Goal: Task Accomplishment & Management: Use online tool/utility

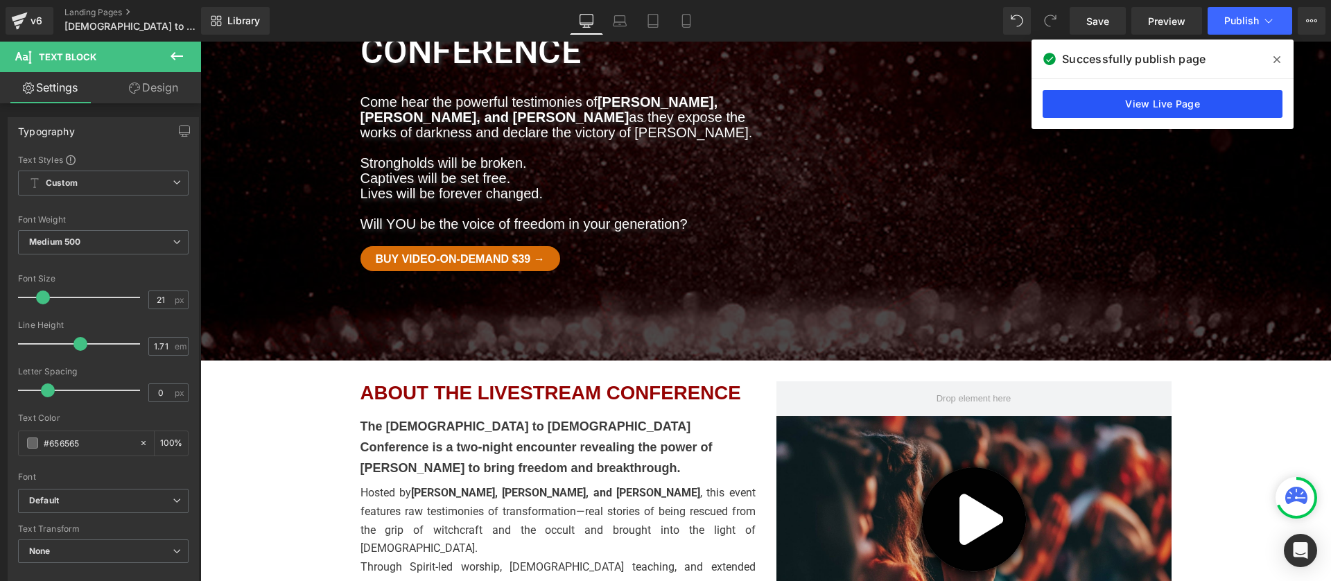
click at [1114, 103] on link "View Live Page" at bounding box center [1162, 104] width 240 height 28
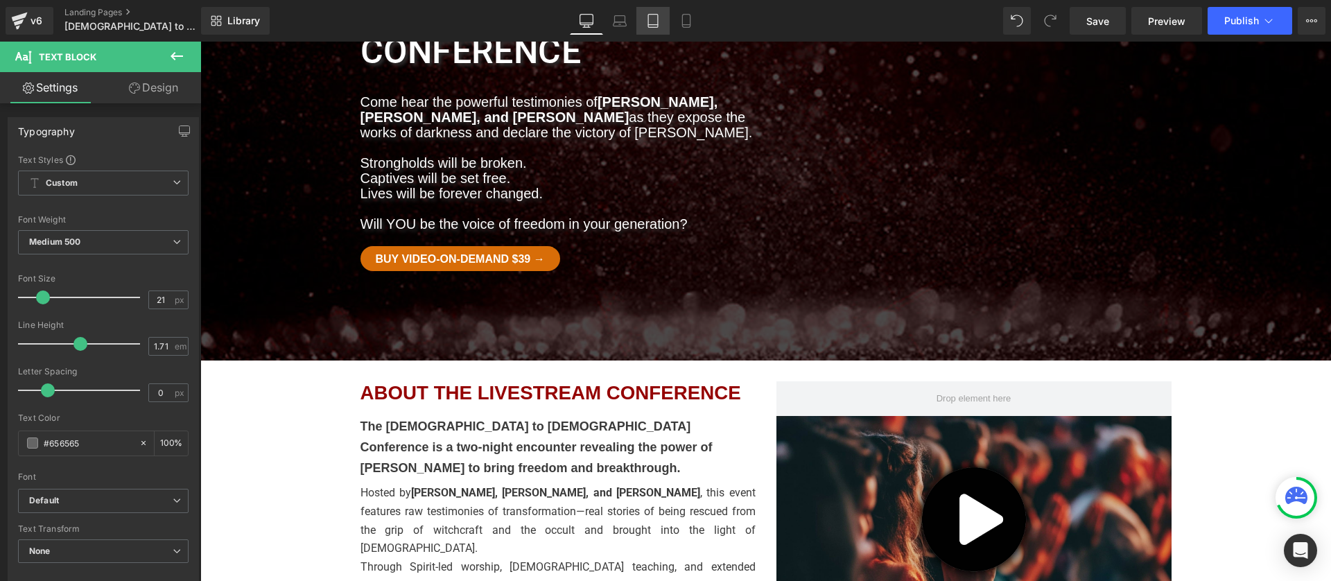
click at [654, 23] on icon at bounding box center [653, 21] width 14 height 14
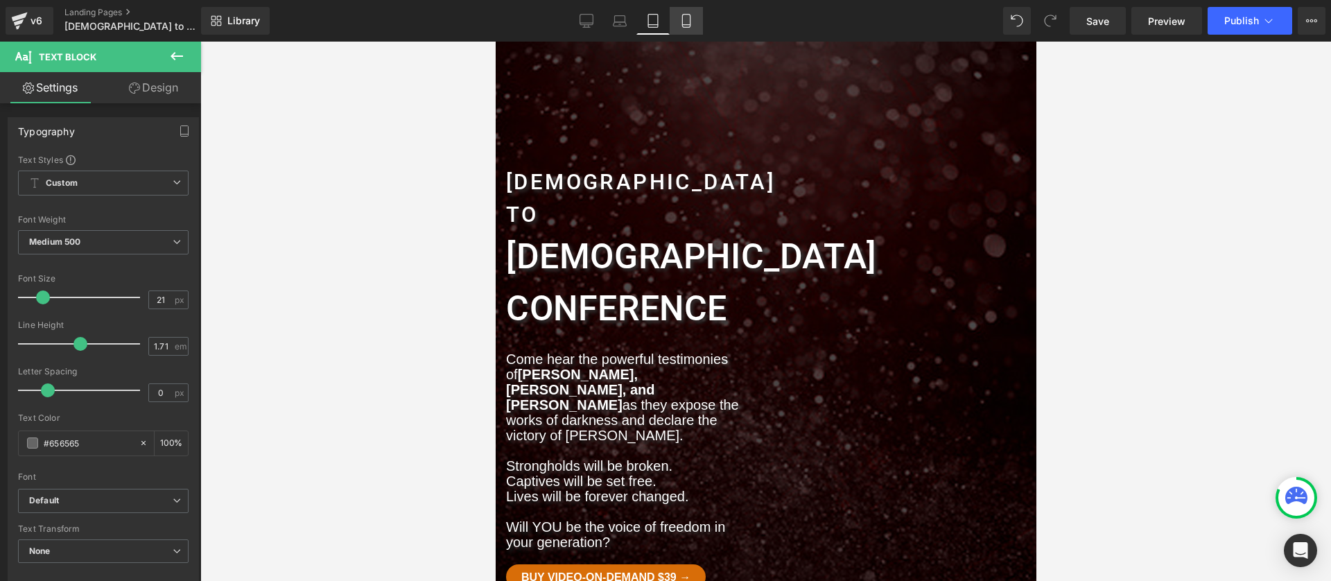
click at [690, 28] on link "Mobile" at bounding box center [685, 21] width 33 height 28
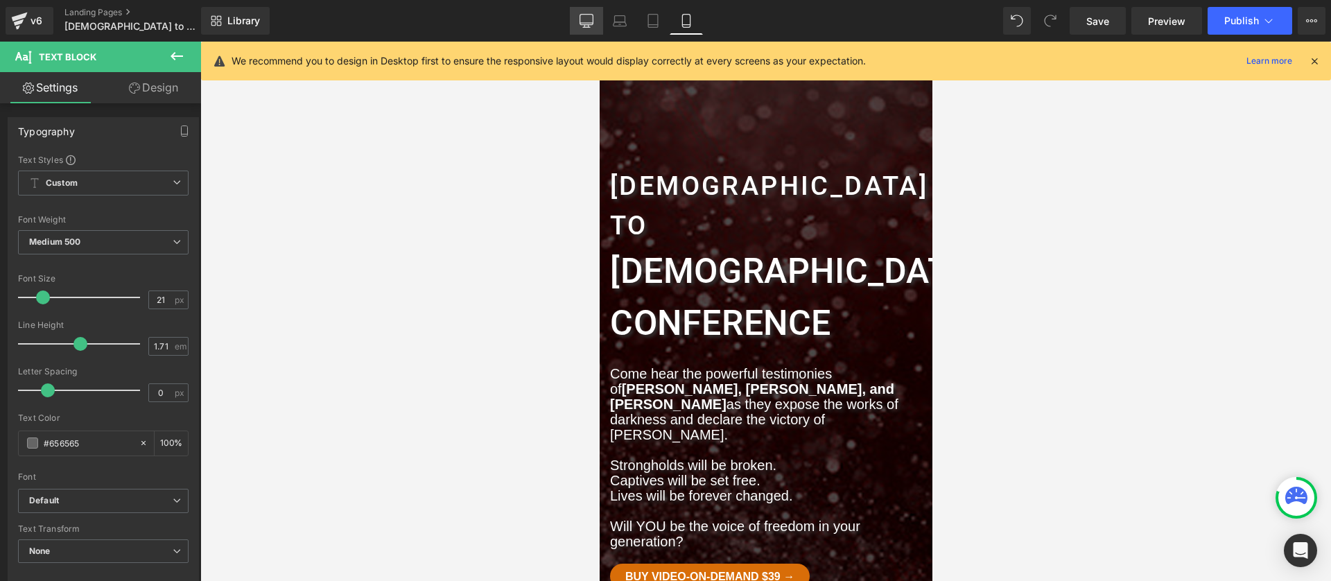
click at [579, 22] on link "Desktop" at bounding box center [586, 21] width 33 height 28
type input "100"
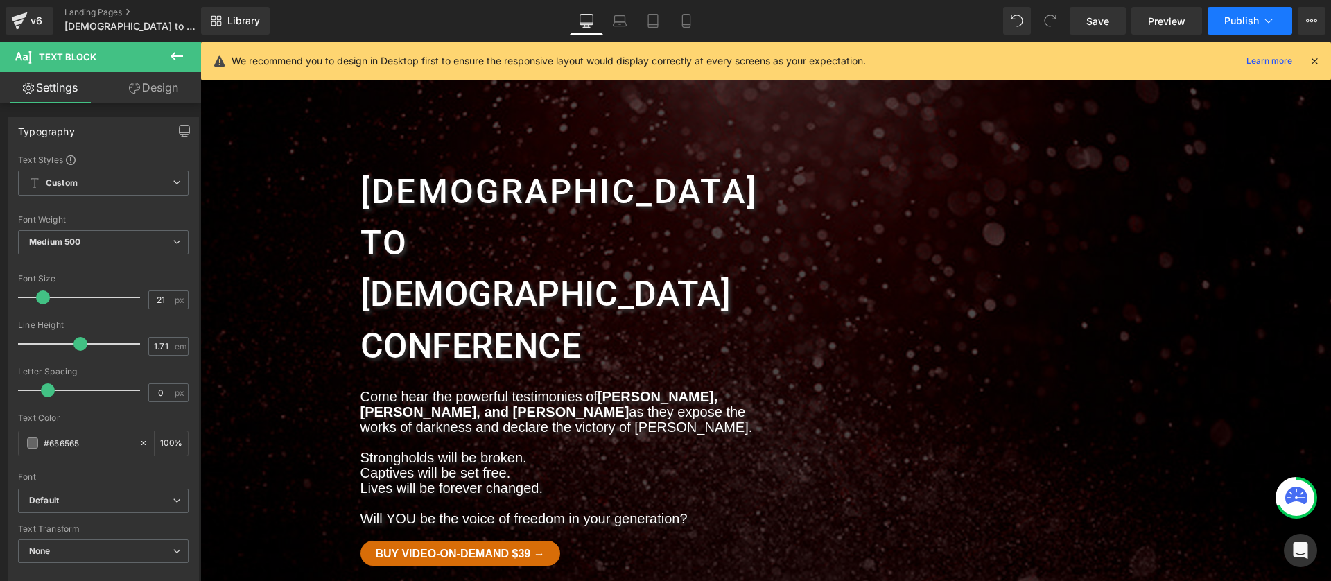
click at [1232, 21] on span "Publish" at bounding box center [1241, 20] width 35 height 11
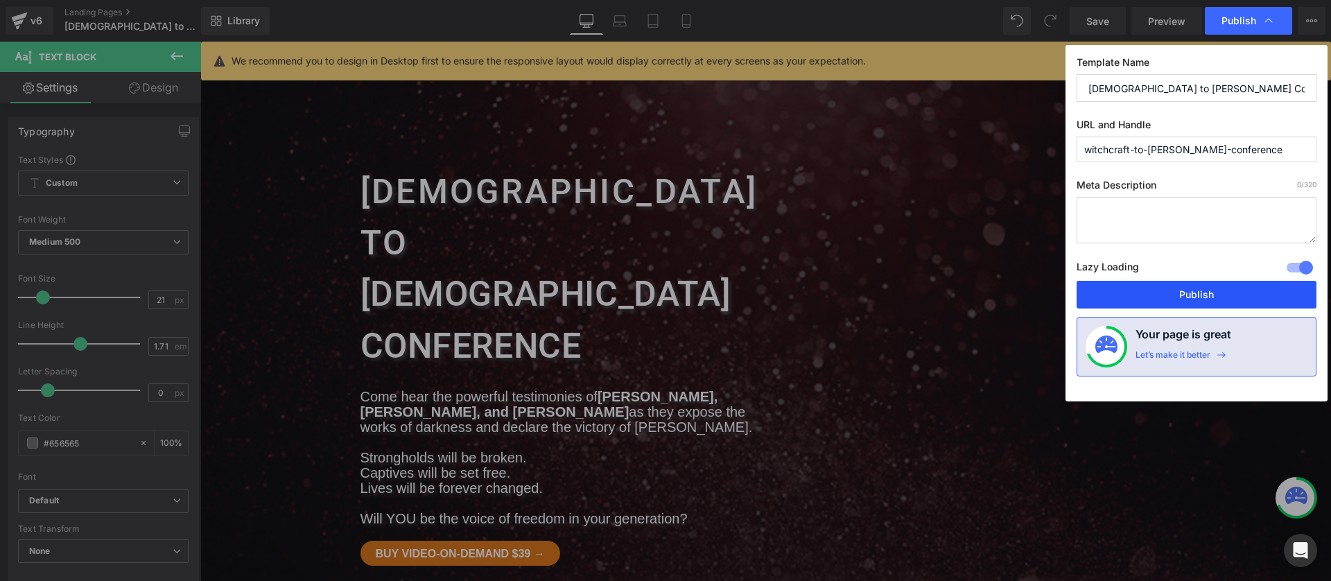
click at [1157, 292] on button "Publish" at bounding box center [1196, 295] width 240 height 28
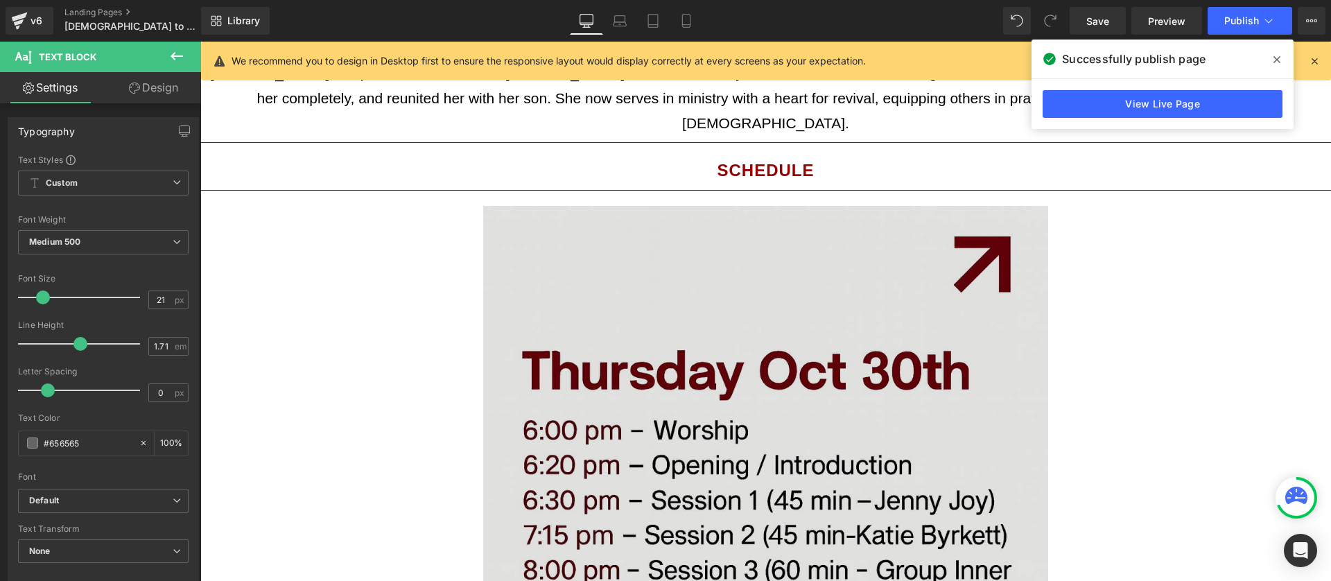
scroll to position [2761, 0]
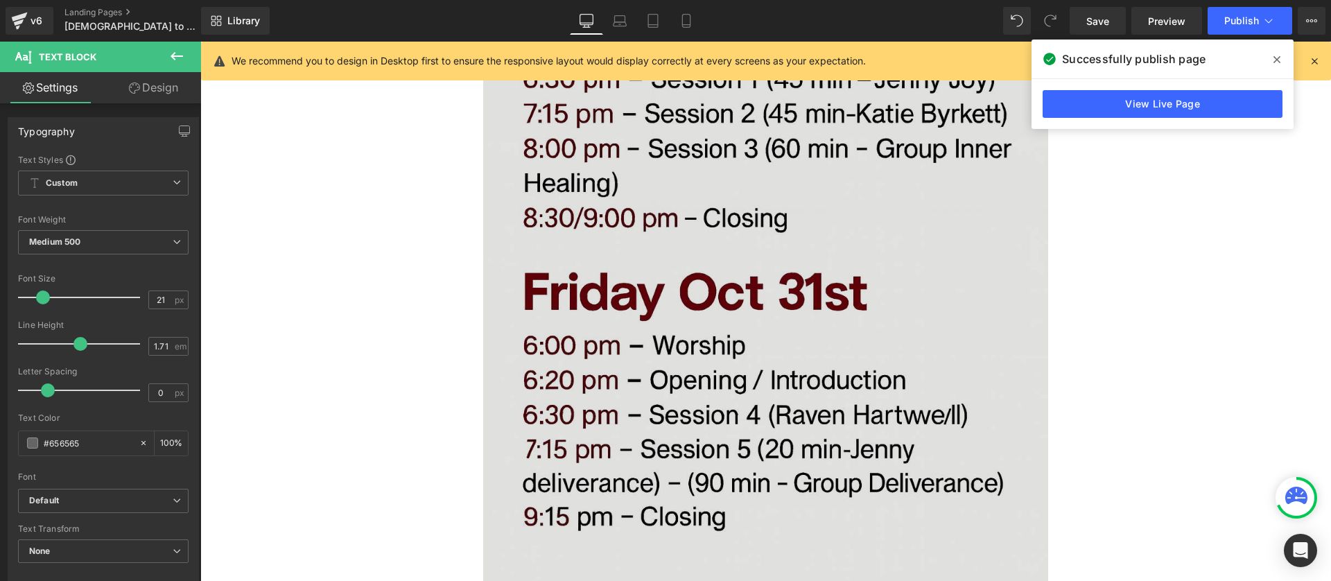
click at [827, 256] on img at bounding box center [765, 208] width 565 height 848
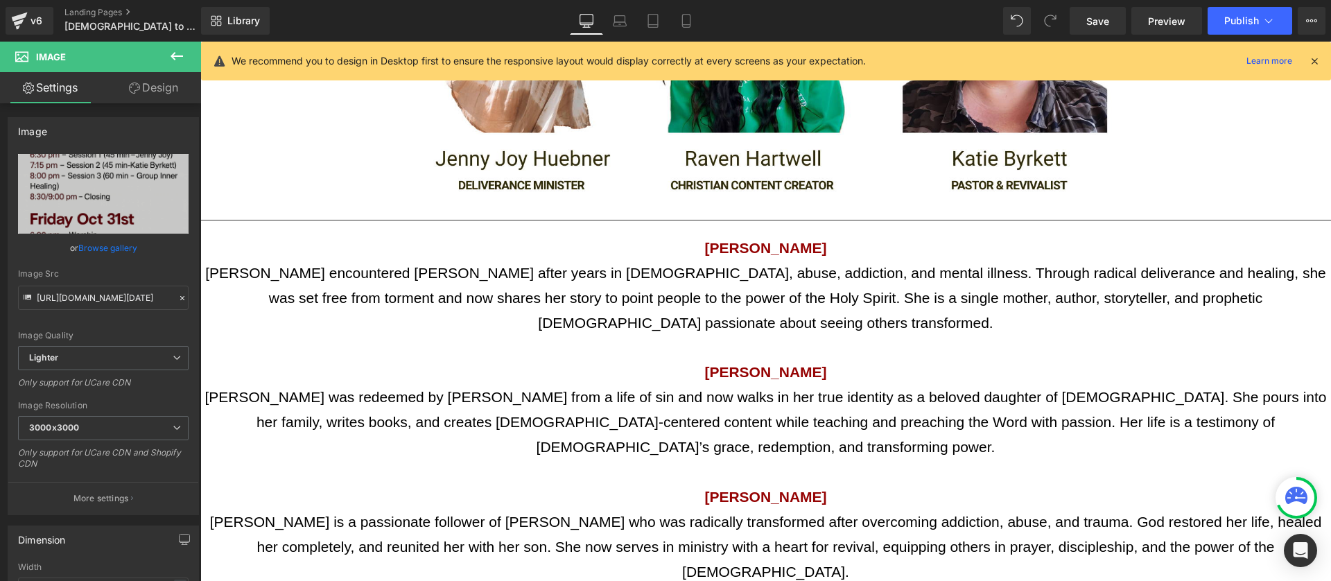
scroll to position [1892, 0]
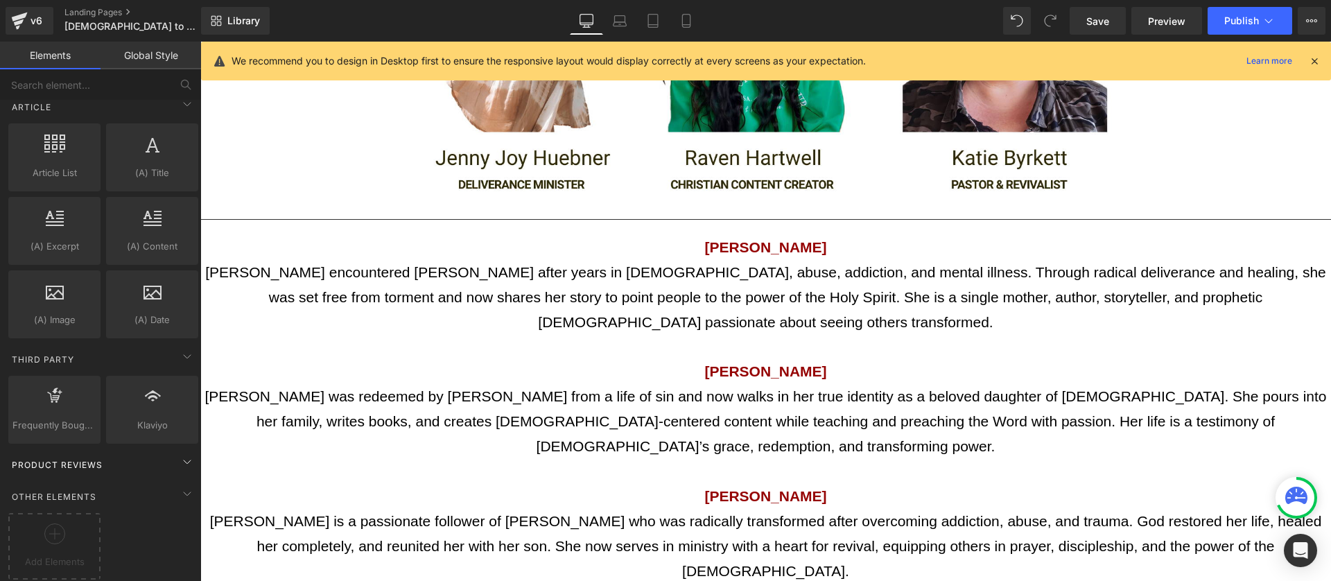
scroll to position [2425, 0]
click at [117, 463] on div "Product Reviews" at bounding box center [103, 464] width 195 height 28
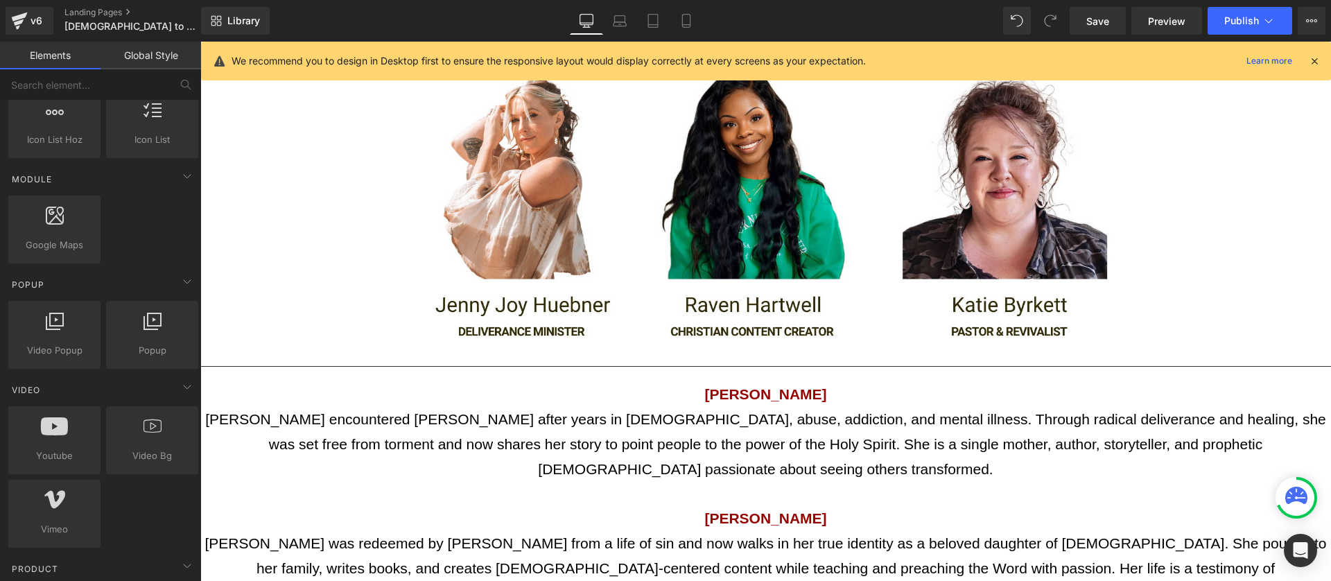
scroll to position [1749, 0]
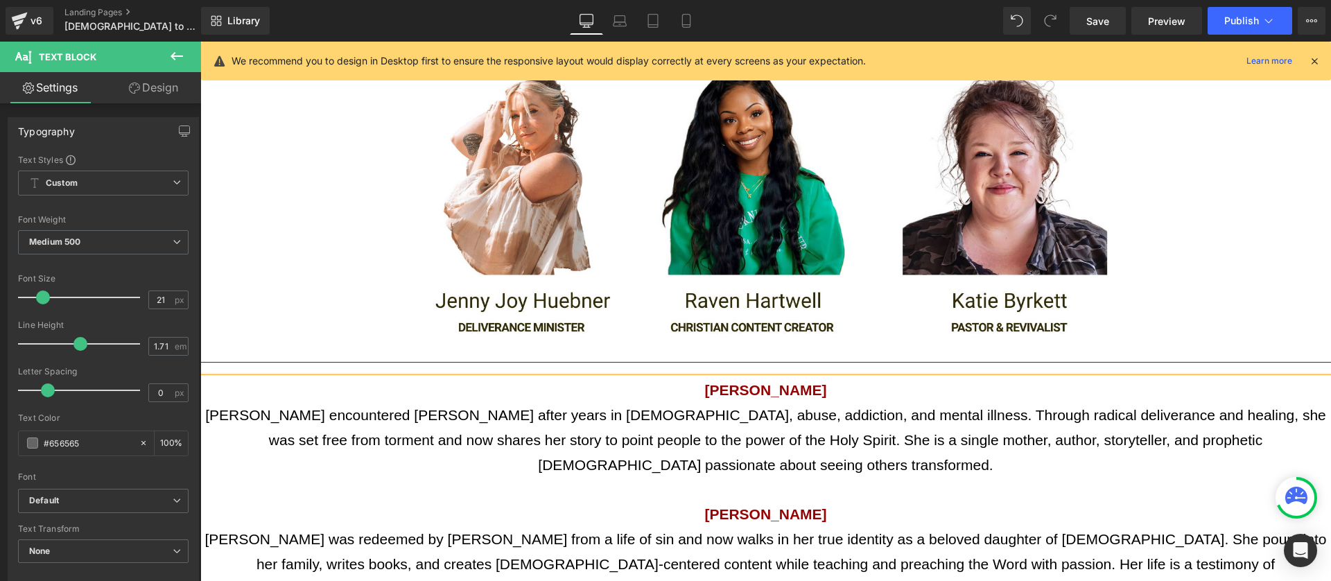
scroll to position [1913, 0]
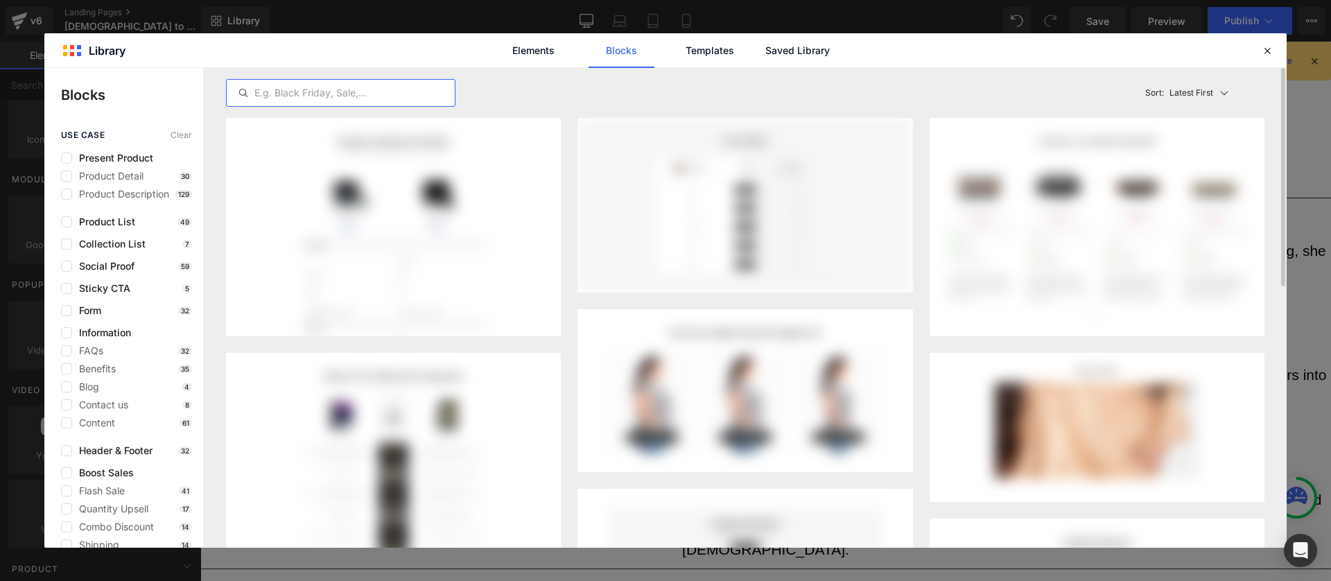
click at [351, 91] on input "text" at bounding box center [341, 93] width 228 height 17
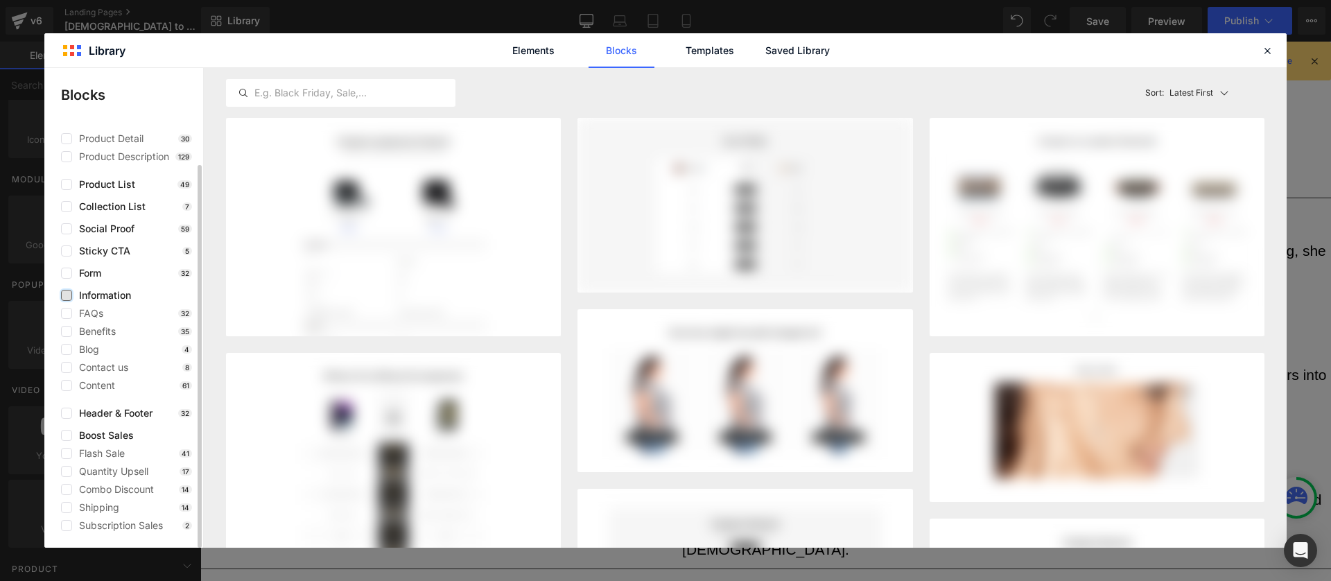
click at [69, 297] on label at bounding box center [66, 295] width 11 height 11
click at [67, 295] on input "checkbox" at bounding box center [67, 295] width 0 height 0
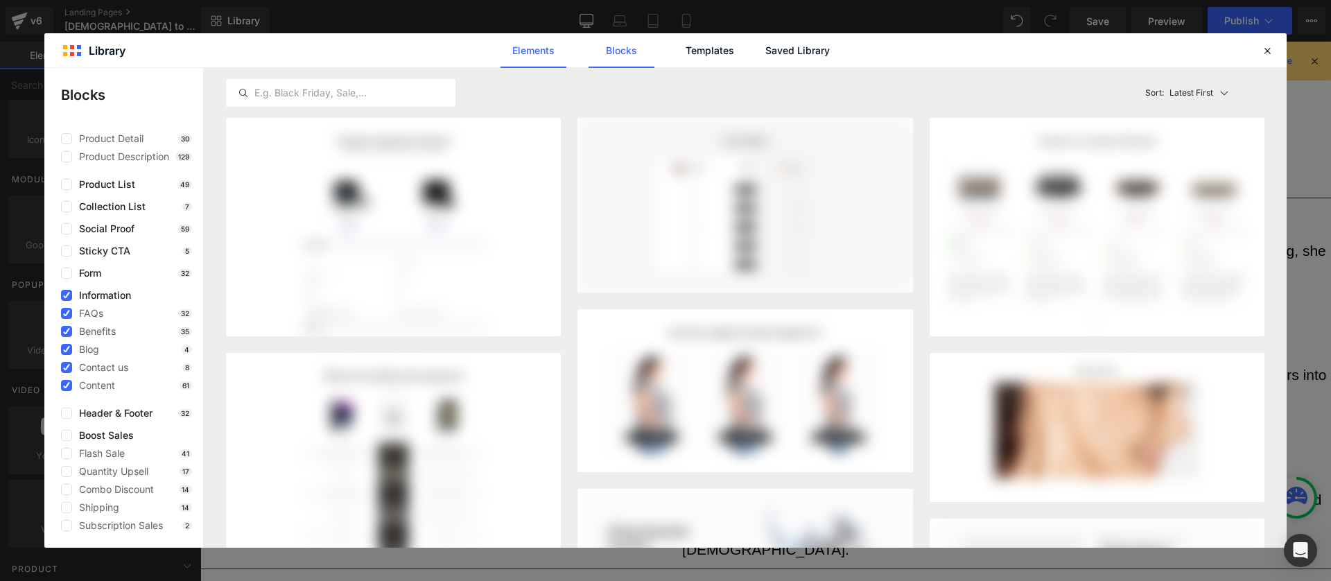
click at [511, 42] on link "Elements" at bounding box center [533, 50] width 66 height 35
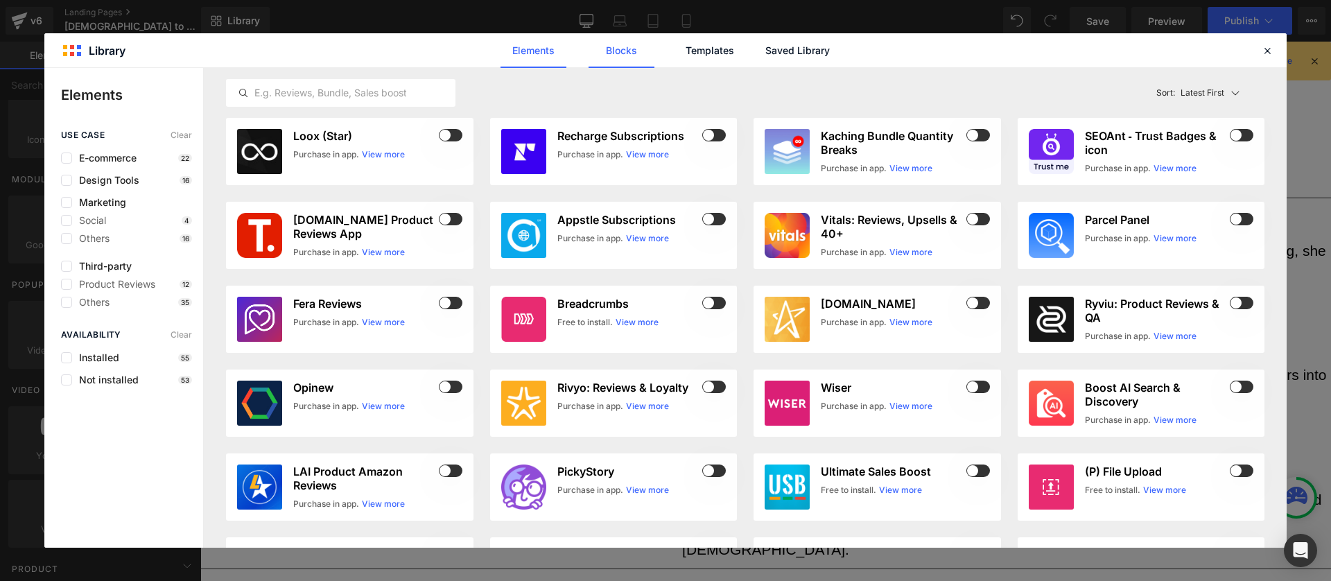
click at [649, 53] on link "Blocks" at bounding box center [621, 50] width 66 height 35
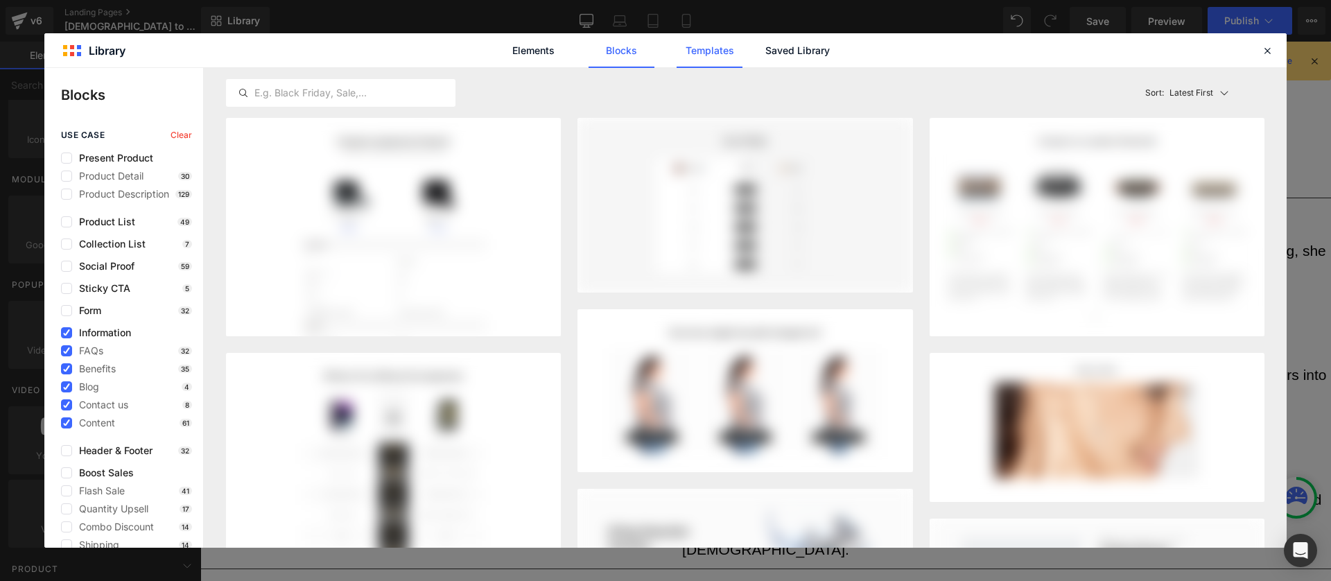
click at [706, 49] on link "Templates" at bounding box center [709, 50] width 66 height 35
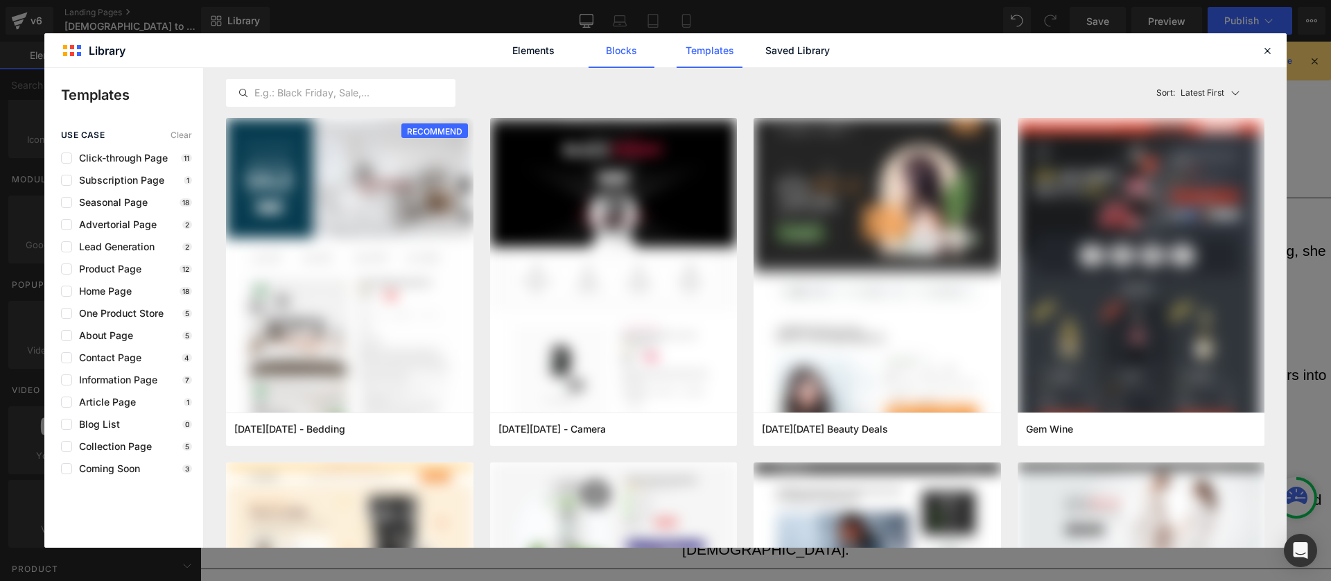
click at [608, 51] on link "Blocks" at bounding box center [621, 50] width 66 height 35
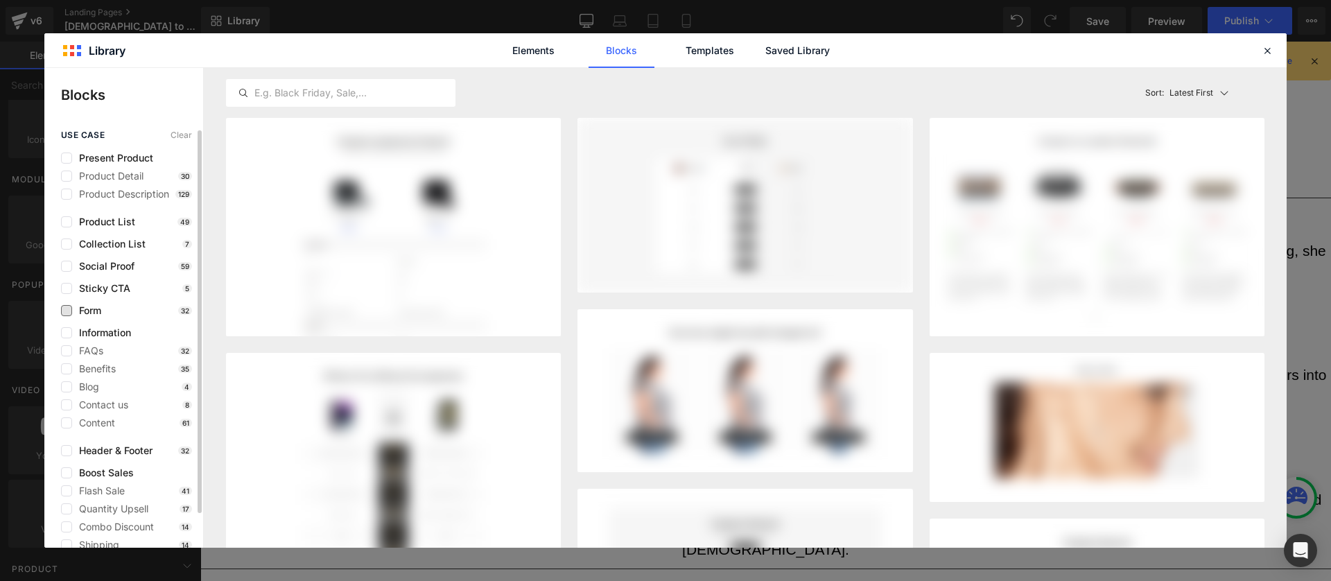
click at [85, 312] on span "Form" at bounding box center [86, 310] width 29 height 11
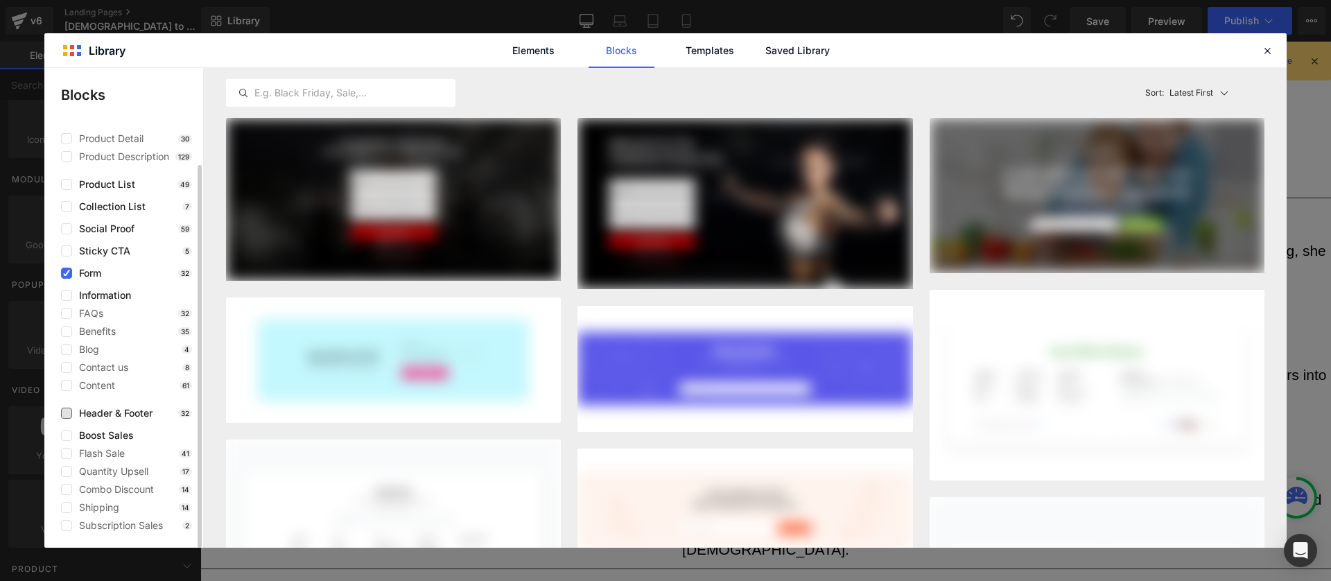
click at [72, 414] on span "Header & Footer" at bounding box center [112, 412] width 80 height 11
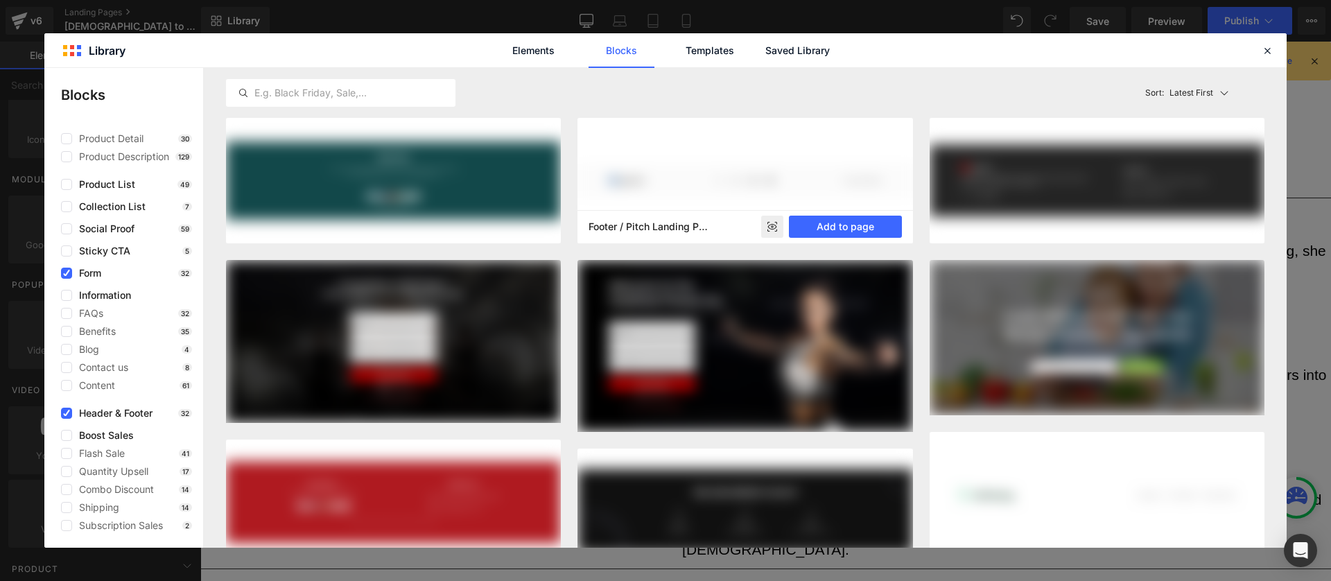
click at [769, 157] on div at bounding box center [744, 180] width 335 height 125
click at [647, 220] on h5 "Footer / Pitch Landing Page - Air Purifier" at bounding box center [650, 226] width 124 height 12
click at [775, 224] on icon at bounding box center [771, 227] width 9 height 6
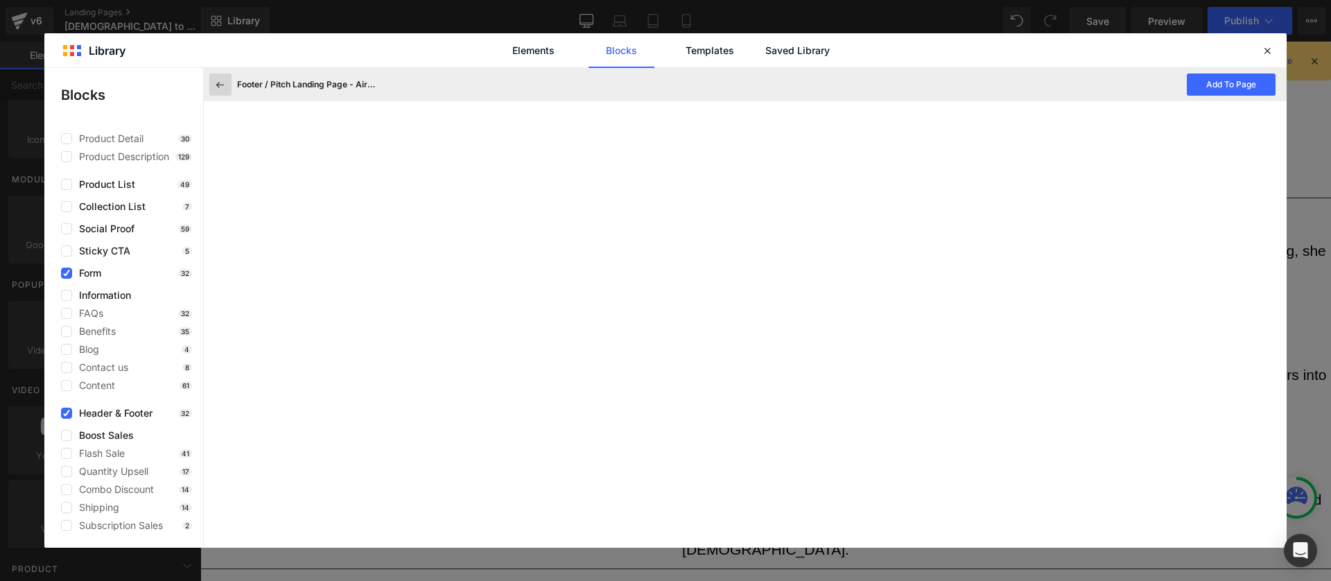
click at [230, 85] on button at bounding box center [220, 84] width 22 height 22
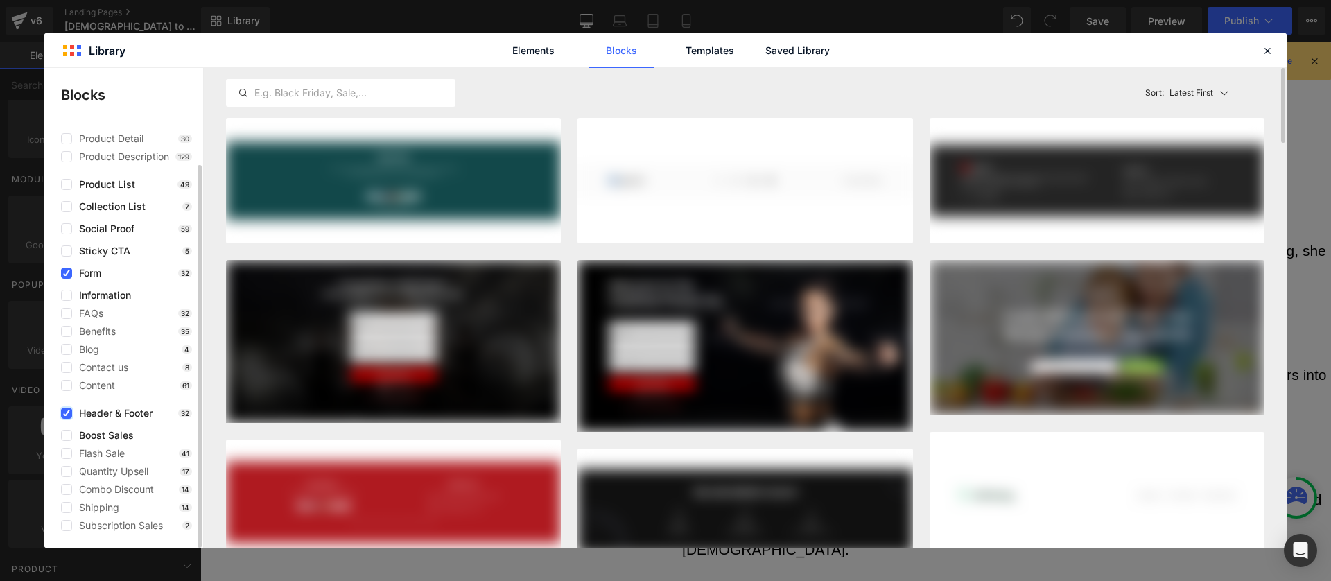
click at [61, 413] on label at bounding box center [66, 412] width 11 height 11
click at [67, 413] on input "checkbox" at bounding box center [67, 413] width 0 height 0
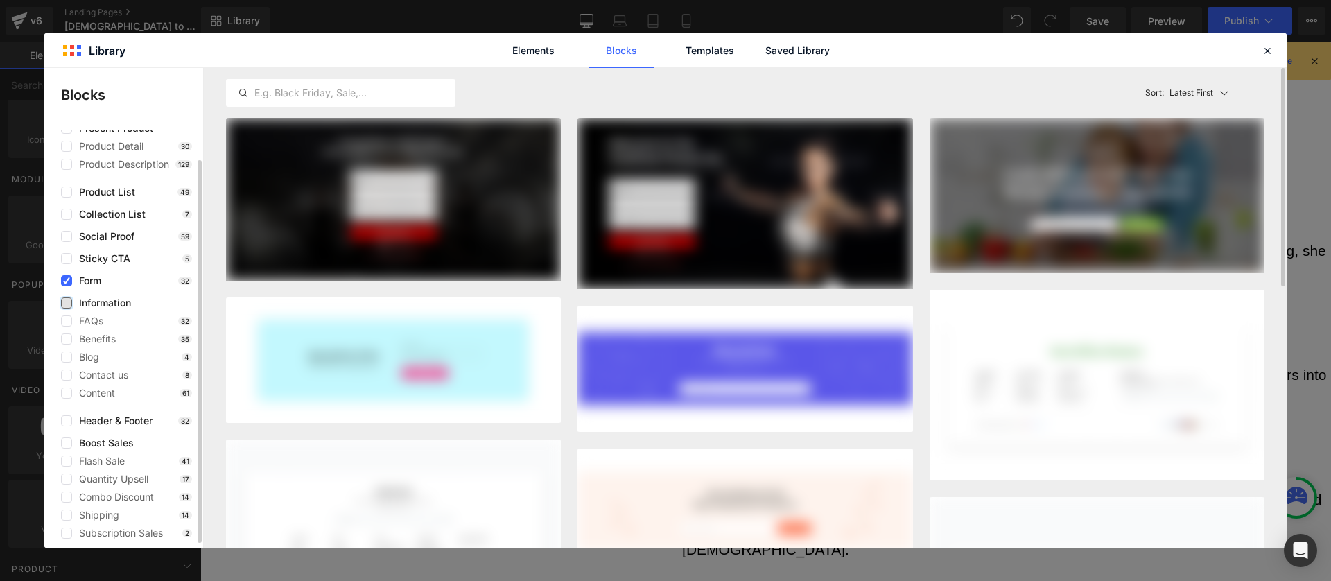
scroll to position [32, 0]
click at [69, 300] on label at bounding box center [66, 300] width 11 height 11
click at [67, 301] on input "checkbox" at bounding box center [67, 301] width 0 height 0
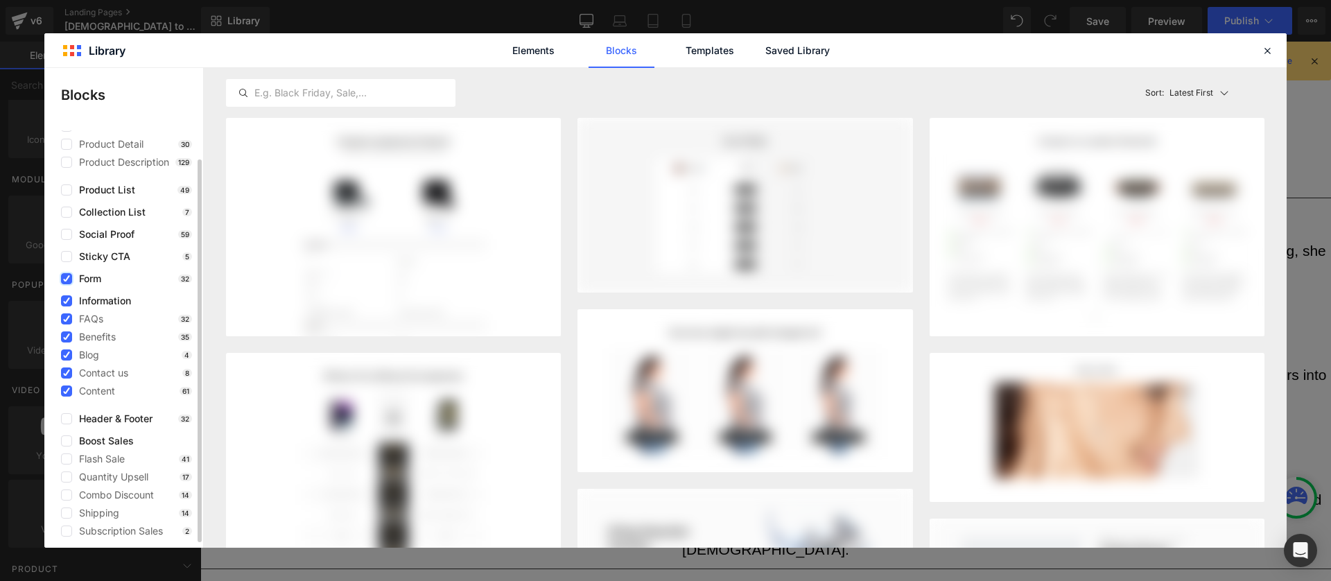
click at [71, 277] on label at bounding box center [66, 278] width 11 height 11
click at [67, 279] on input "checkbox" at bounding box center [67, 279] width 0 height 0
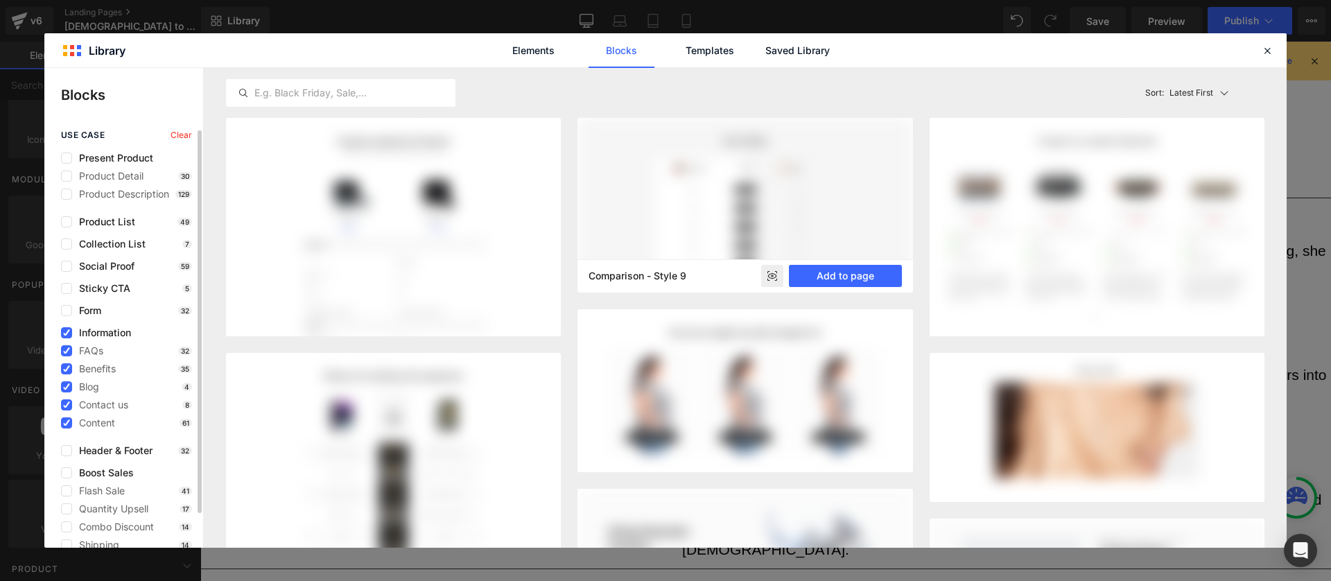
click at [766, 142] on div at bounding box center [744, 205] width 335 height 175
click at [693, 259] on div "Comparison - Style 9 Add to page" at bounding box center [744, 275] width 335 height 33
click at [778, 265] on rect at bounding box center [772, 276] width 22 height 22
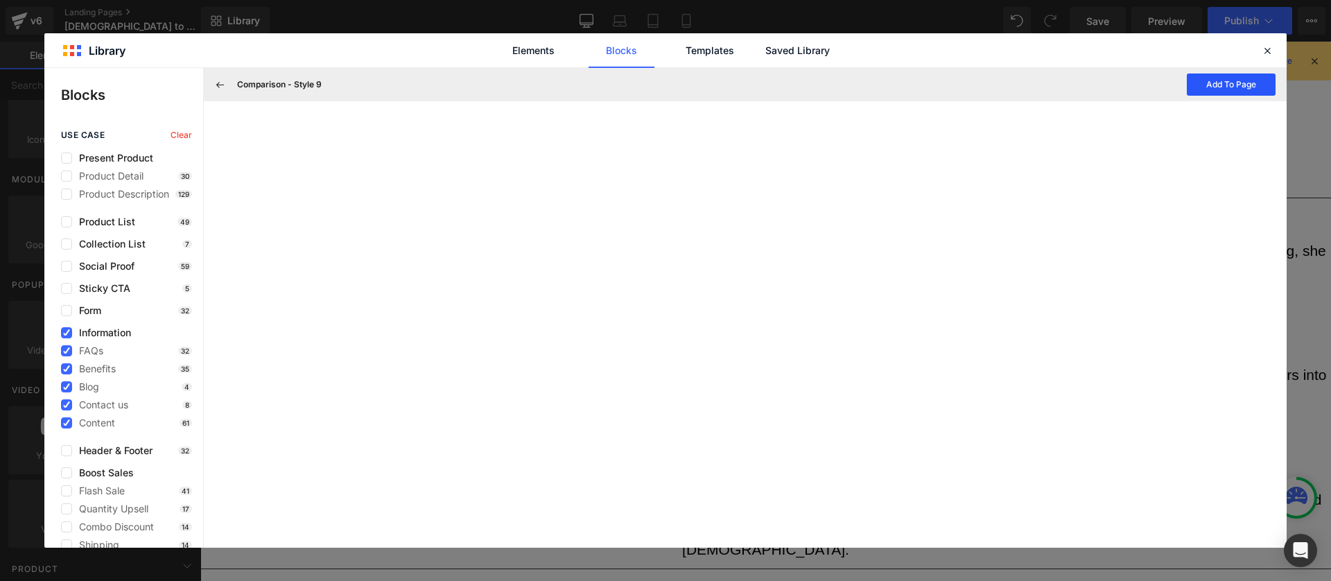
click at [1238, 87] on button "Add To Page" at bounding box center [1230, 84] width 89 height 22
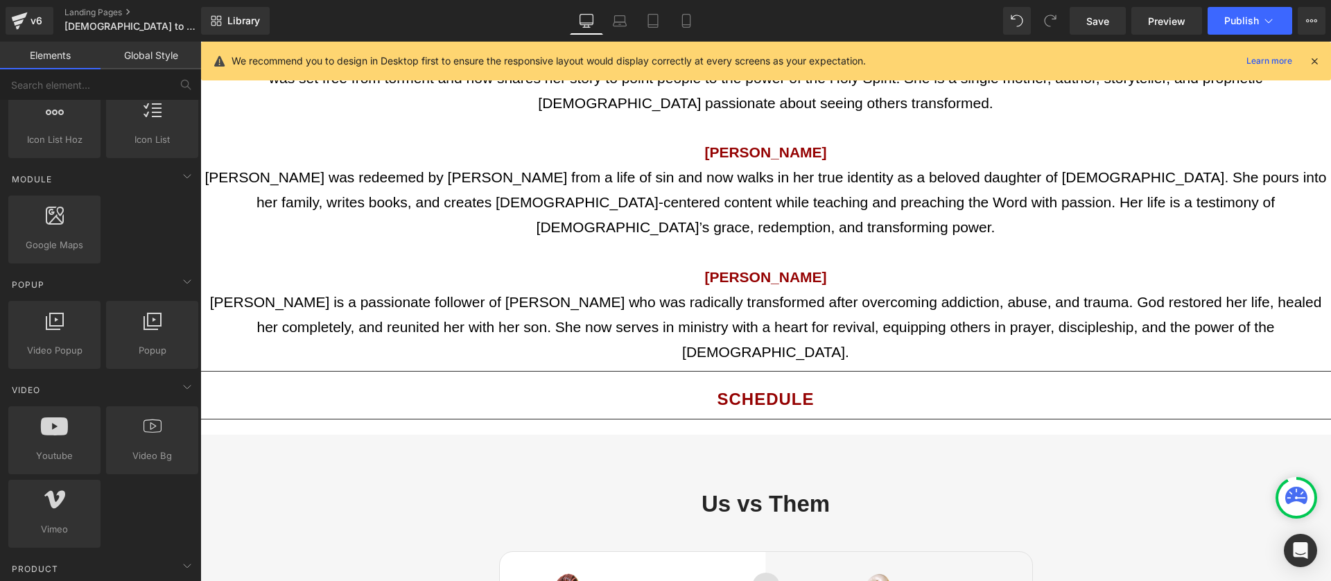
scroll to position [2115, 0]
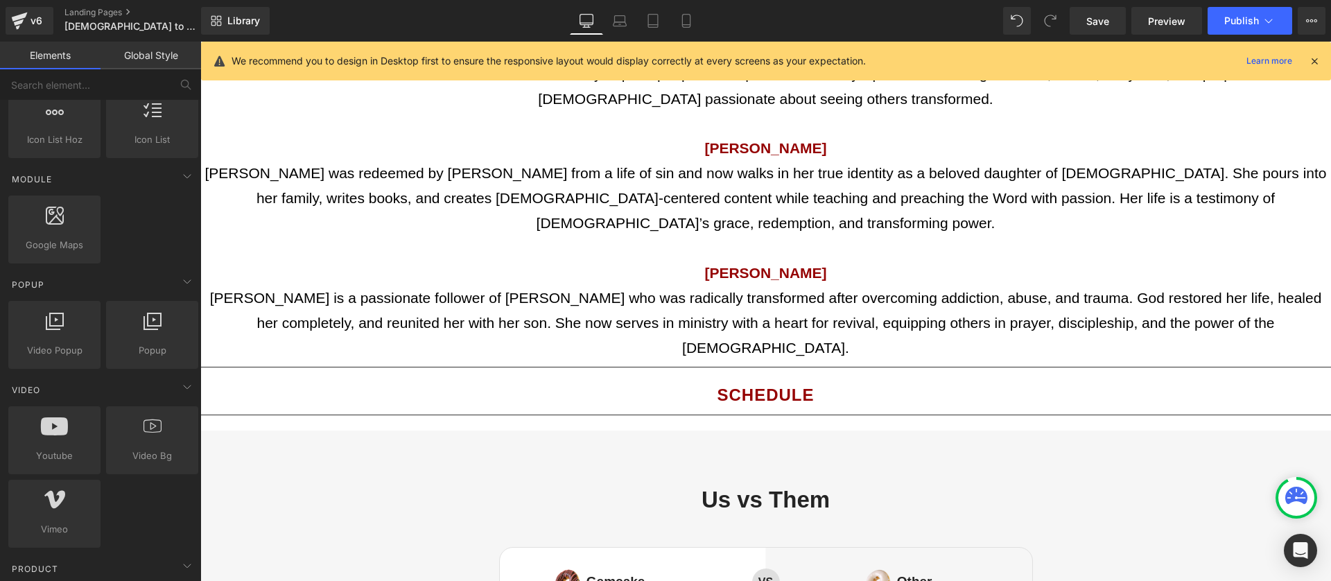
click at [807, 486] on h1 "Us vs Them" at bounding box center [765, 500] width 1130 height 28
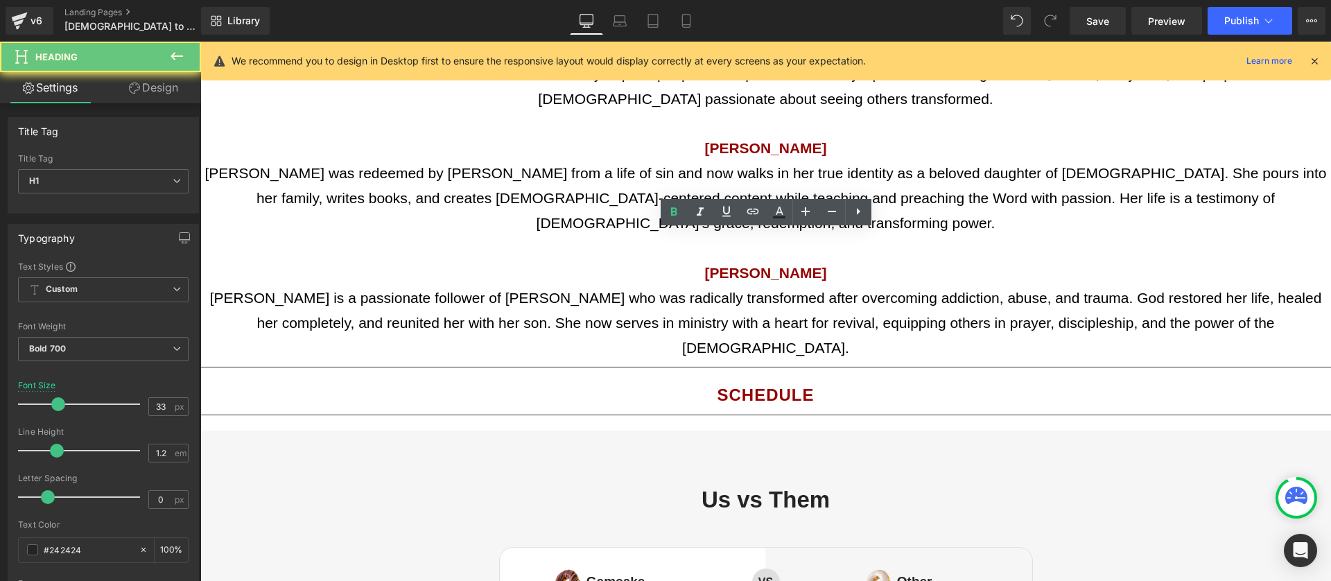
click at [807, 486] on h1 "Us vs Them" at bounding box center [765, 500] width 1130 height 28
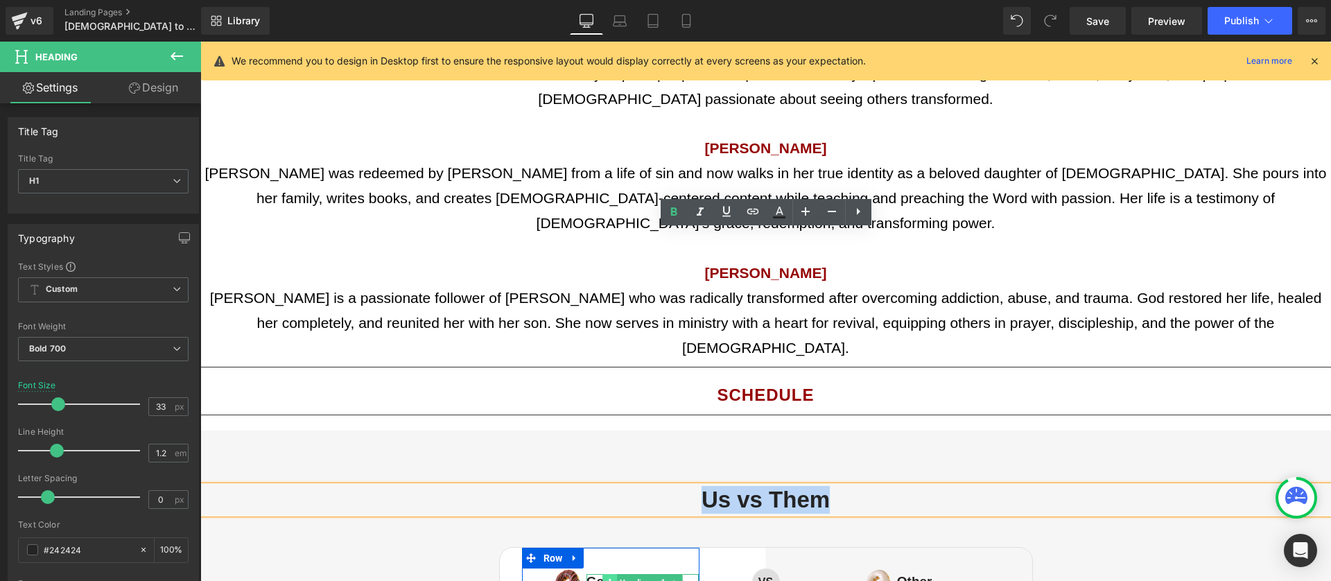
click at [615, 574] on span at bounding box center [609, 582] width 15 height 17
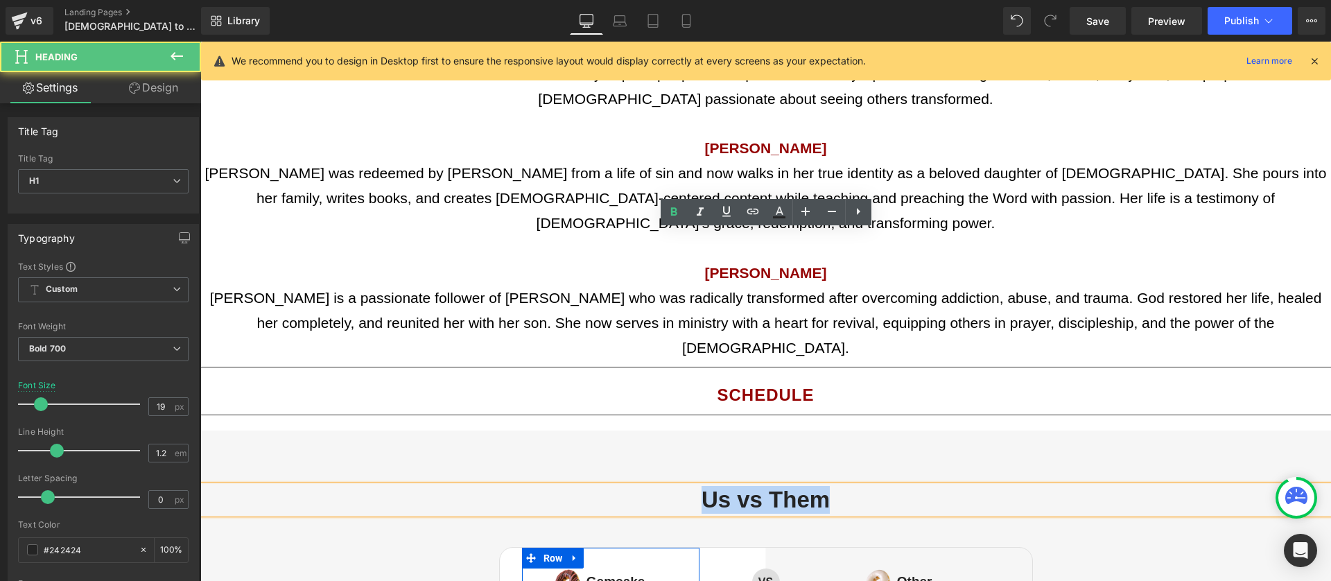
click at [552, 568] on div "Image" at bounding box center [551, 582] width 59 height 28
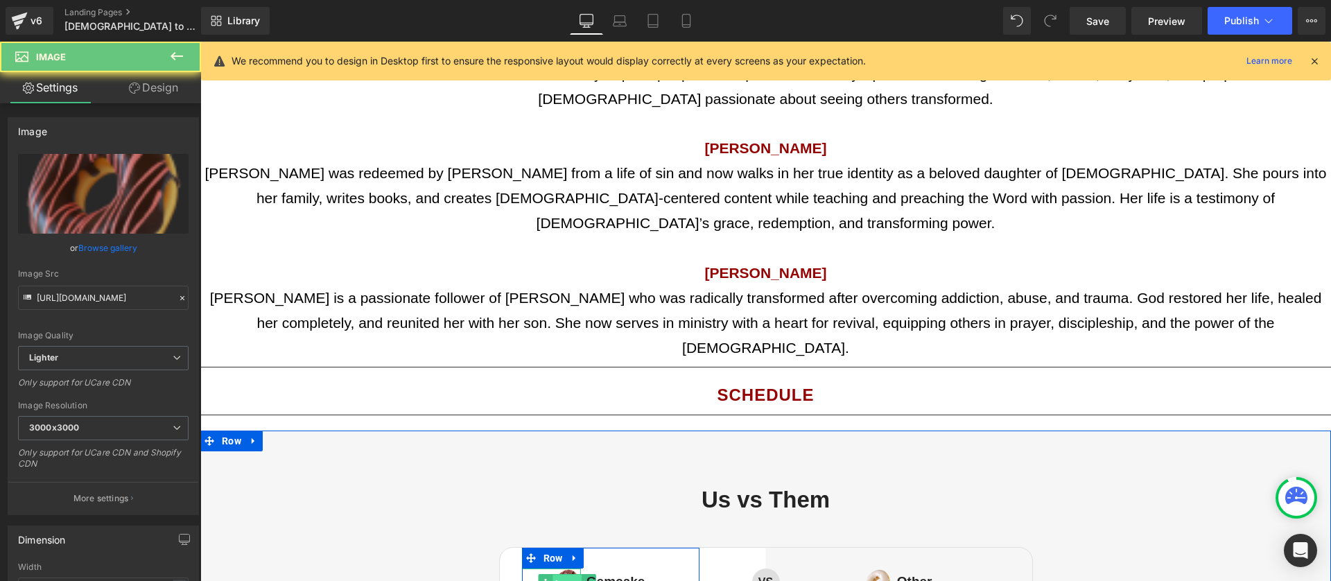
click at [564, 574] on span "Image" at bounding box center [566, 582] width 28 height 17
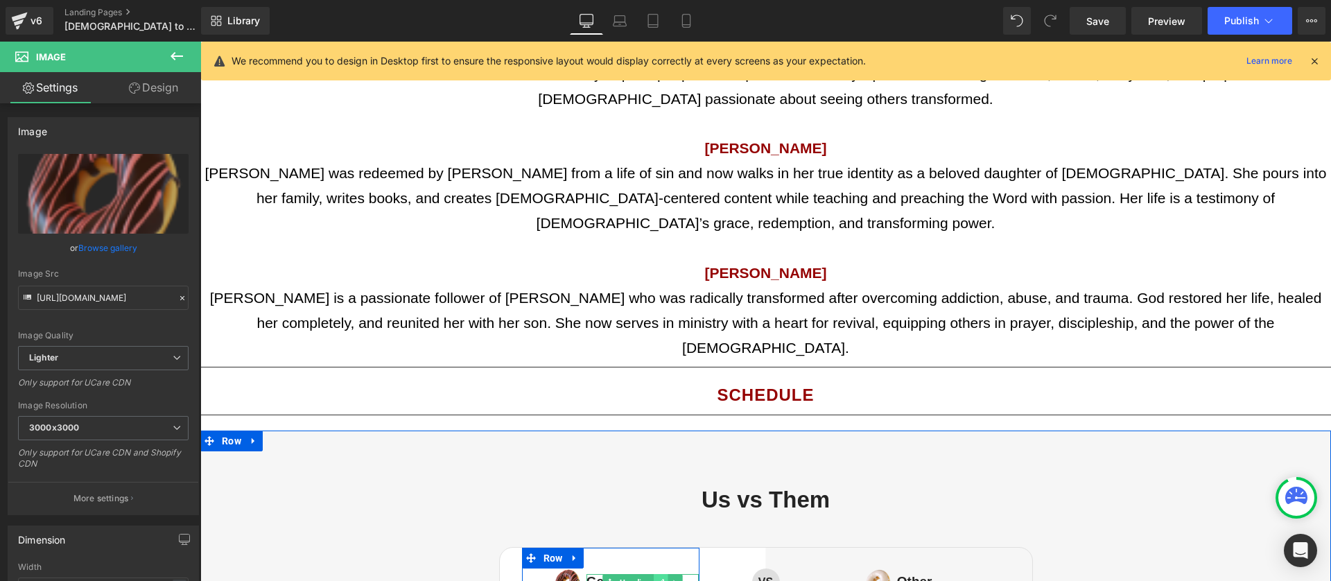
click at [659, 579] on icon at bounding box center [661, 582] width 7 height 7
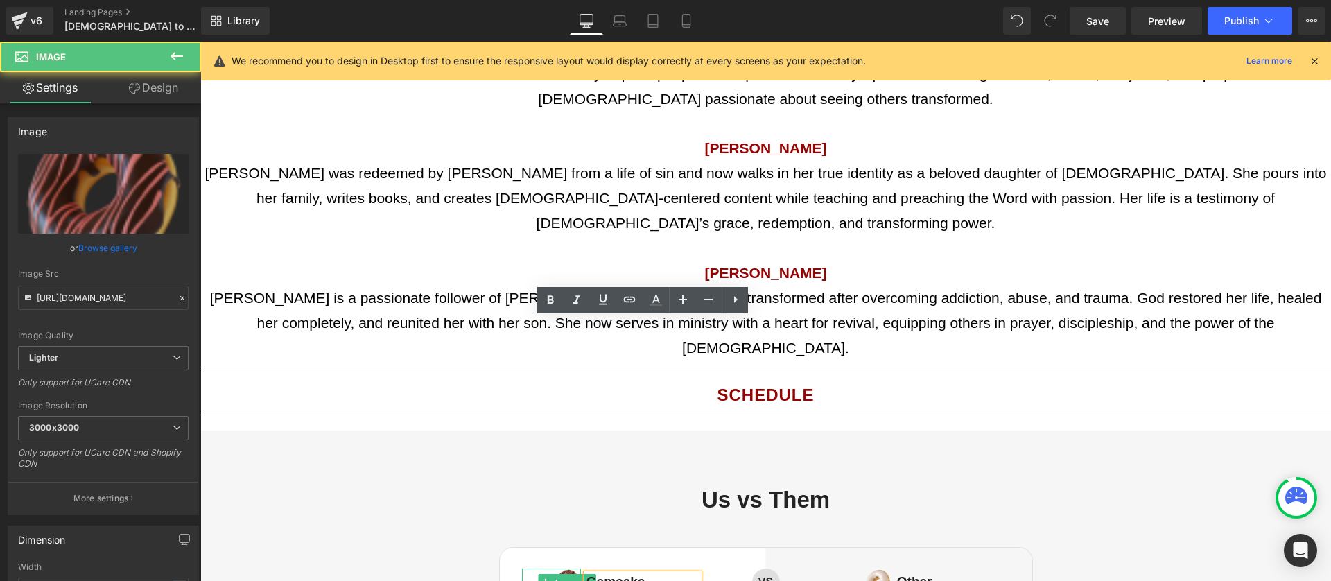
click at [571, 568] on img at bounding box center [567, 582] width 28 height 28
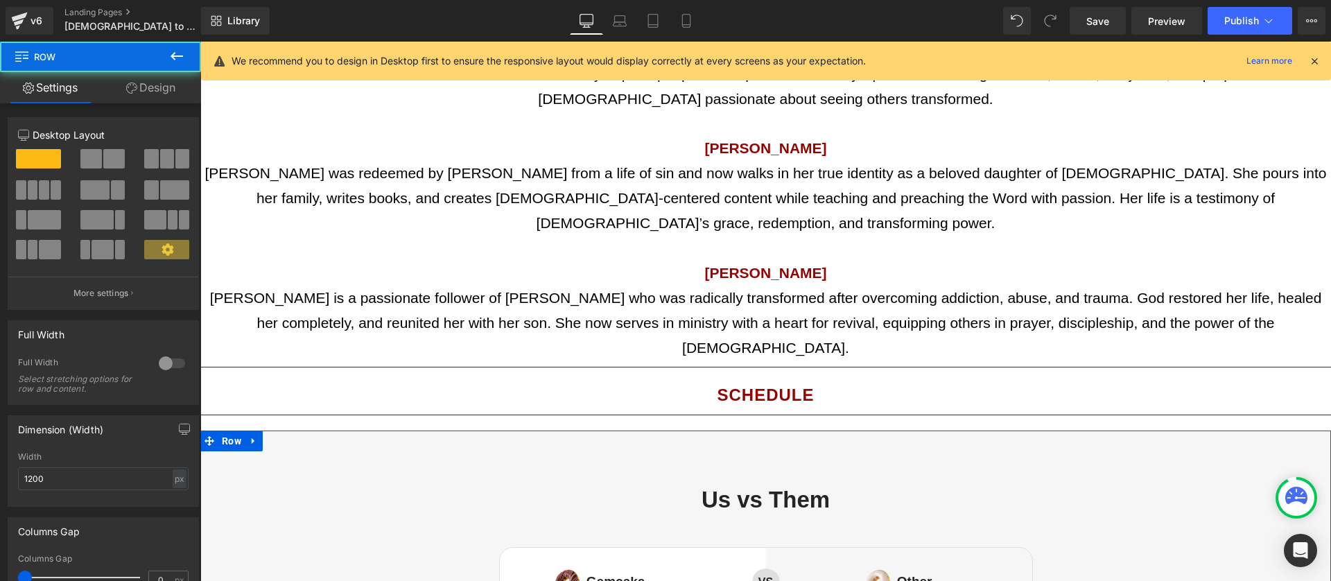
click at [200, 42] on div at bounding box center [200, 42] width 0 height 0
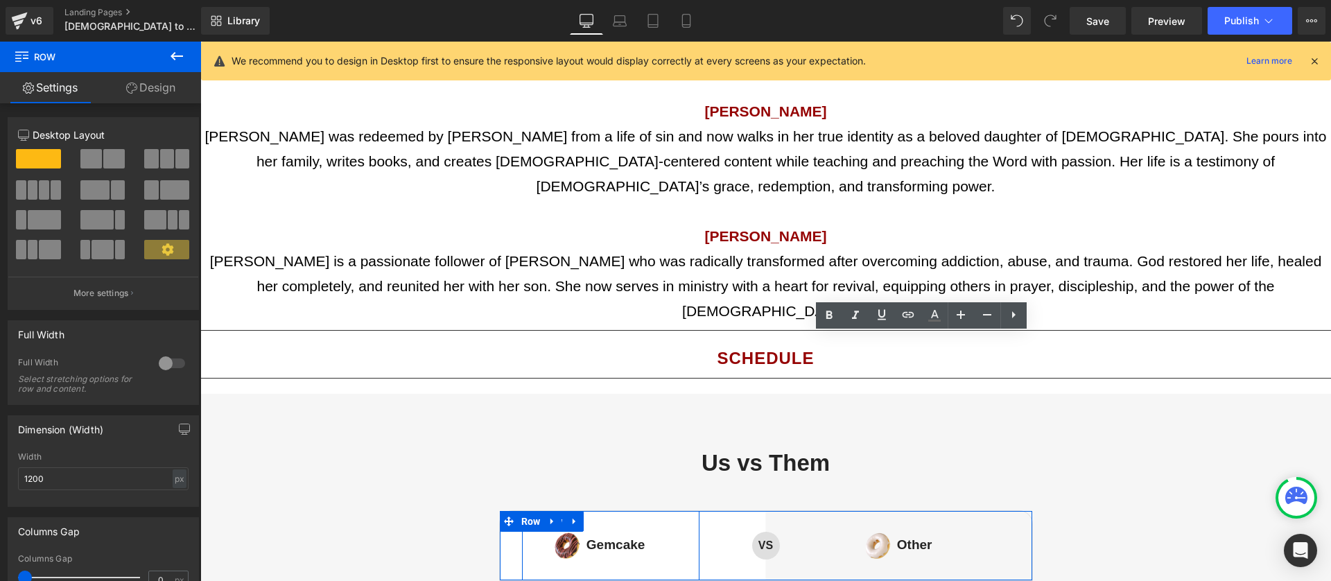
scroll to position [2209, 0]
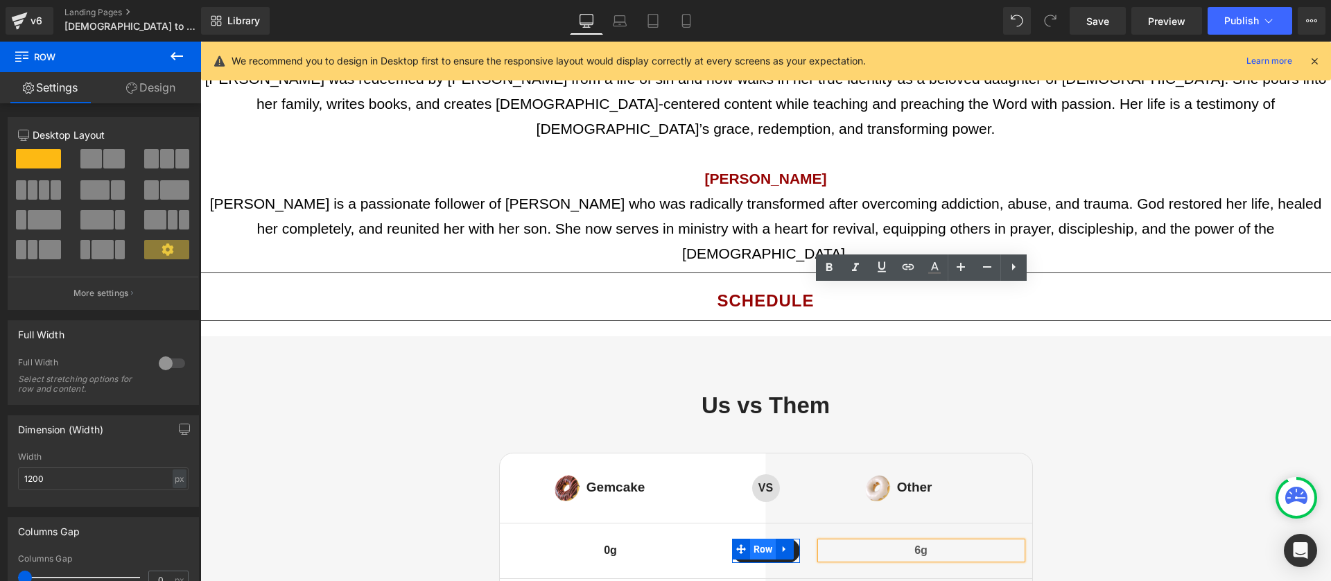
click at [763, 538] on span "Row" at bounding box center [763, 548] width 26 height 21
click at [769, 557] on div at bounding box center [766, 560] width 68 height 6
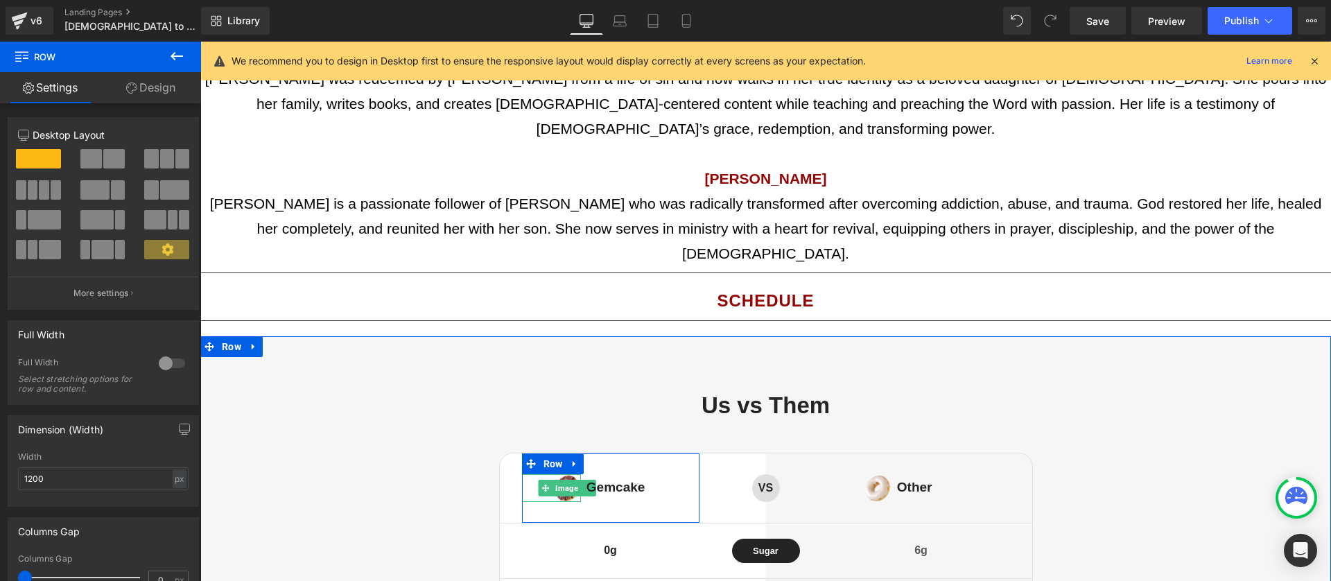
click at [559, 480] on span "Image" at bounding box center [566, 488] width 28 height 17
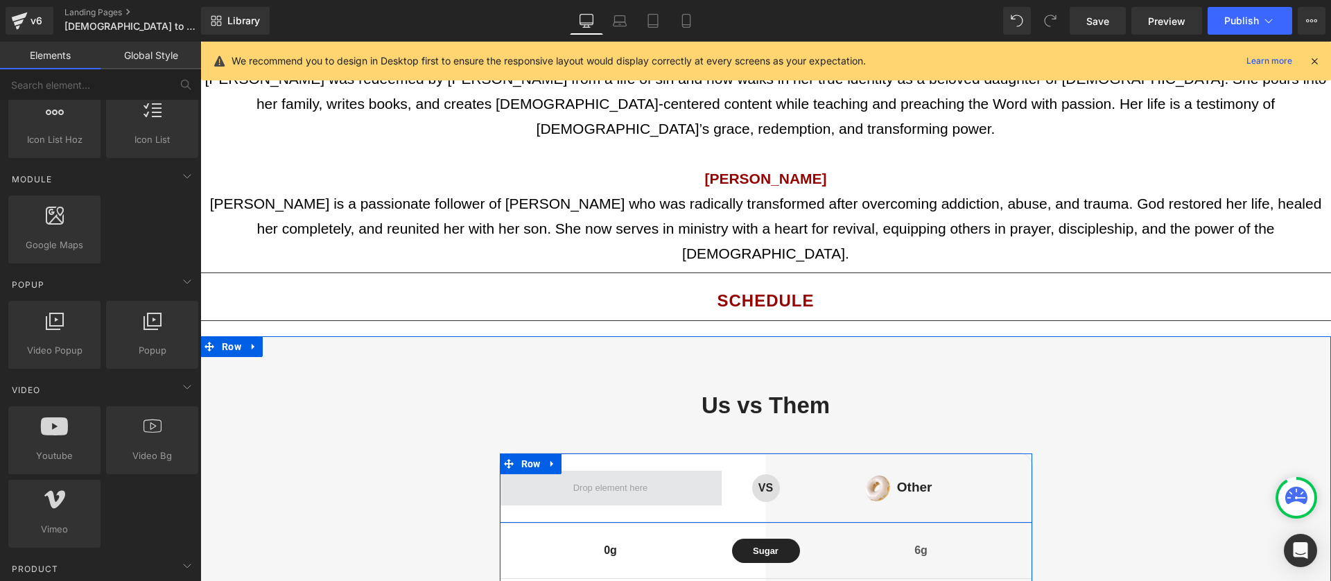
click at [640, 476] on span at bounding box center [610, 488] width 85 height 24
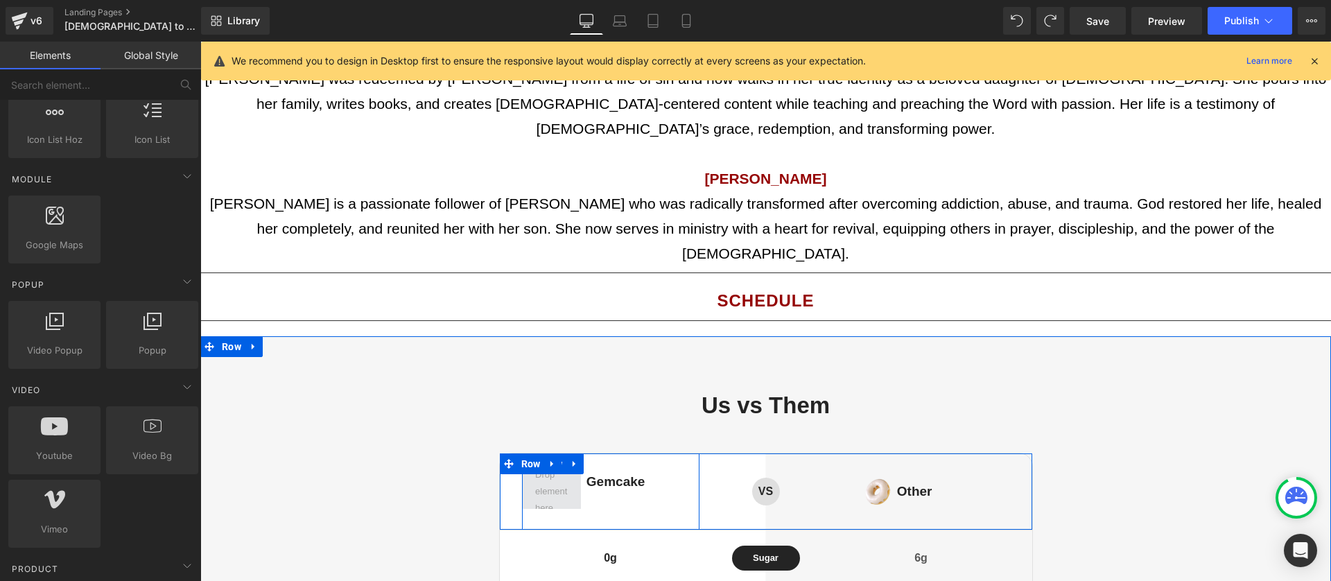
click at [538, 463] on span at bounding box center [551, 491] width 42 height 57
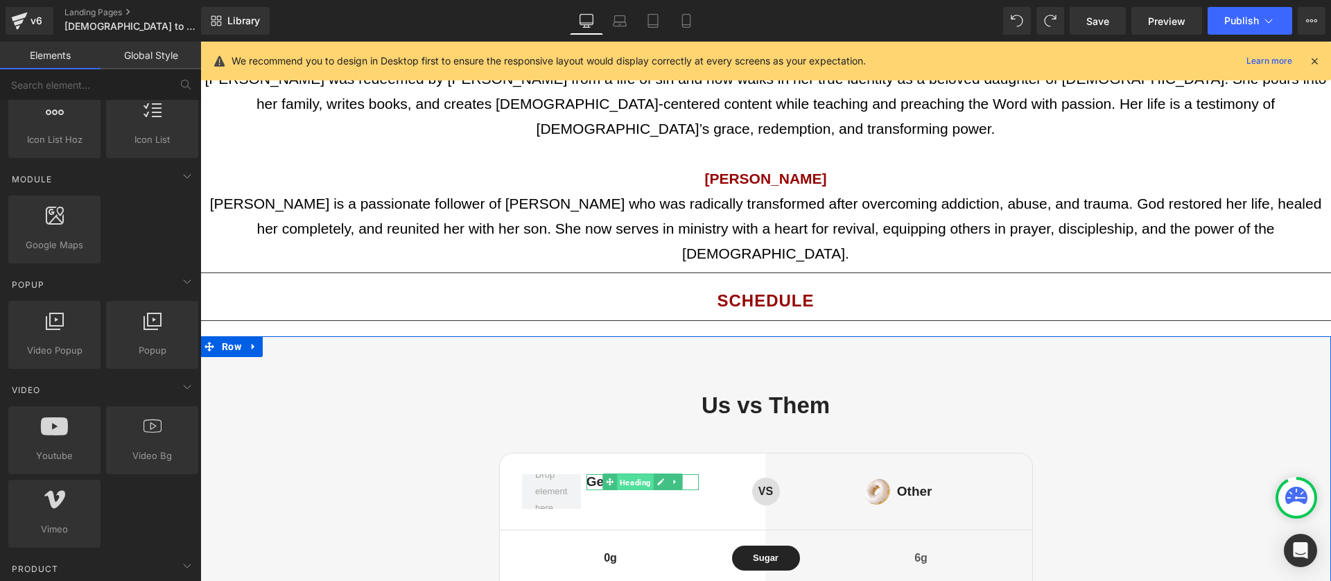
click at [617, 474] on span "Heading" at bounding box center [635, 482] width 37 height 17
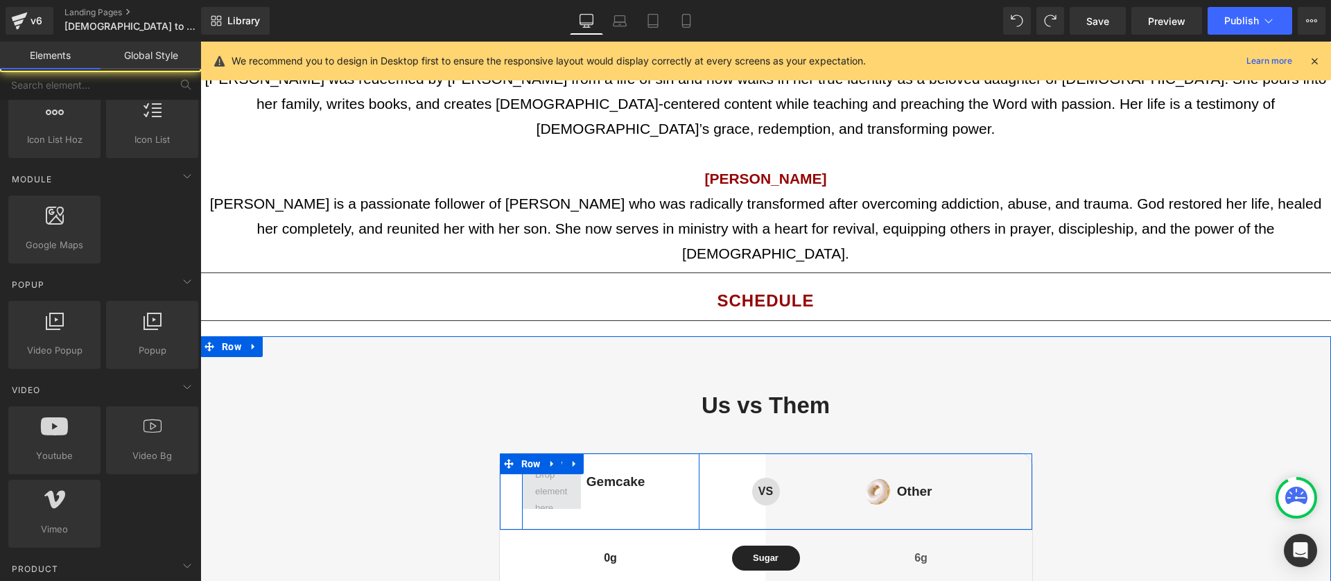
click at [557, 463] on span at bounding box center [551, 491] width 42 height 57
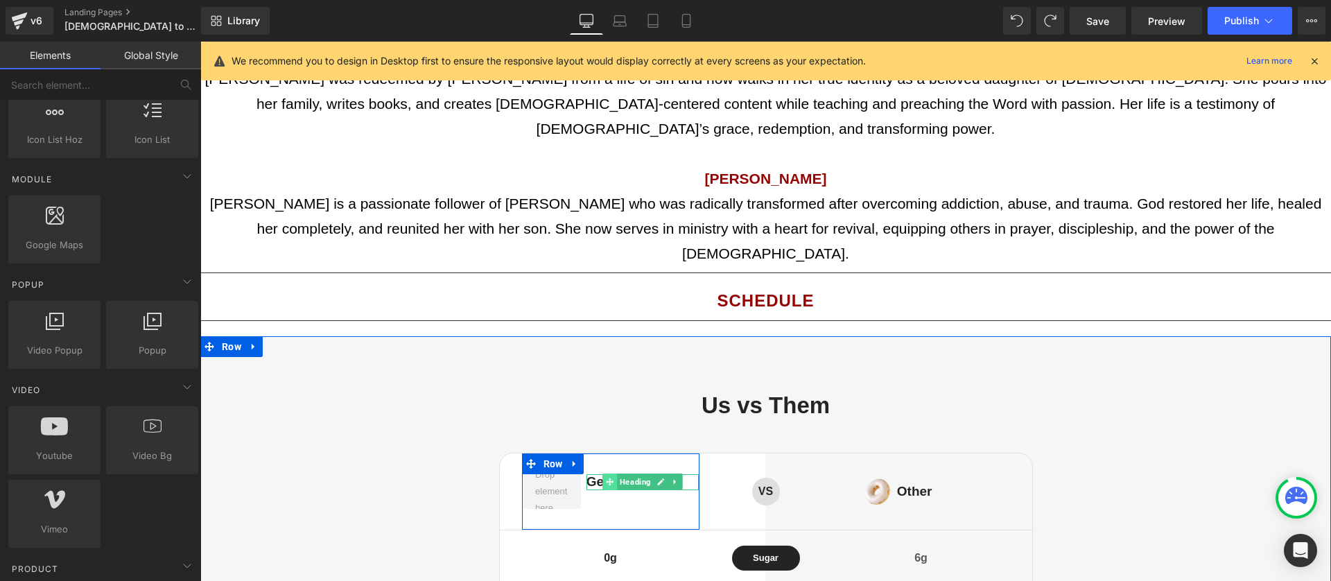
click at [604, 473] on span at bounding box center [609, 481] width 15 height 17
click at [532, 463] on span at bounding box center [551, 491] width 42 height 57
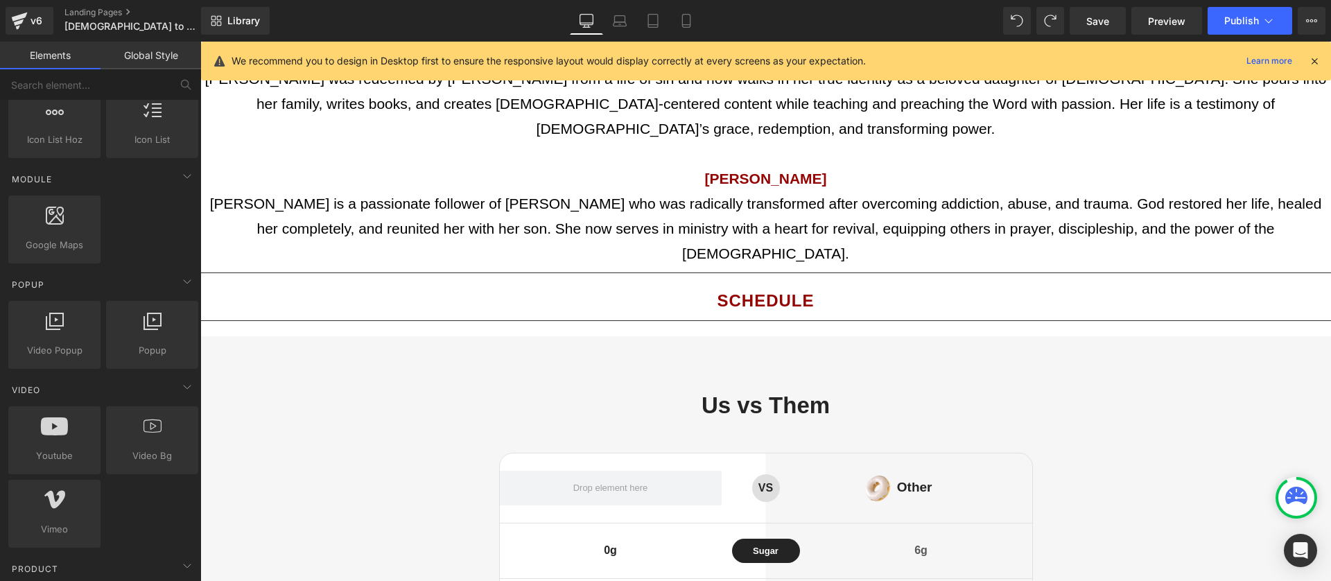
scroll to position [0, 0]
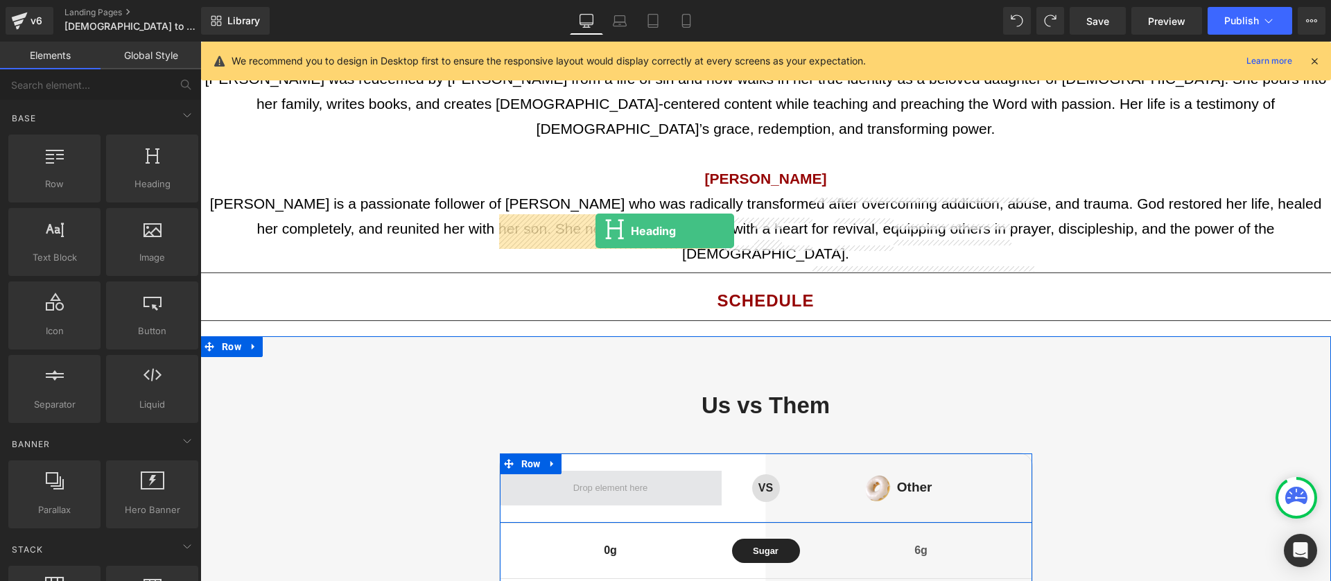
drag, startPoint x: 363, startPoint y: 225, endPoint x: 595, endPoint y: 231, distance: 232.2
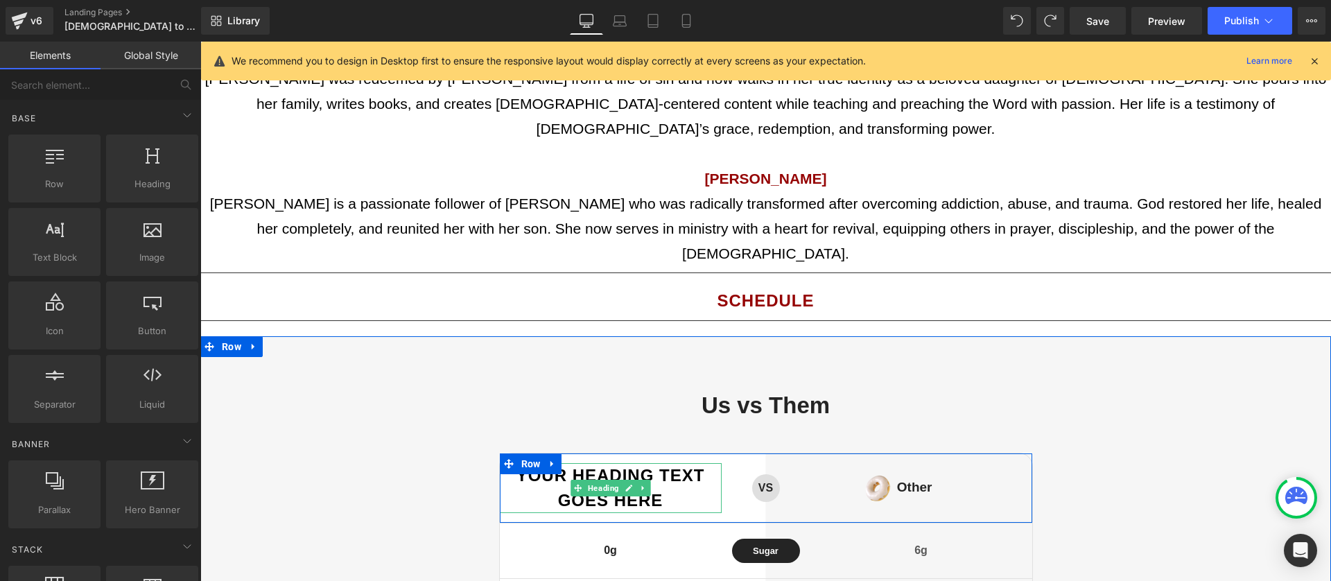
click at [608, 463] on div "Your heading text goes here Heading" at bounding box center [611, 488] width 222 height 50
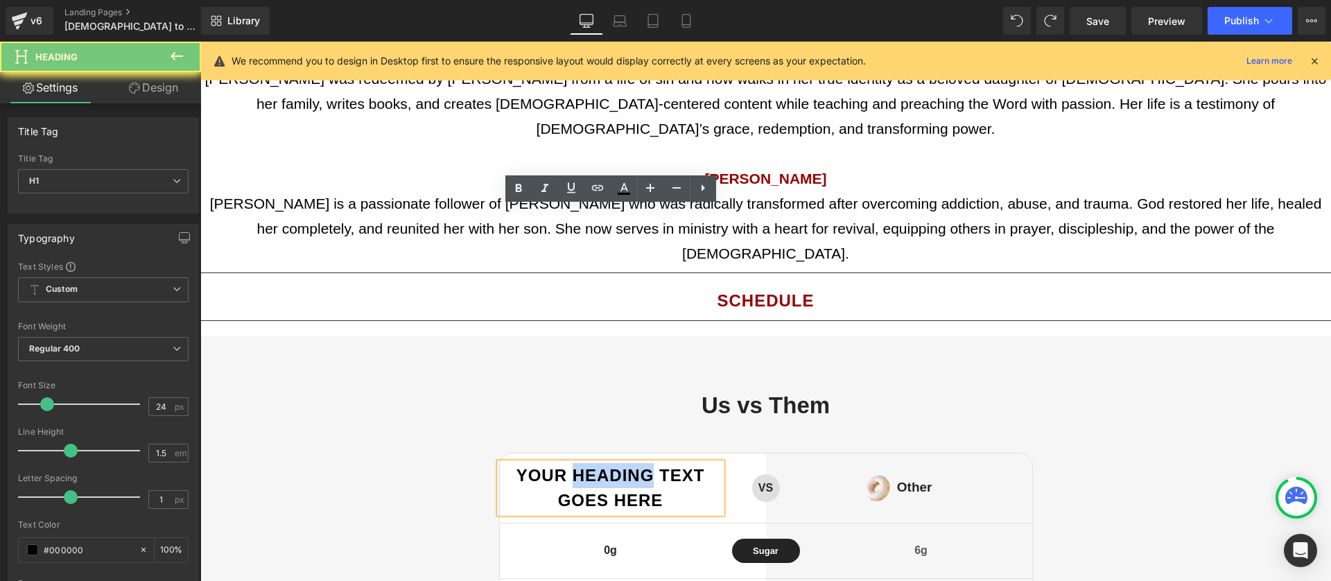
click at [608, 463] on h1 "Your heading text goes here" at bounding box center [611, 488] width 222 height 50
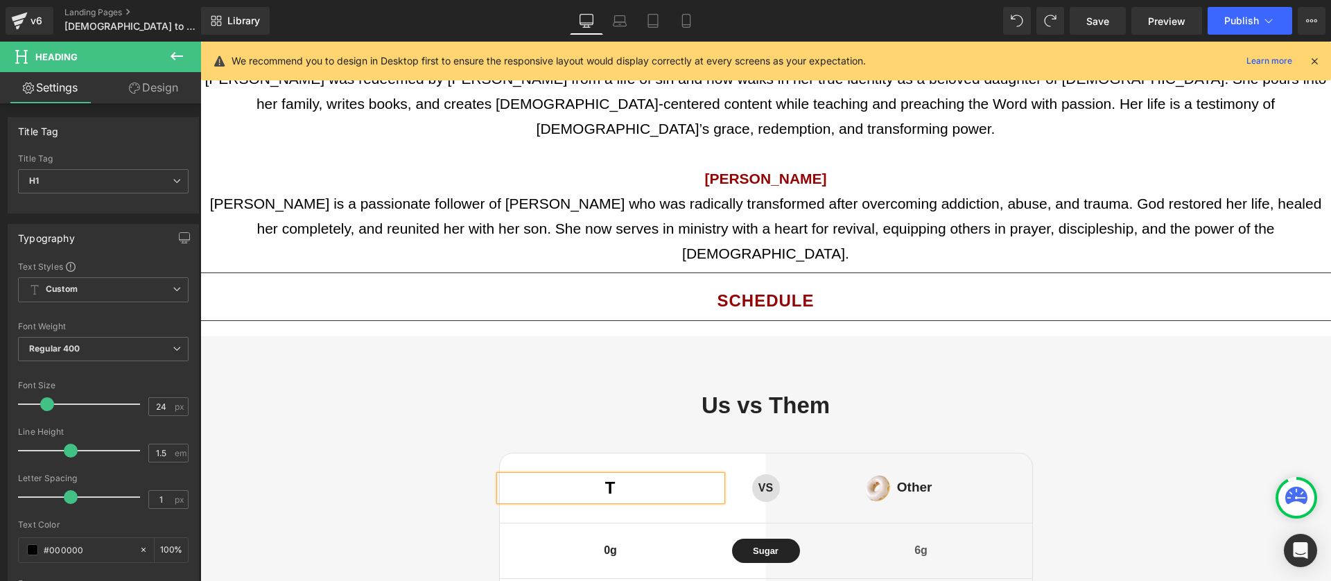
scroll to position [2222, 0]
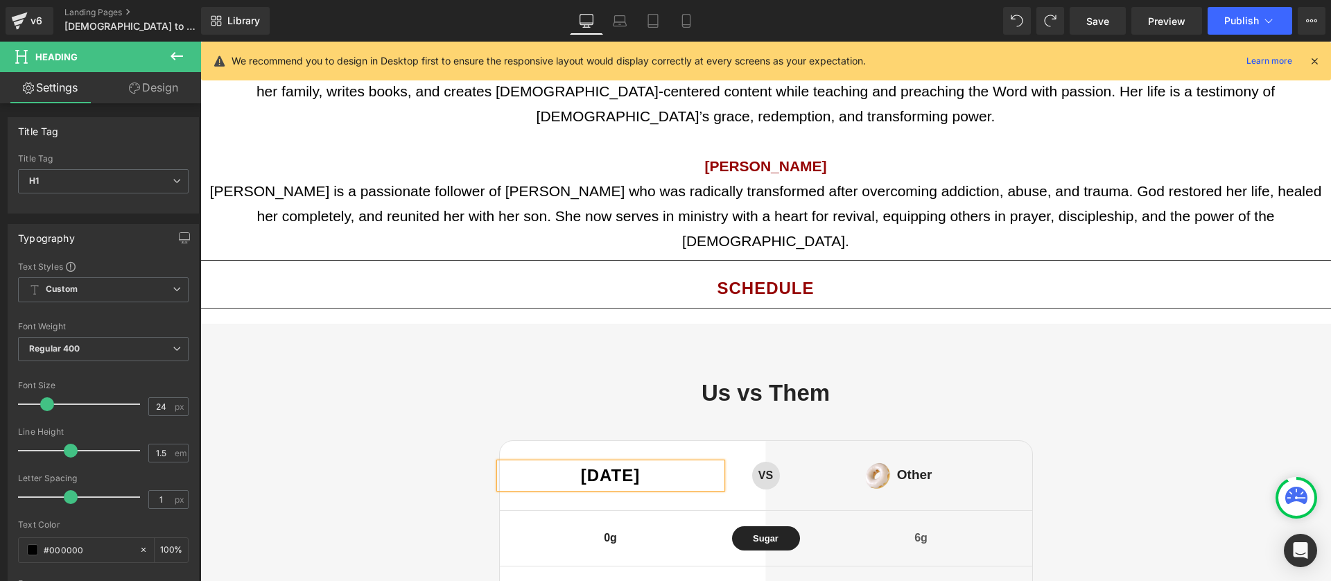
click at [1091, 379] on div "Us vs Them Heading [DATE] Heading VS Text Block Row Image Other Heading Row Row…" at bounding box center [765, 584] width 1130 height 410
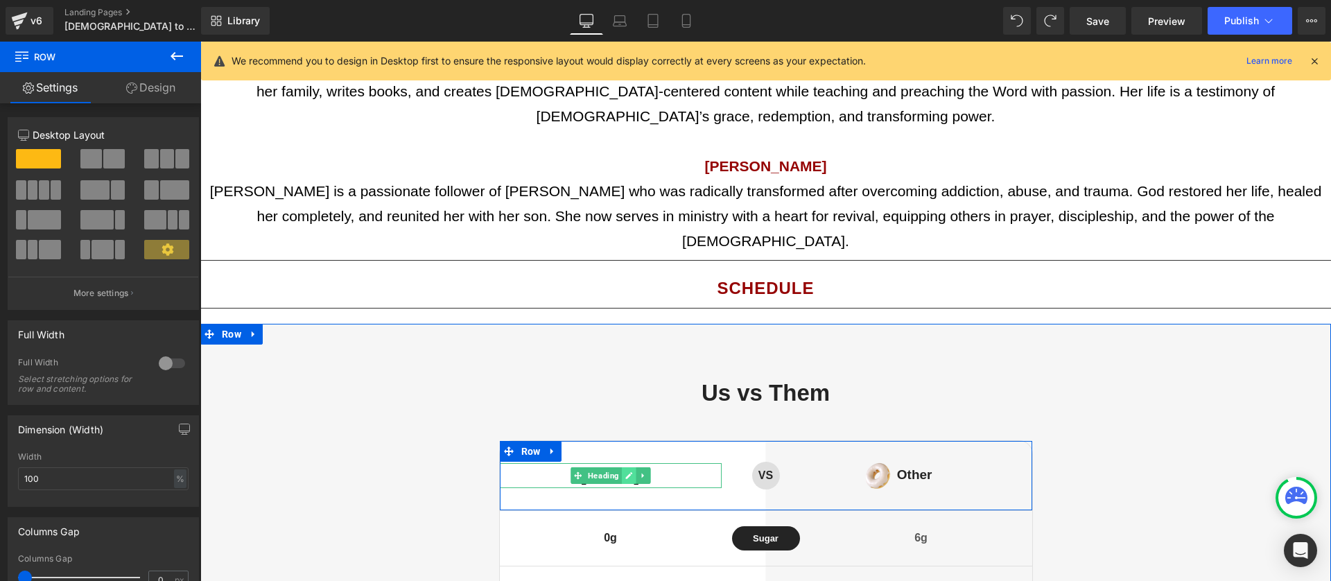
click at [635, 467] on link at bounding box center [629, 475] width 15 height 17
click at [635, 463] on h1 "[DATE]" at bounding box center [611, 475] width 222 height 25
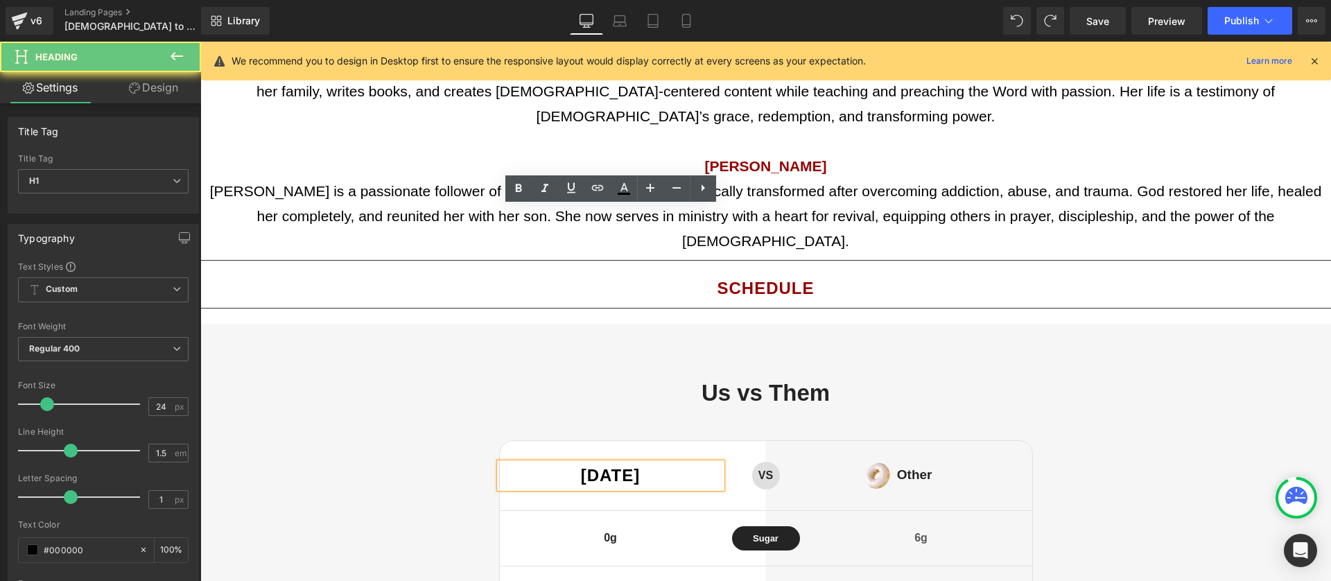
click at [689, 463] on h1 "[DATE]" at bounding box center [611, 475] width 222 height 25
copy h1 "[DATE]"
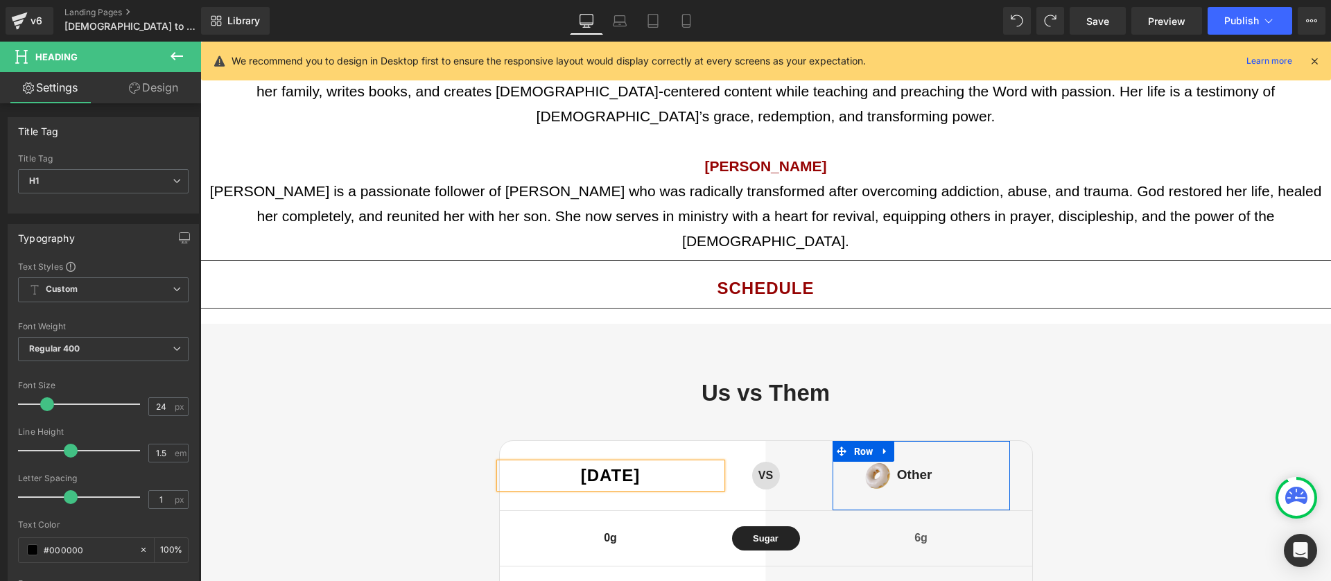
click at [200, 42] on div at bounding box center [200, 42] width 0 height 0
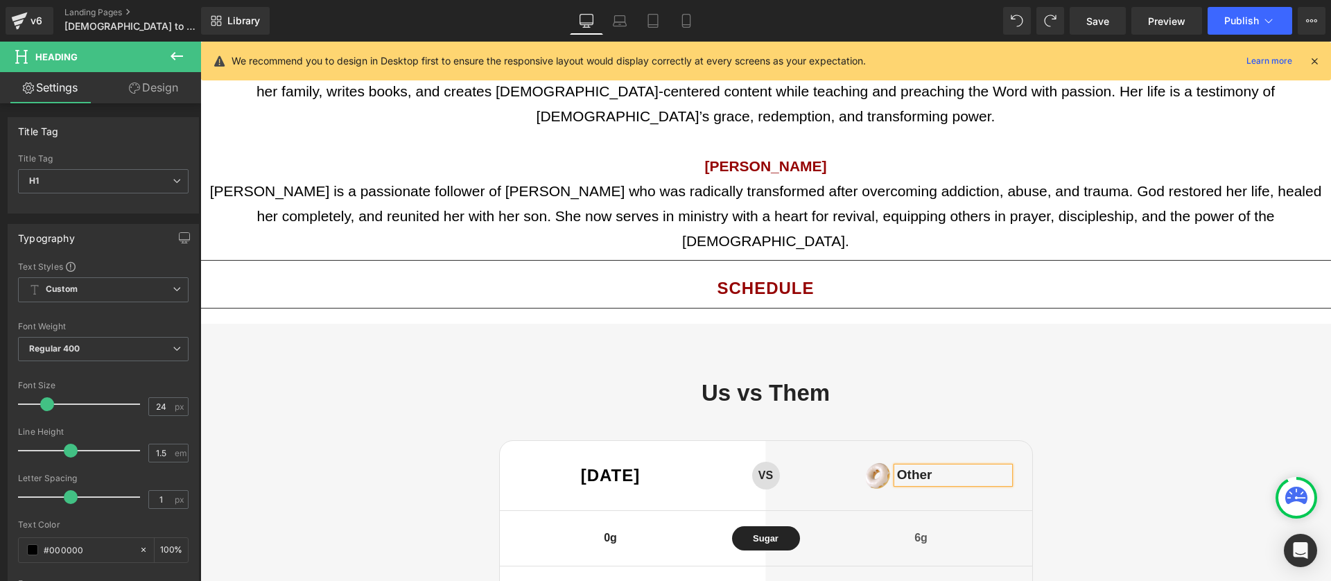
click at [879, 462] on div "Image" at bounding box center [861, 476] width 59 height 28
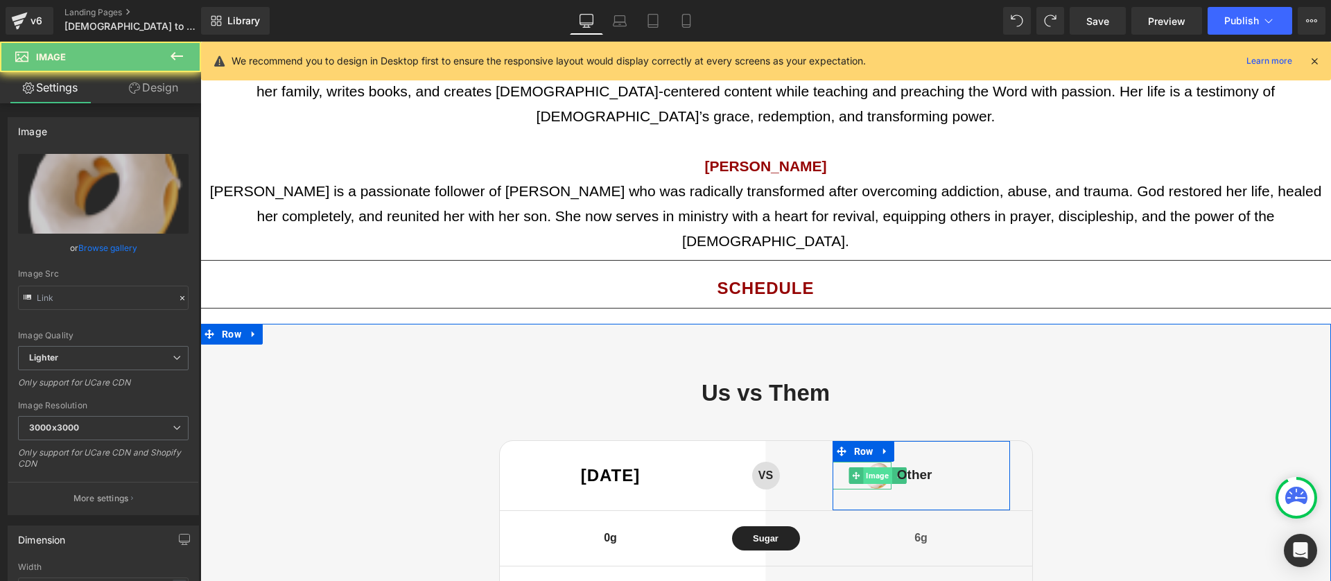
type input "[URL][DOMAIN_NAME]"
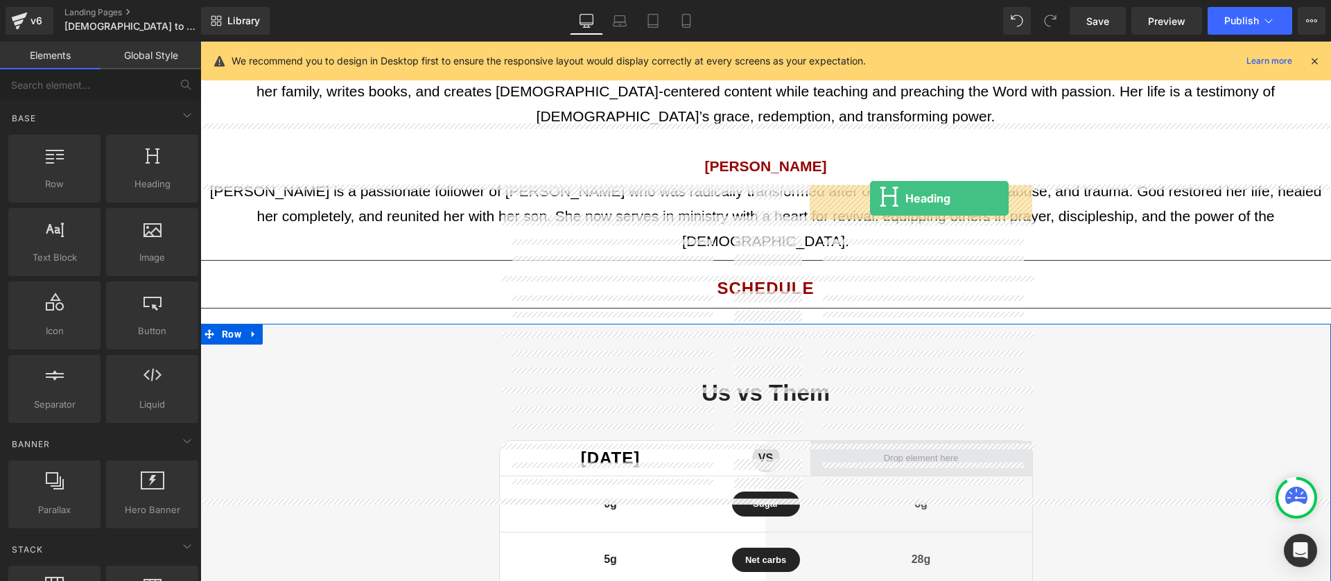
drag, startPoint x: 396, startPoint y: 228, endPoint x: 870, endPoint y: 198, distance: 474.2
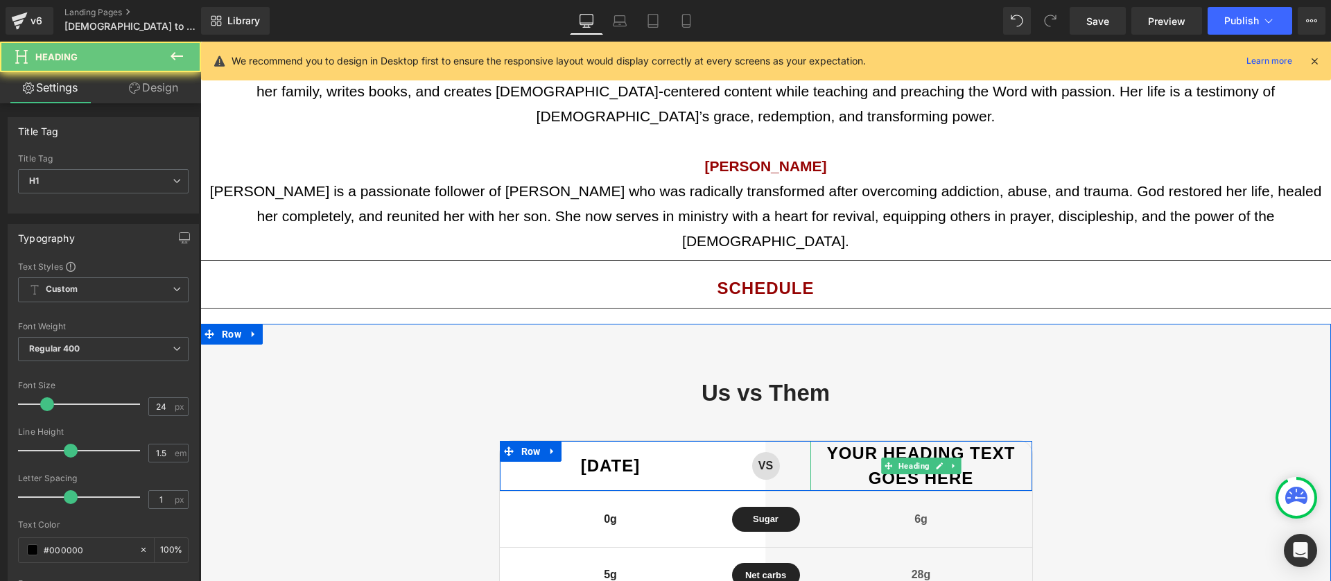
click at [886, 441] on div "Your heading text goes here Heading" at bounding box center [921, 466] width 222 height 50
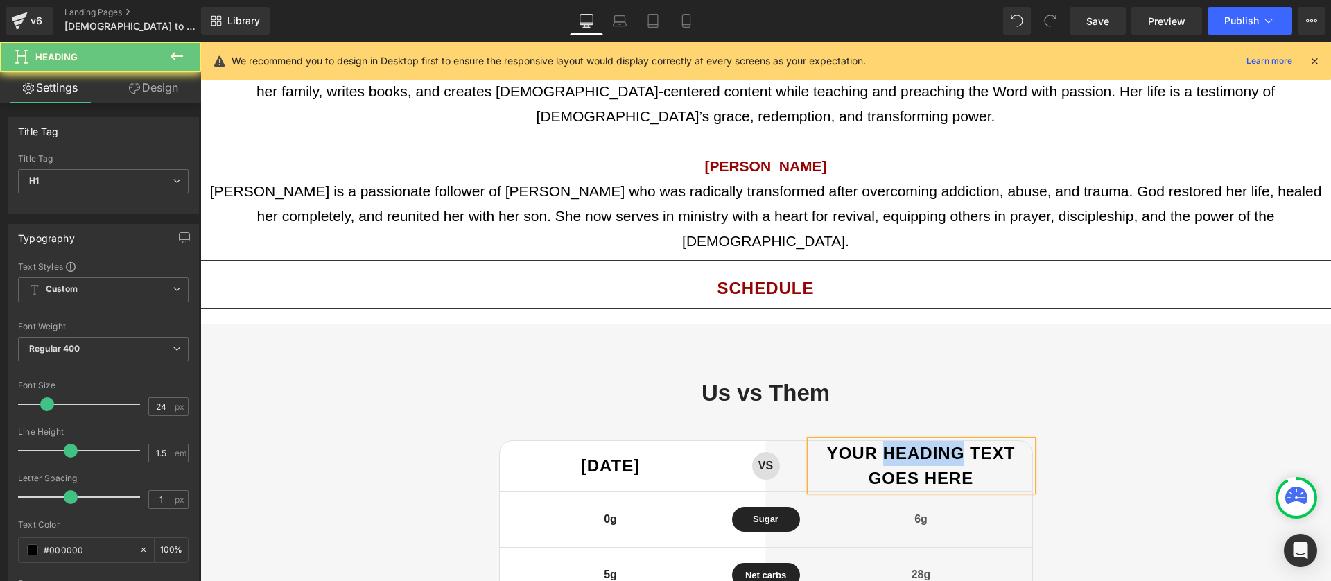
click at [886, 441] on h1 "Your heading text goes here" at bounding box center [921, 466] width 222 height 50
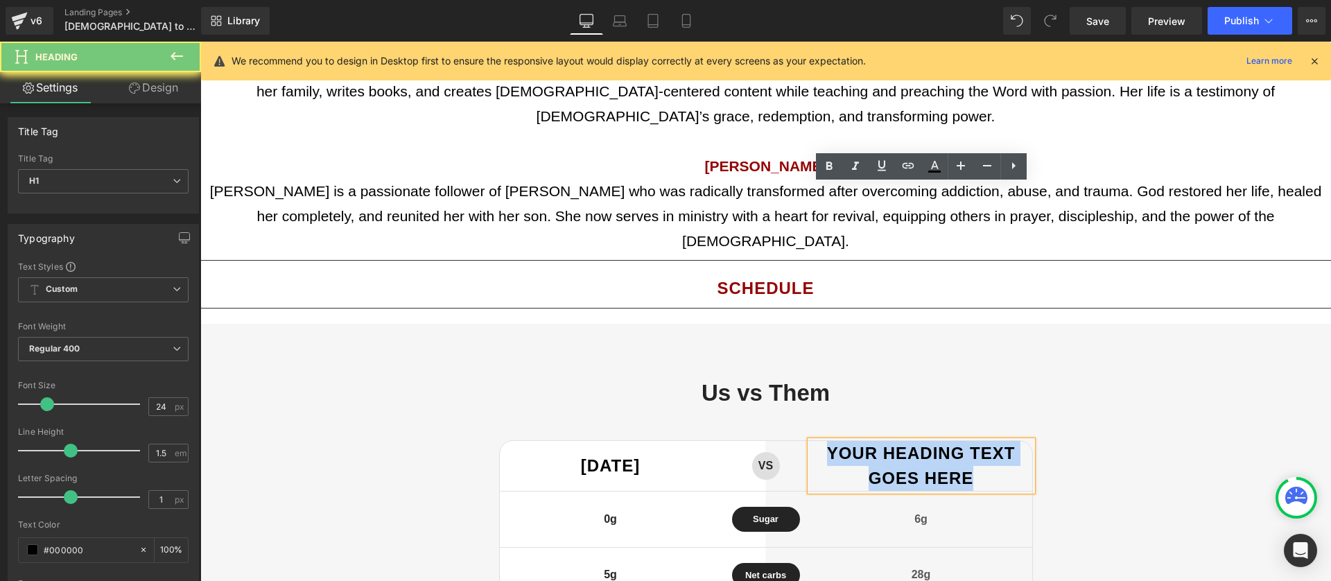
click at [886, 441] on h1 "Your heading text goes here" at bounding box center [921, 466] width 222 height 50
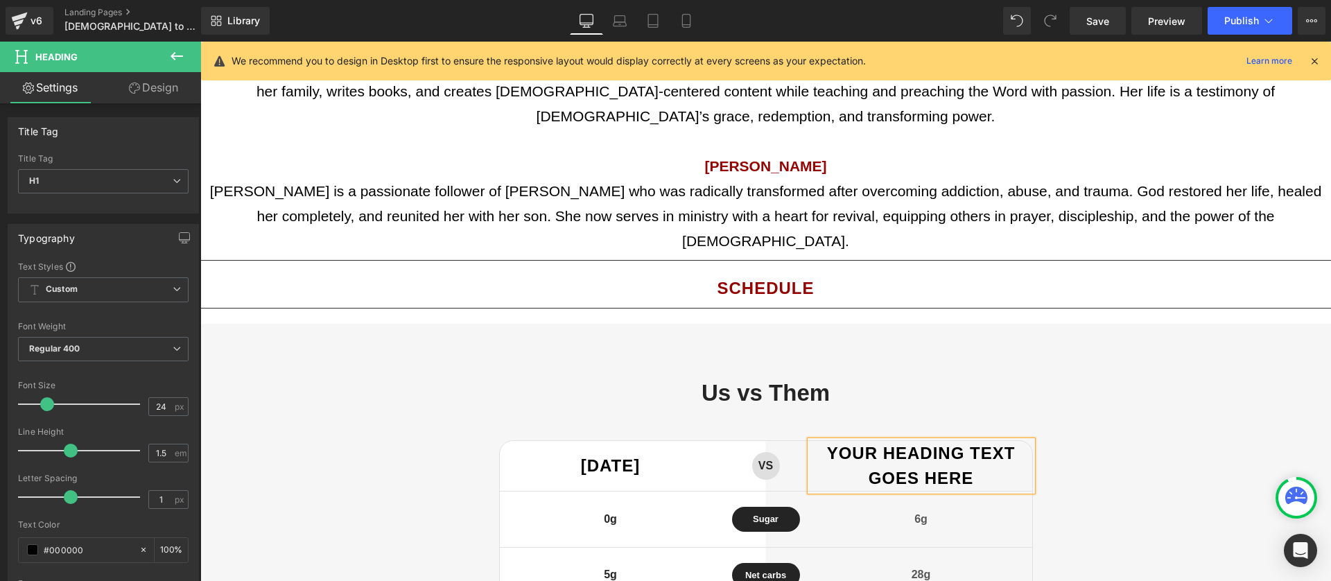
scroll to position [2223, 0]
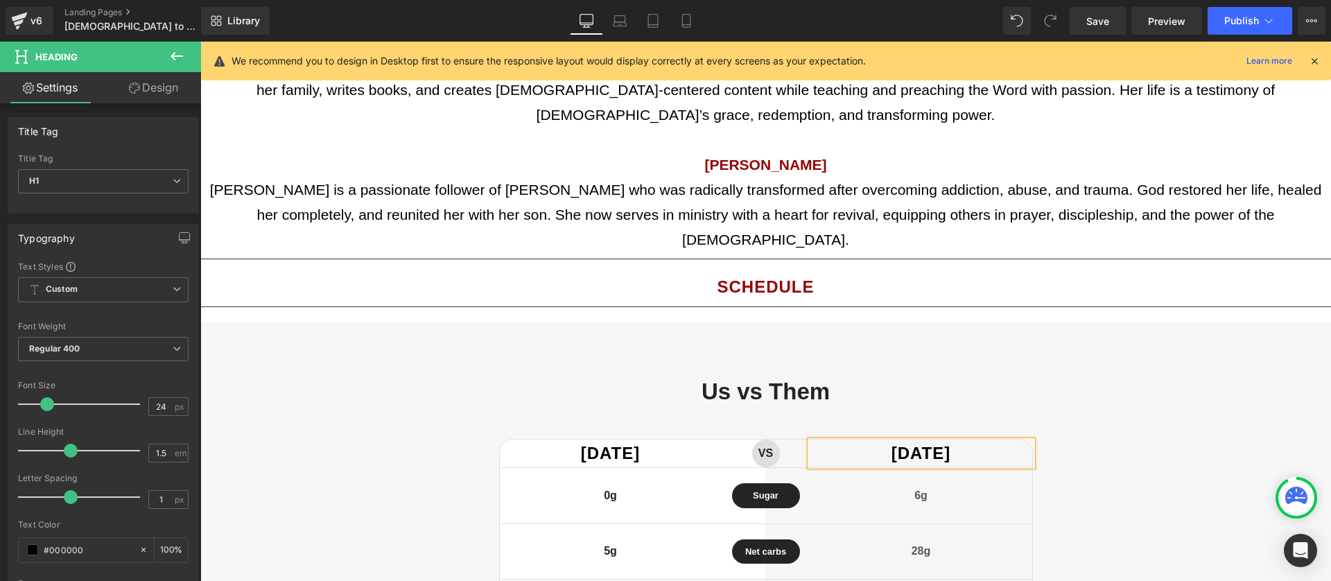
drag, startPoint x: 1188, startPoint y: 254, endPoint x: 736, endPoint y: 196, distance: 456.2
click at [1188, 378] on div "Us vs Them Heading [DATE] Heading VS Text Block Row [DATE] Heading Row 0g Text …" at bounding box center [765, 562] width 1130 height 369
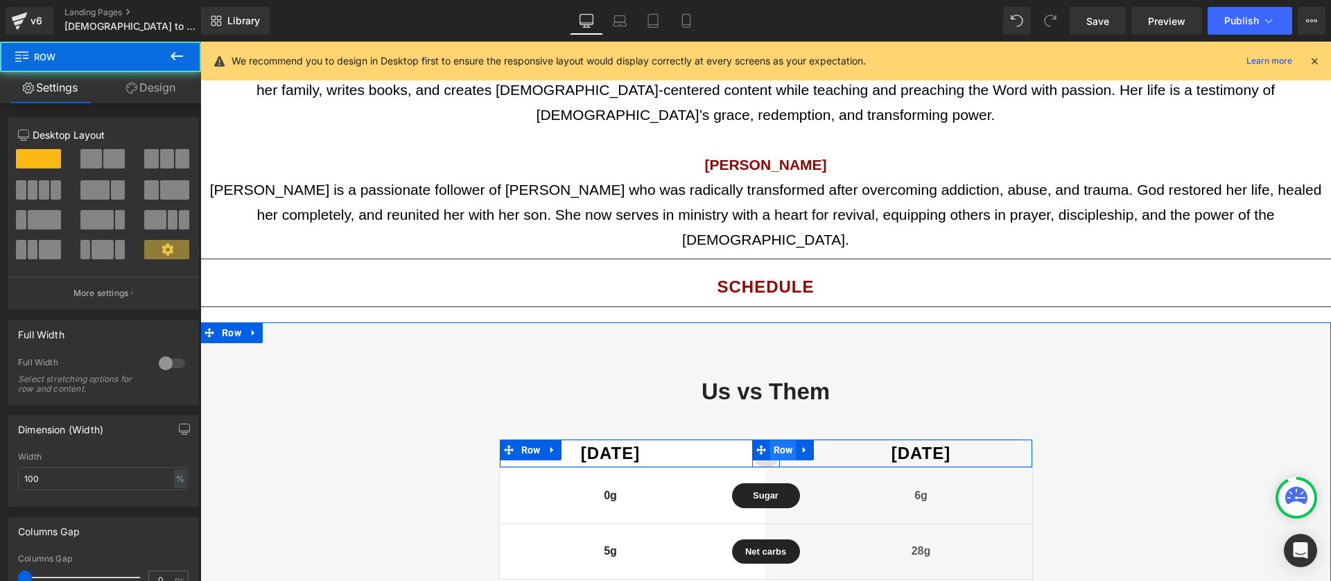
click at [776, 439] on span "Row" at bounding box center [783, 449] width 26 height 21
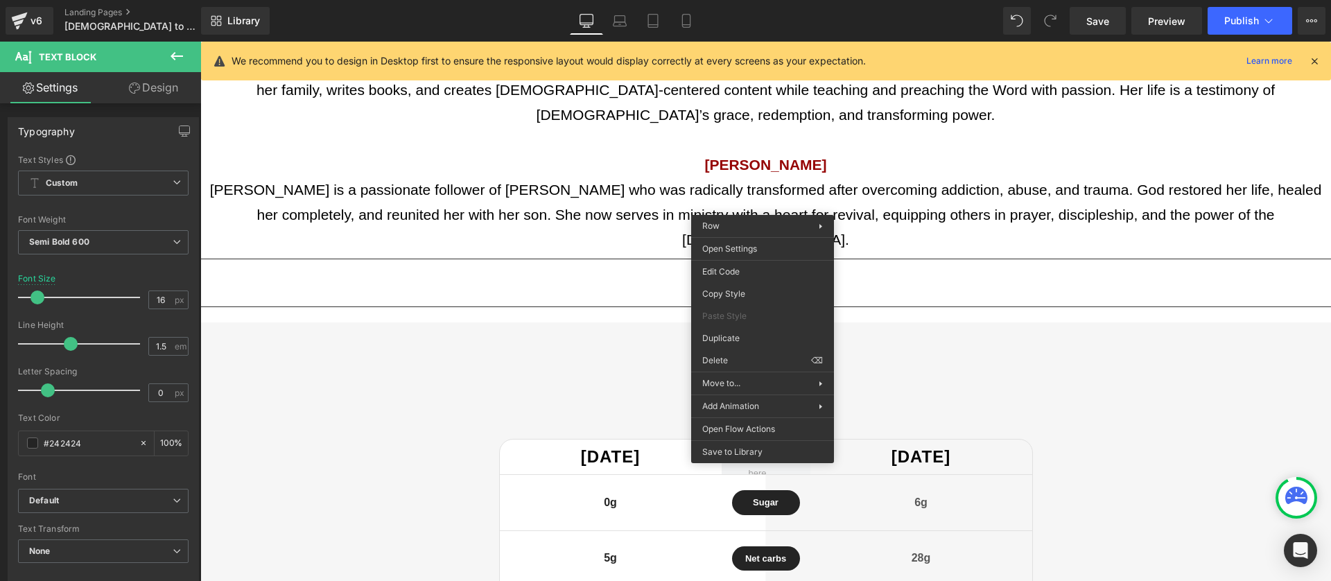
drag, startPoint x: 949, startPoint y: 400, endPoint x: 748, endPoint y: 358, distance: 205.2
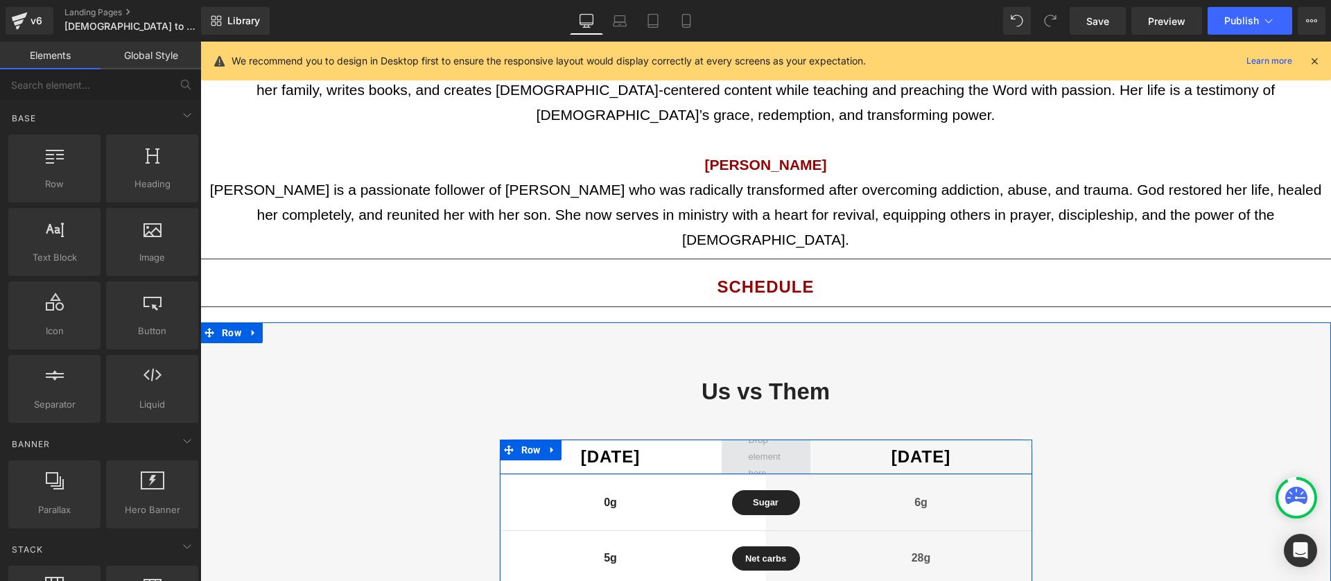
click at [791, 439] on span at bounding box center [765, 456] width 89 height 35
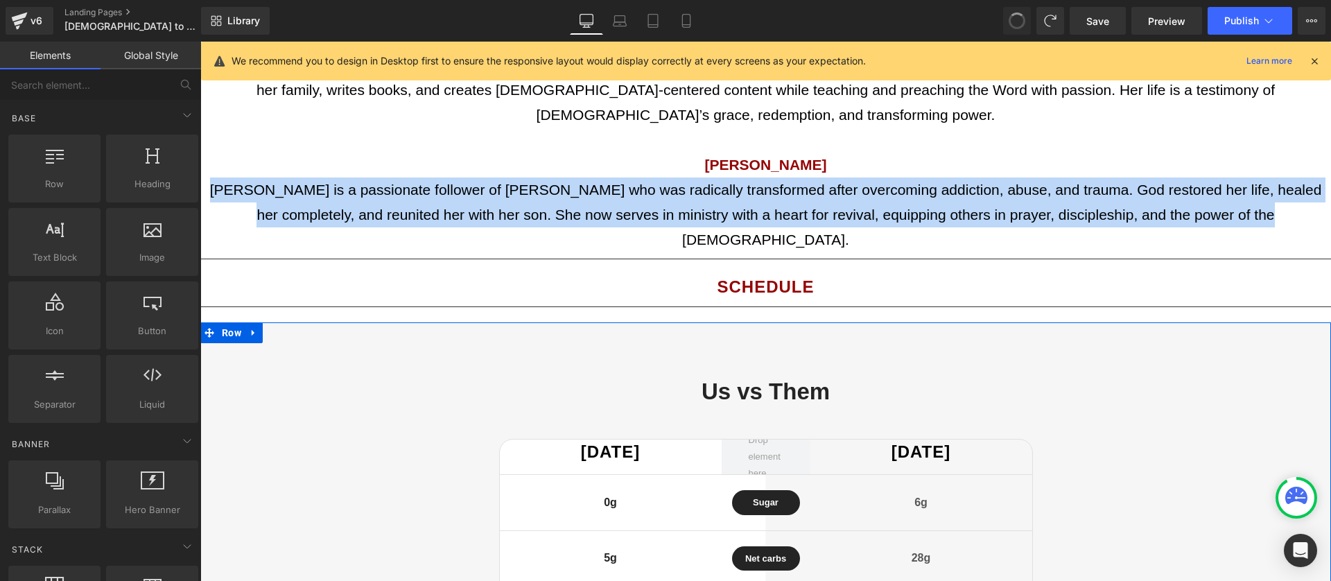
click at [1118, 378] on div "Us vs Them Heading [DATE] Heading [DATE] Heading Row 0g Text Block Sugar Text B…" at bounding box center [765, 566] width 1130 height 376
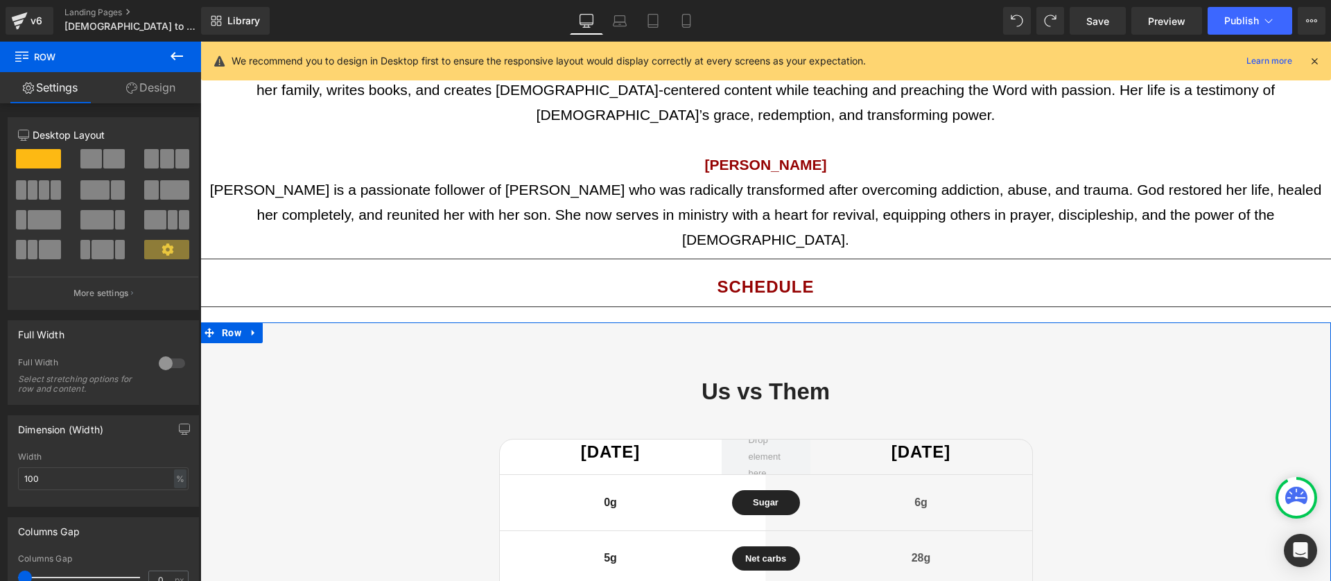
click at [619, 444] on span "Heading" at bounding box center [603, 452] width 37 height 17
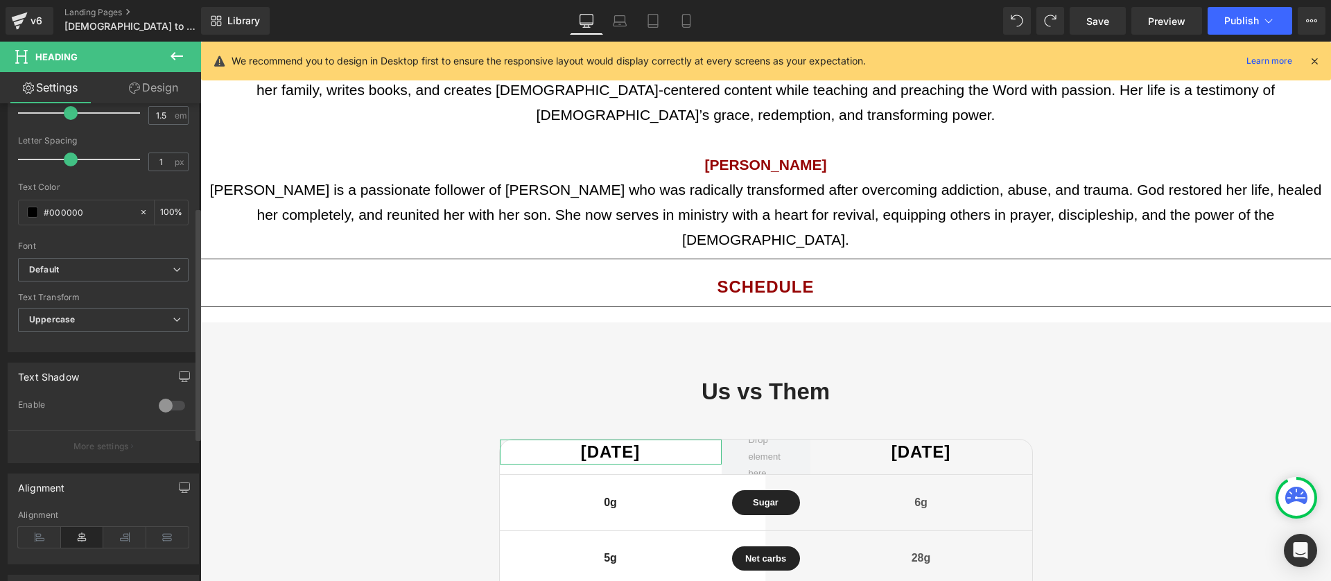
scroll to position [471, 0]
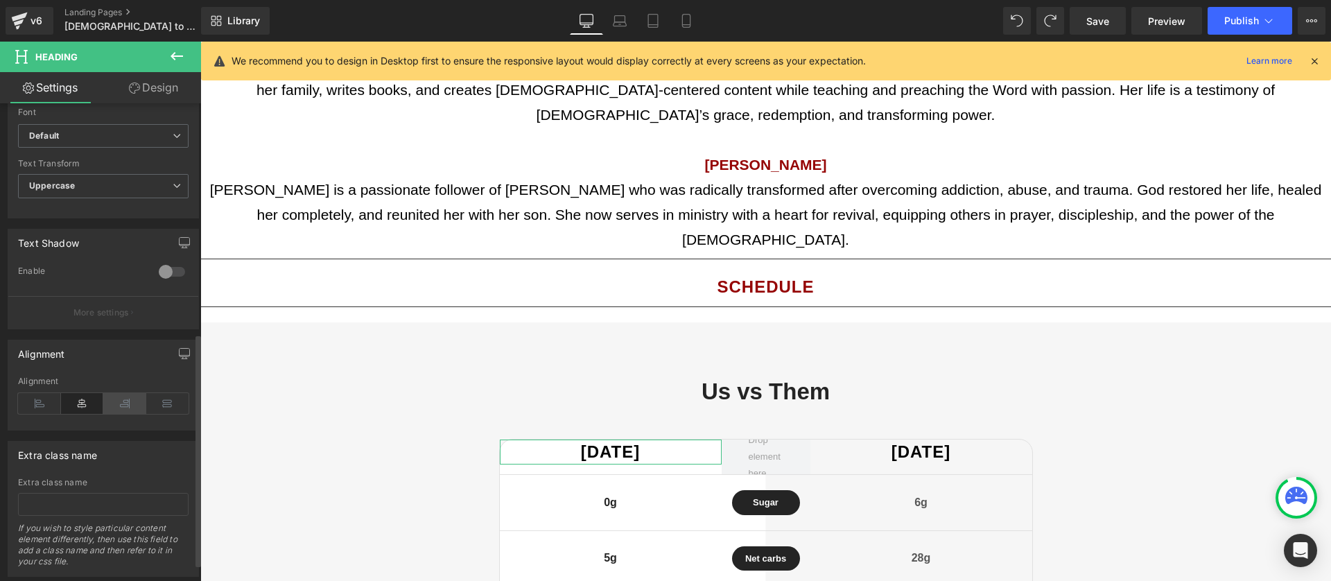
click at [120, 403] on icon at bounding box center [124, 403] width 43 height 21
click at [91, 403] on icon at bounding box center [82, 403] width 43 height 21
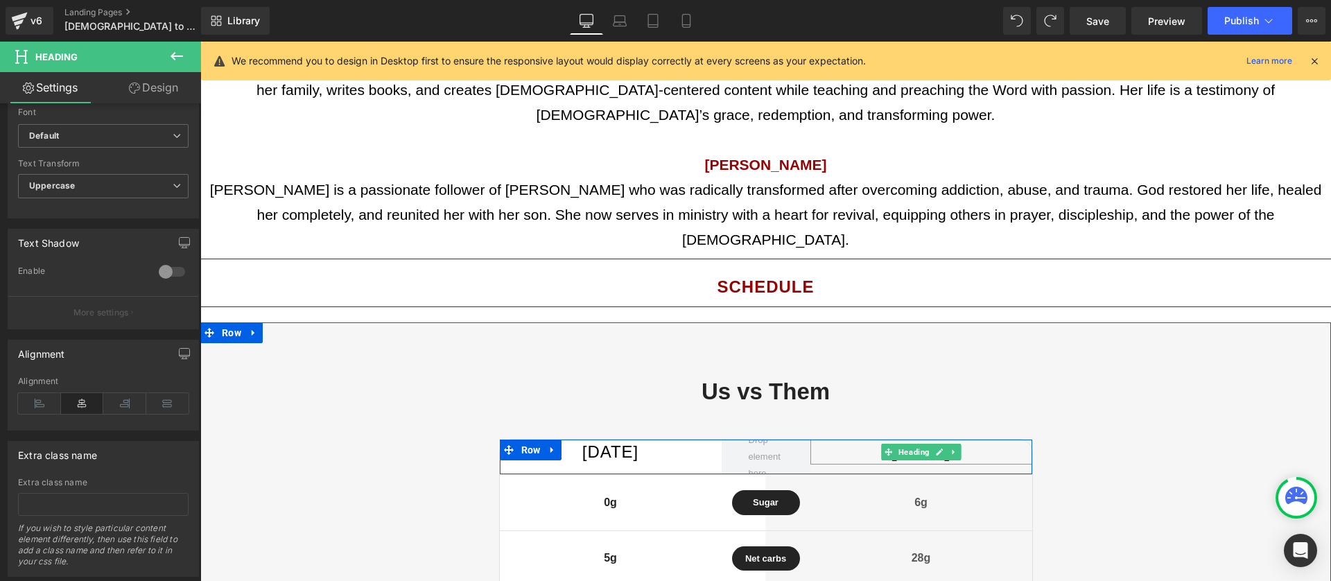
click at [954, 450] on icon at bounding box center [952, 452] width 2 height 5
click at [1001, 439] on h1 "[DATE]" at bounding box center [921, 451] width 222 height 25
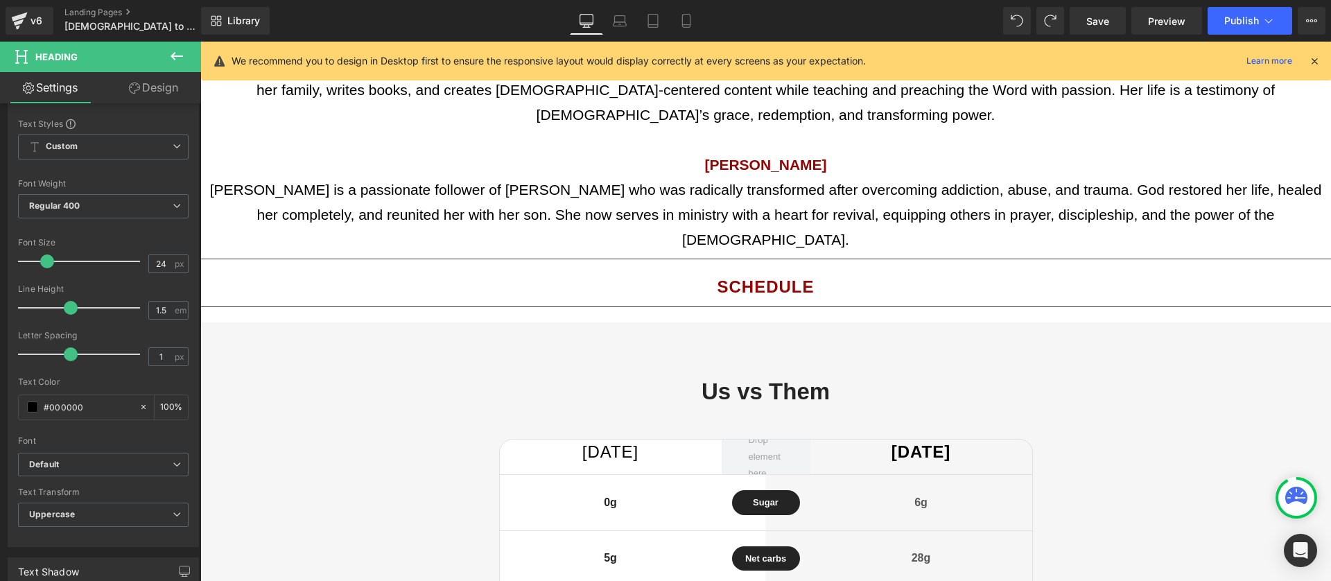
scroll to position [153, 0]
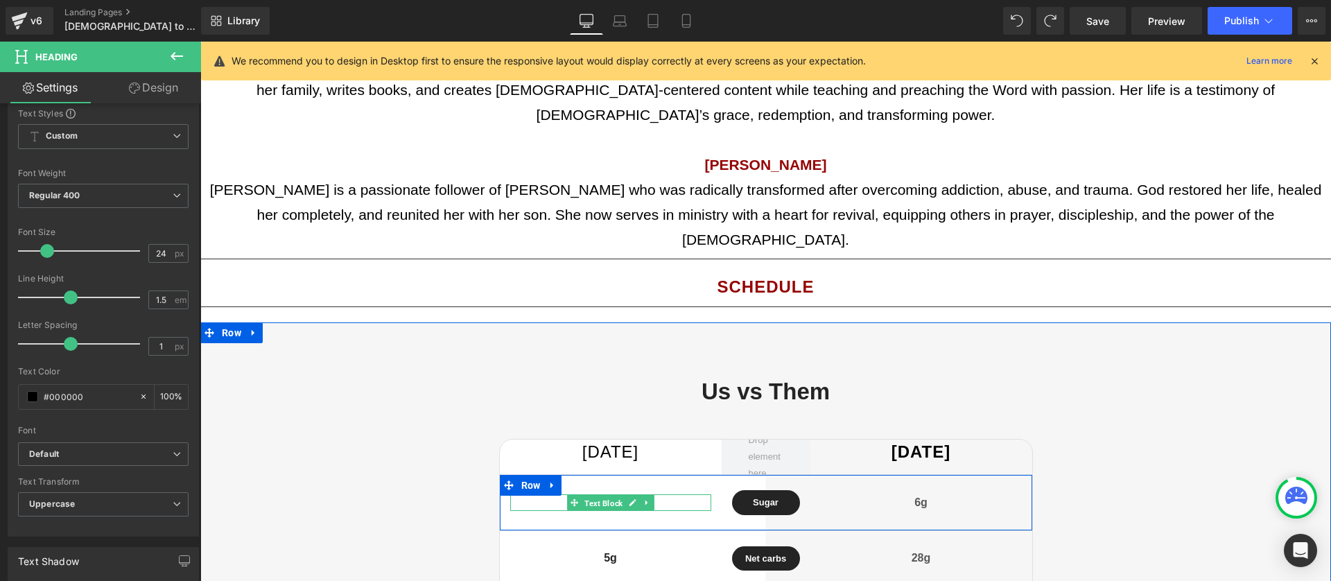
drag, startPoint x: 619, startPoint y: 250, endPoint x: 672, endPoint y: 252, distance: 52.7
click at [619, 495] on span "Text Block" at bounding box center [603, 503] width 44 height 17
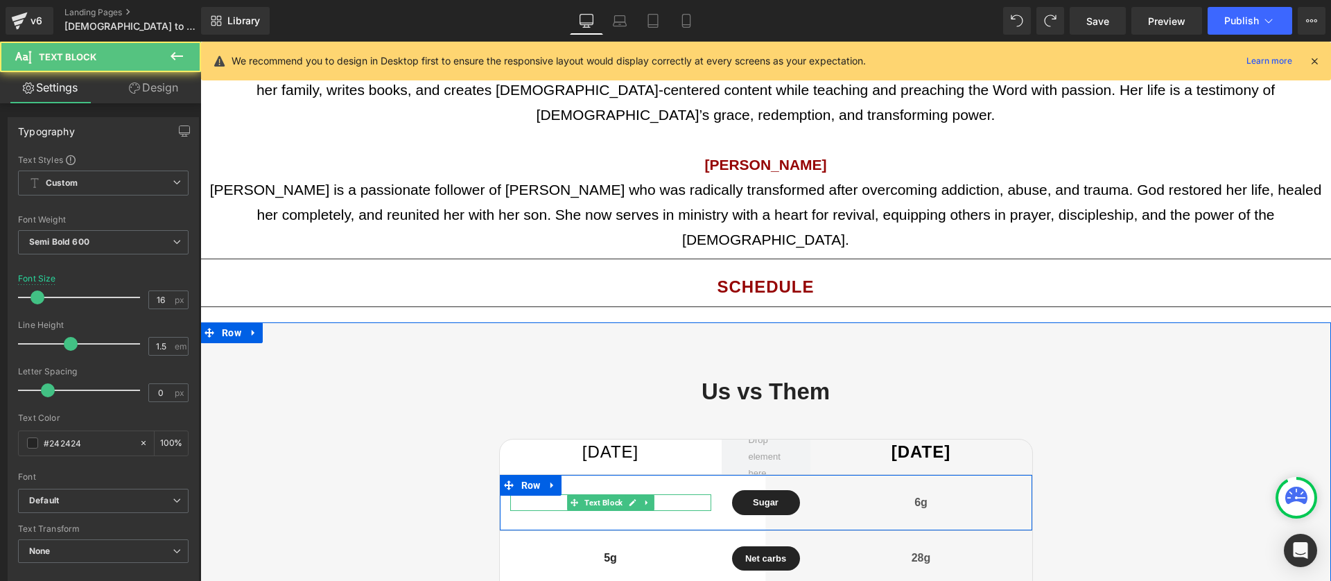
click at [697, 494] on p "0g" at bounding box center [610, 502] width 201 height 17
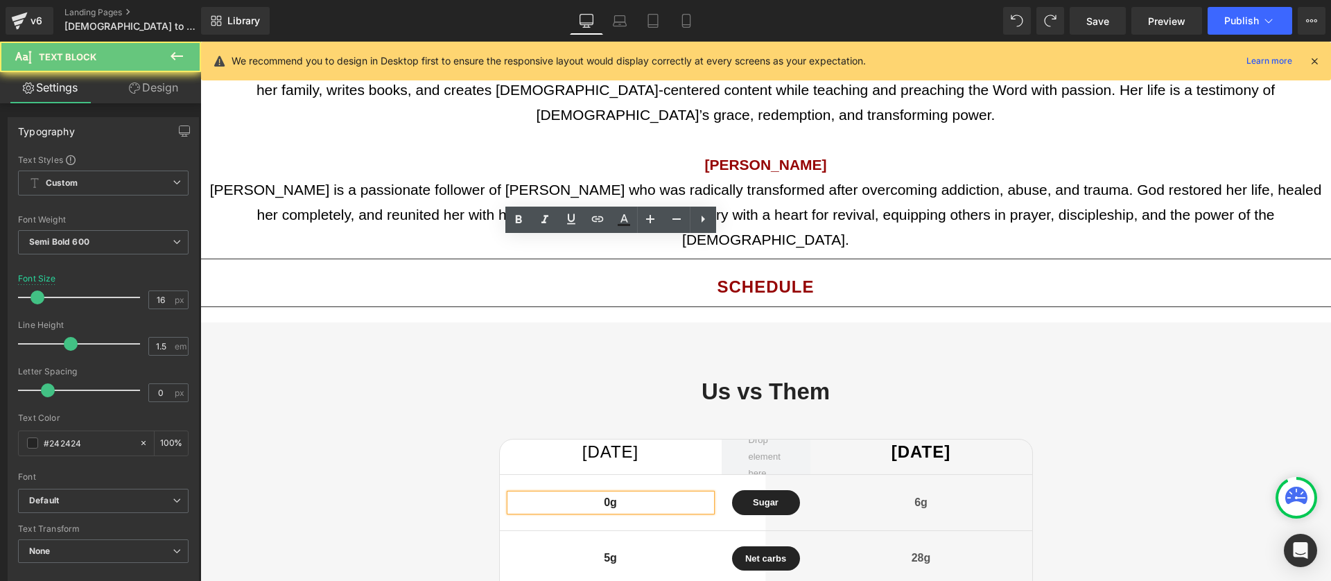
click at [697, 494] on p "0g" at bounding box center [610, 502] width 201 height 17
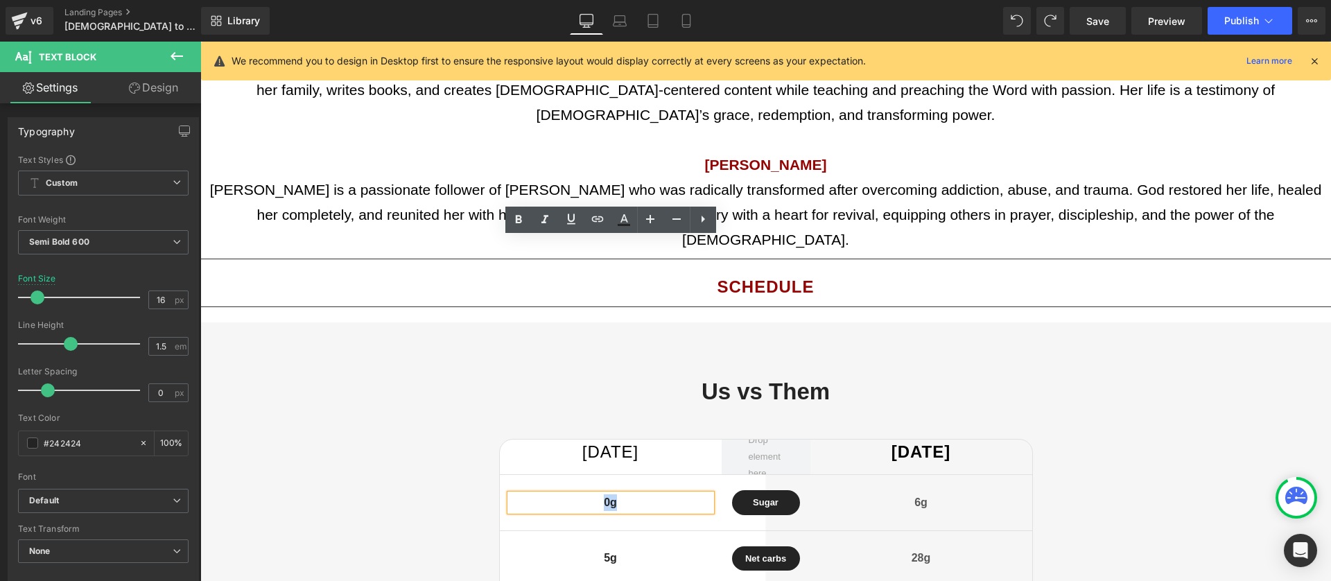
click at [697, 494] on p "0g" at bounding box center [610, 502] width 201 height 17
click at [777, 490] on link at bounding box center [784, 500] width 18 height 21
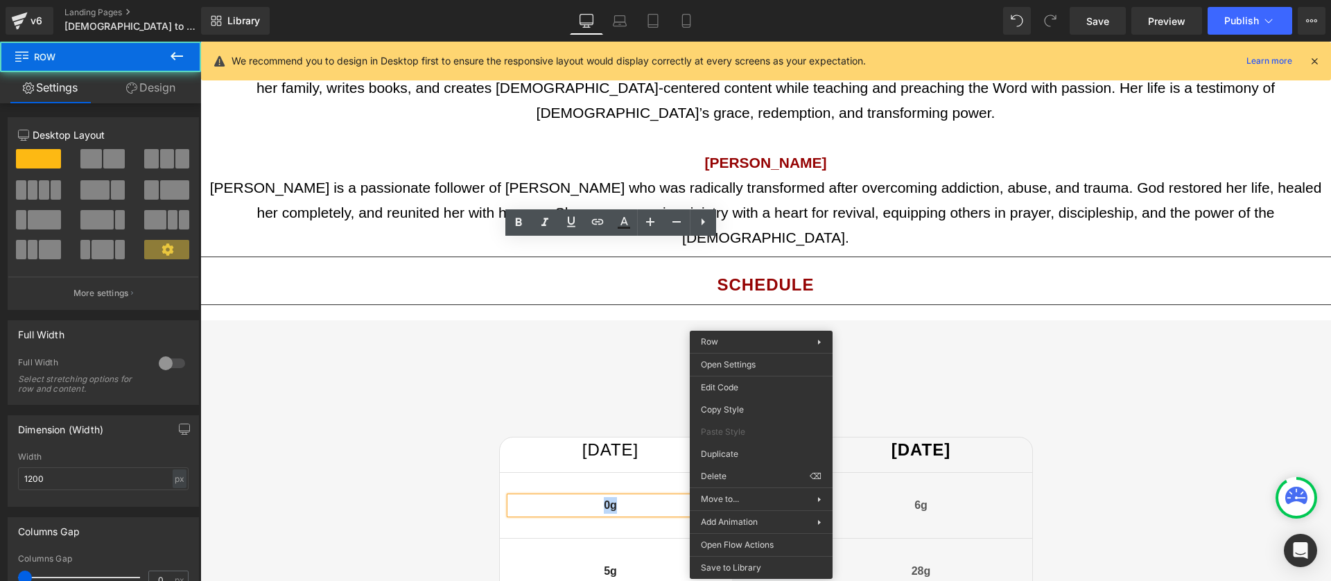
drag, startPoint x: 952, startPoint y: 517, endPoint x: 760, endPoint y: 476, distance: 196.3
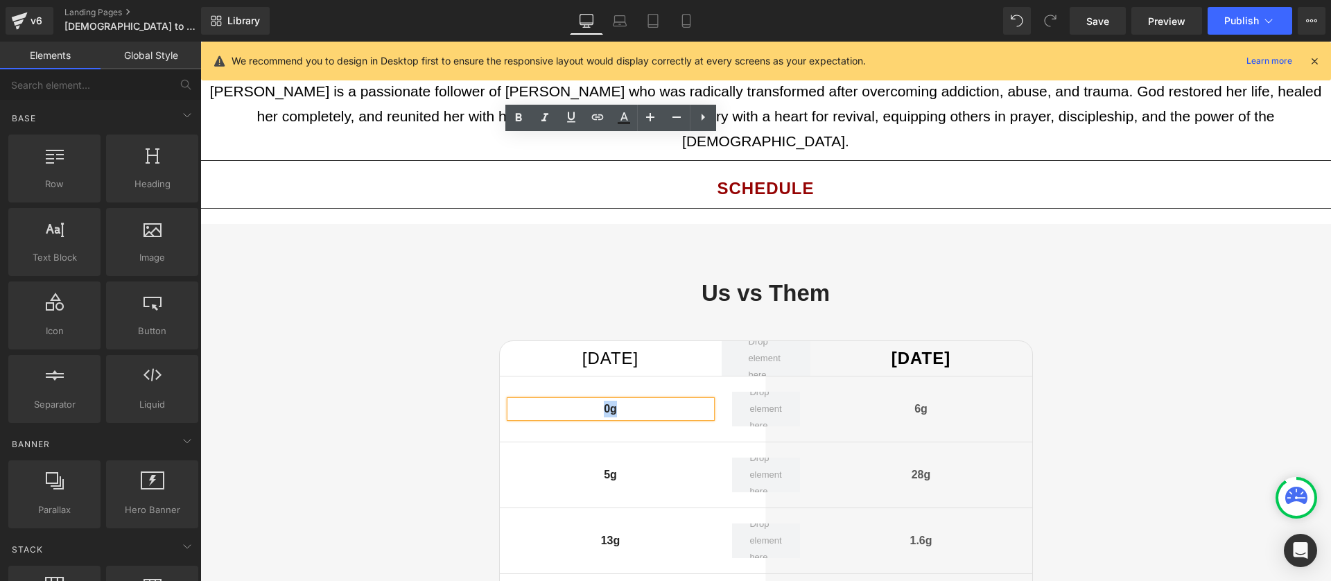
scroll to position [2333, 0]
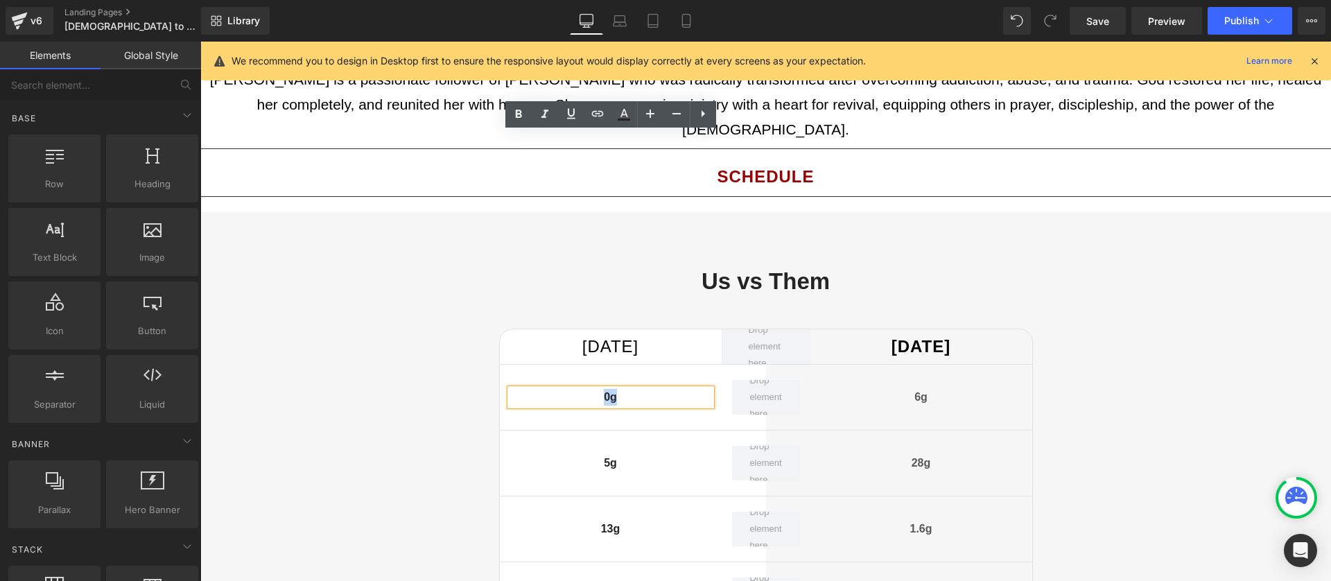
click at [990, 457] on div "Us vs Them Heading [DATE] Heading [DATE] Heading Row 0g Text Block 6g Text Bloc…" at bounding box center [765, 480] width 1130 height 537
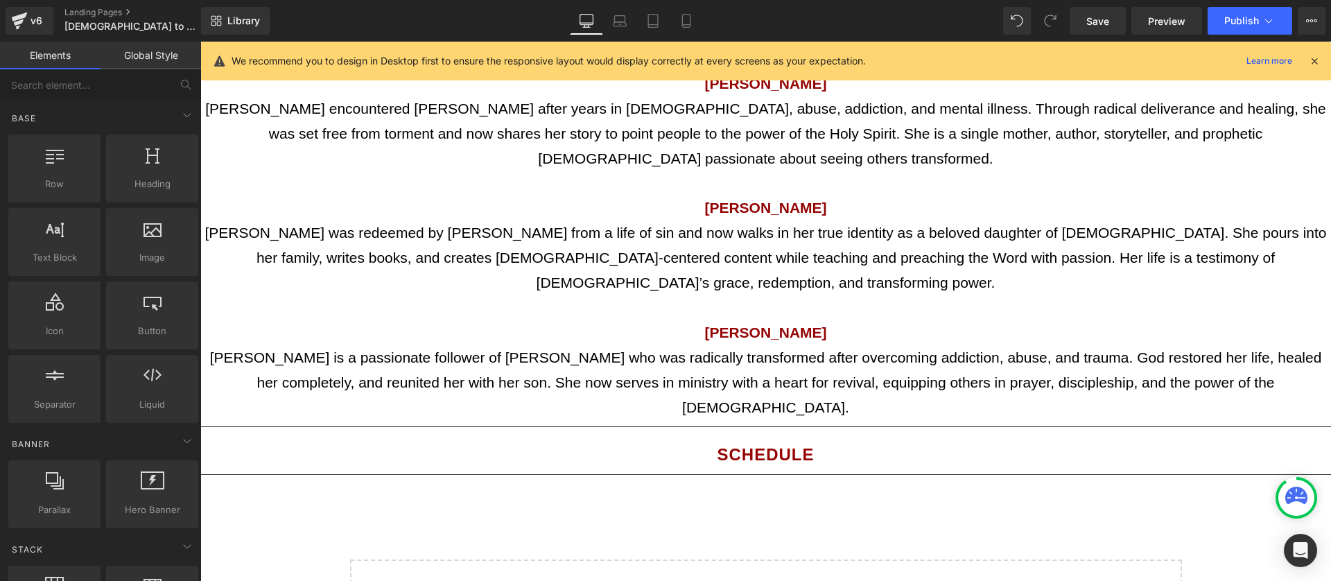
scroll to position [1906, 0]
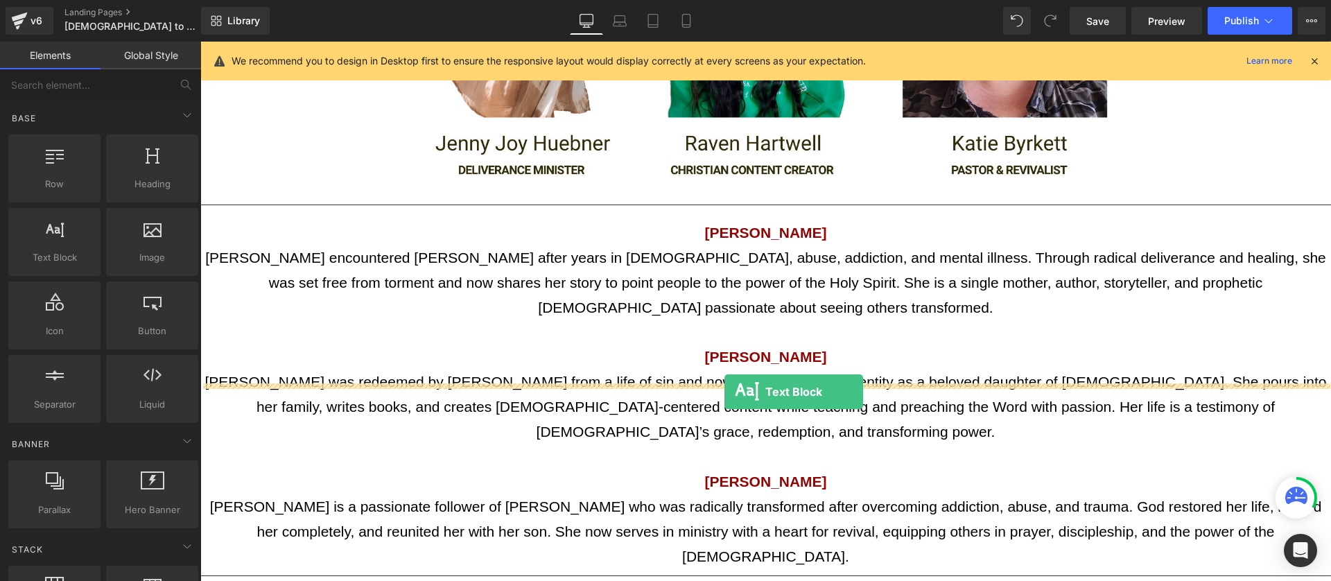
drag, startPoint x: 356, startPoint y: 301, endPoint x: 724, endPoint y: 392, distance: 379.5
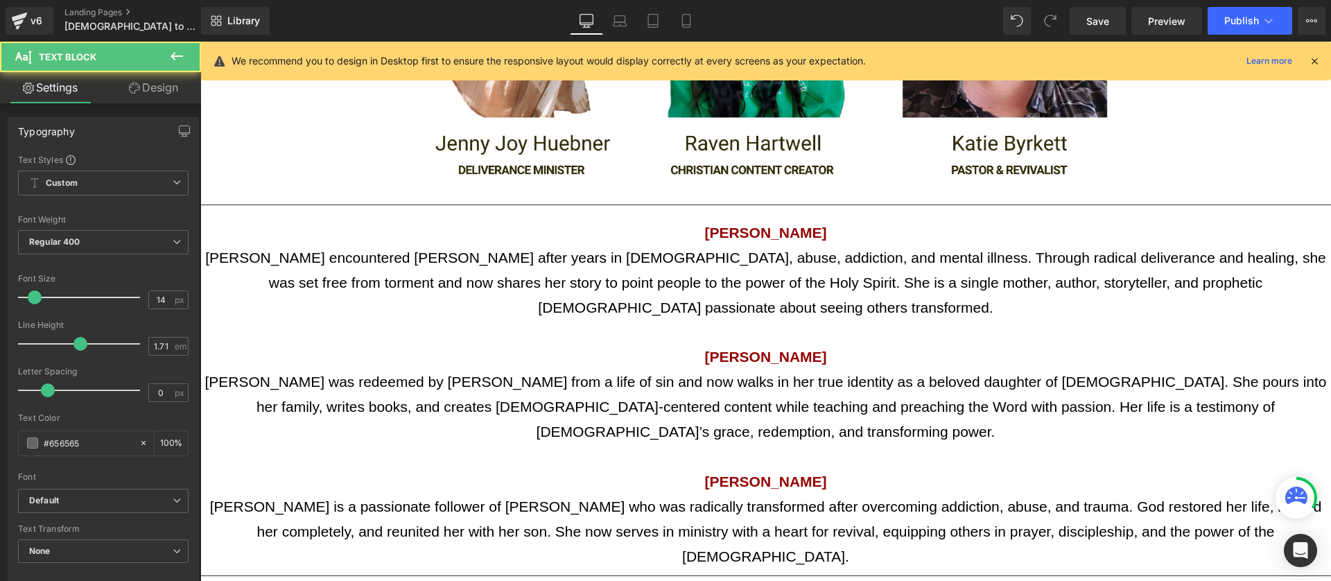
scroll to position [1947, 0]
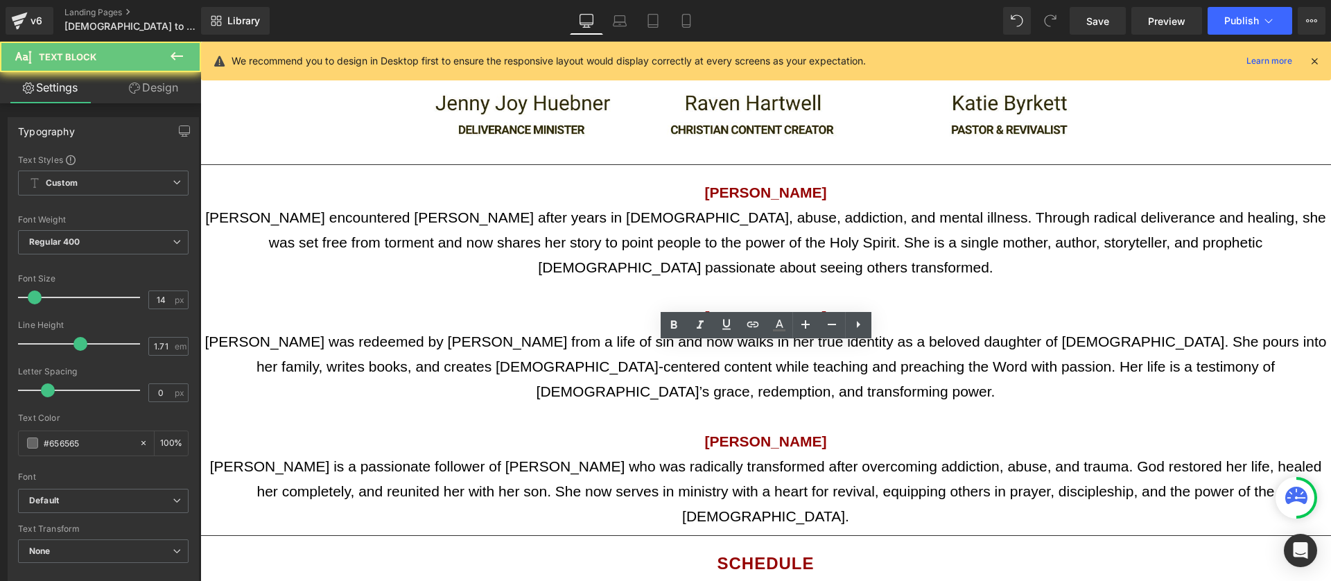
click at [718, 458] on span "[PERSON_NAME] is a passionate follower of [PERSON_NAME] who was radically trans…" at bounding box center [766, 491] width 1112 height 66
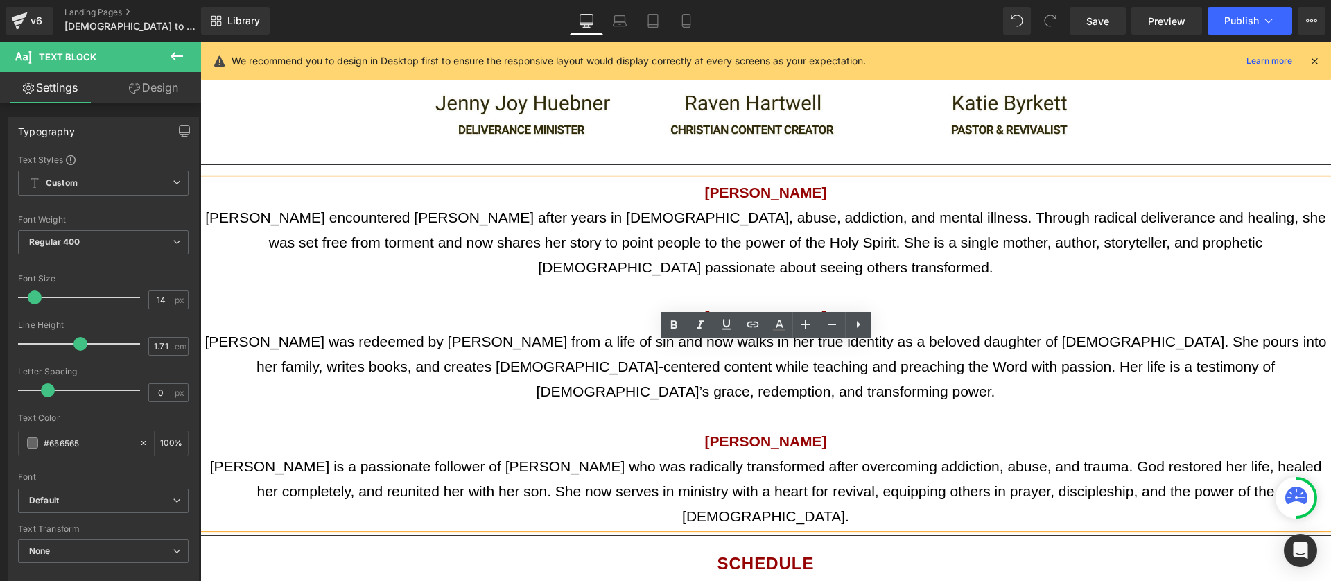
click at [718, 458] on span "[PERSON_NAME] is a passionate follower of [PERSON_NAME] who was radically trans…" at bounding box center [766, 491] width 1112 height 66
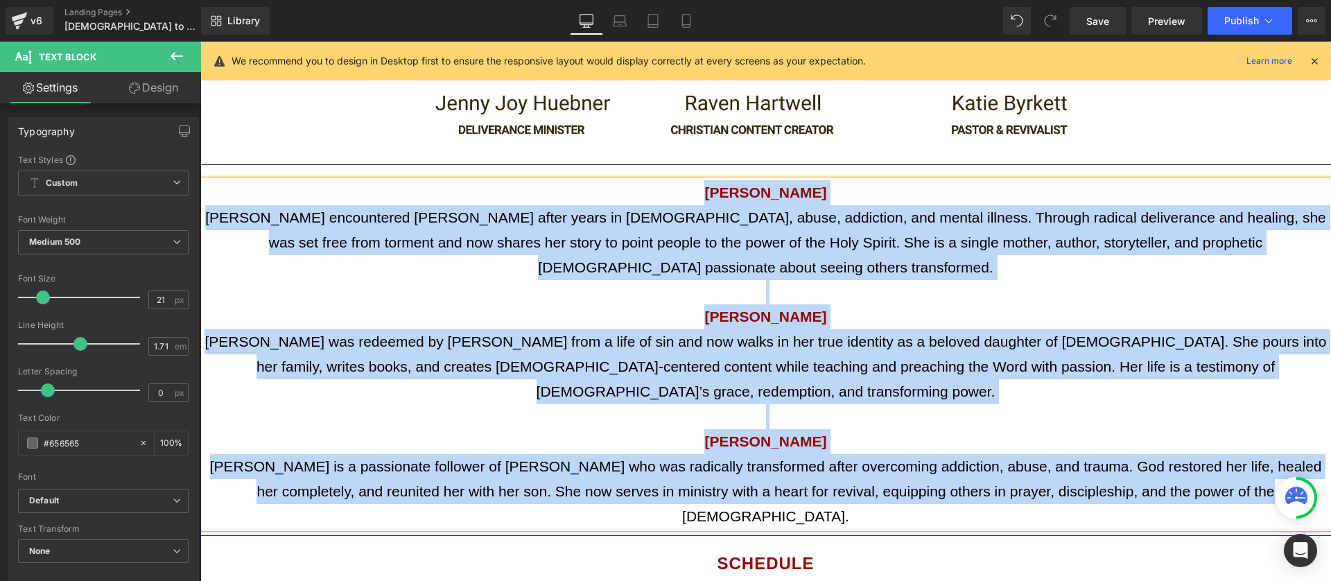
copy div "Lorem Ips Dolorsi Ametc Adi elitseddoei Tempo incid utlab et doloremagn, aliqu,…"
drag, startPoint x: 756, startPoint y: 376, endPoint x: 949, endPoint y: 360, distance: 193.3
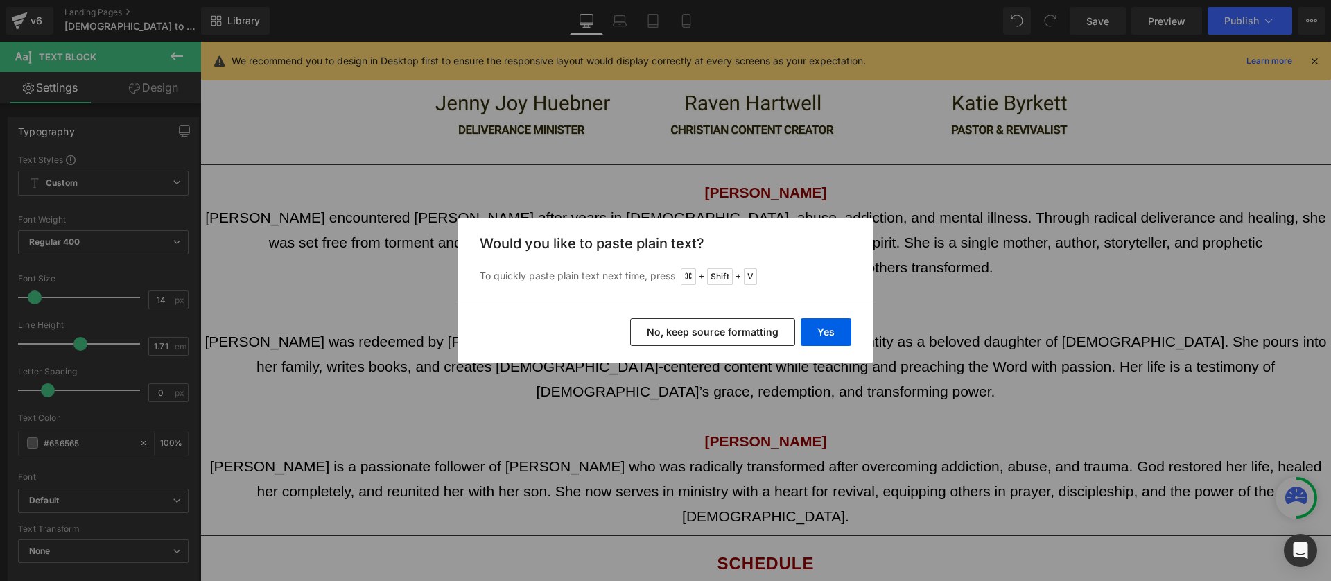
click at [760, 330] on button "No, keep source formatting" at bounding box center [712, 332] width 165 height 28
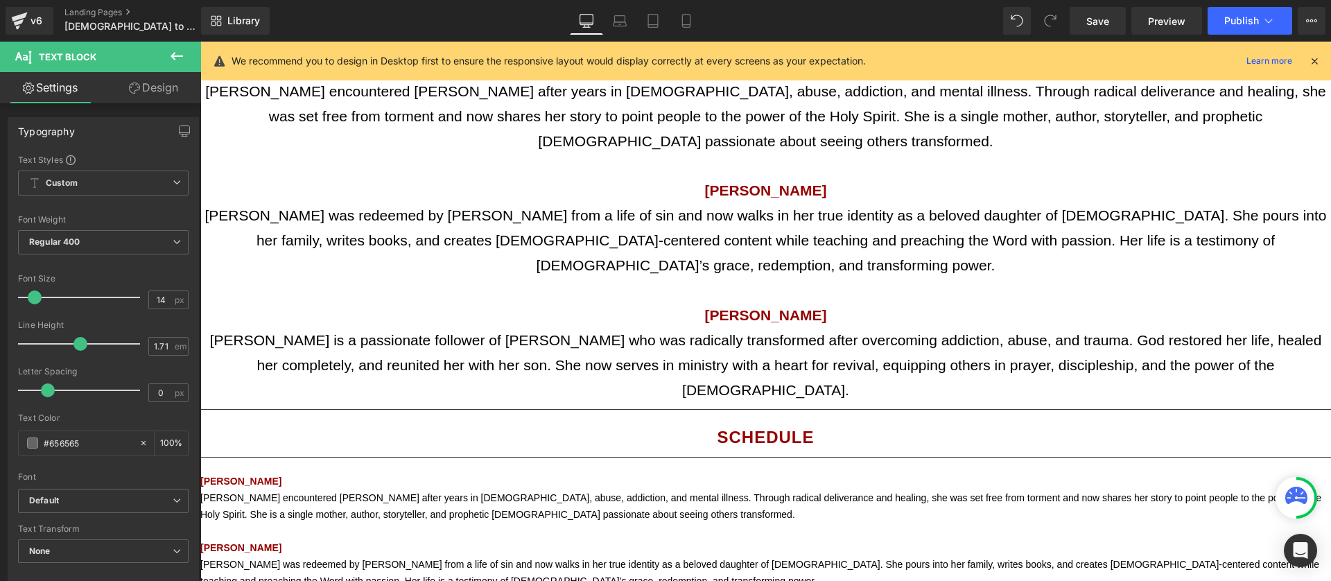
scroll to position [2096, 0]
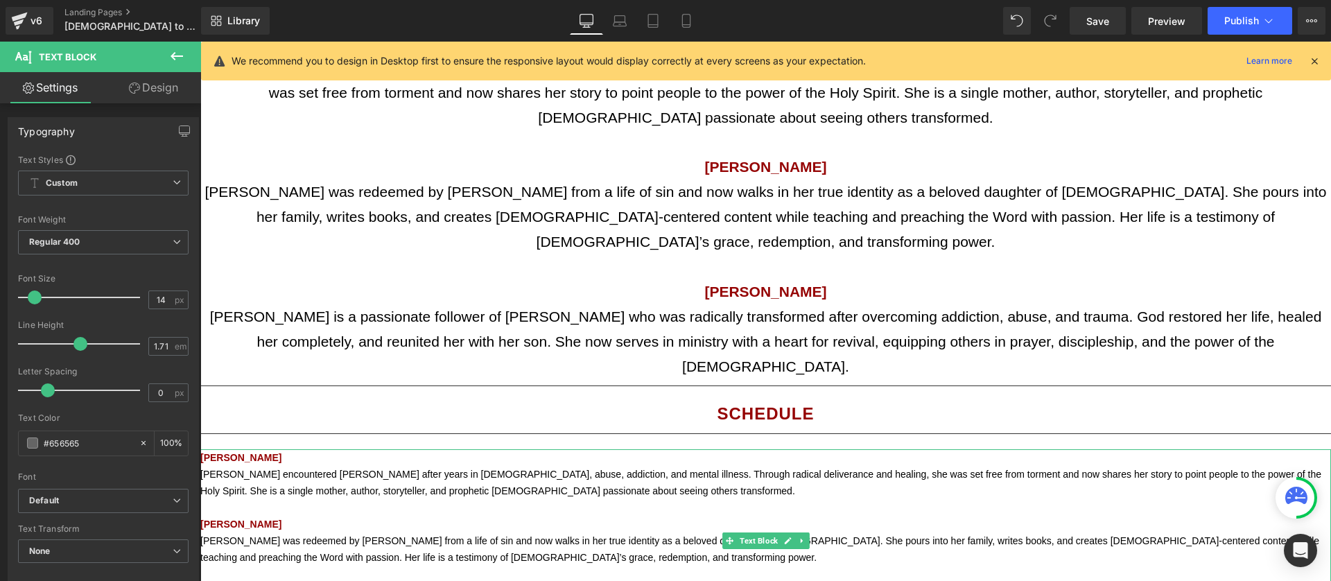
click at [256, 468] on span "[PERSON_NAME] encountered [PERSON_NAME] after years in [DEMOGRAPHIC_DATA], abus…" at bounding box center [760, 482] width 1121 height 28
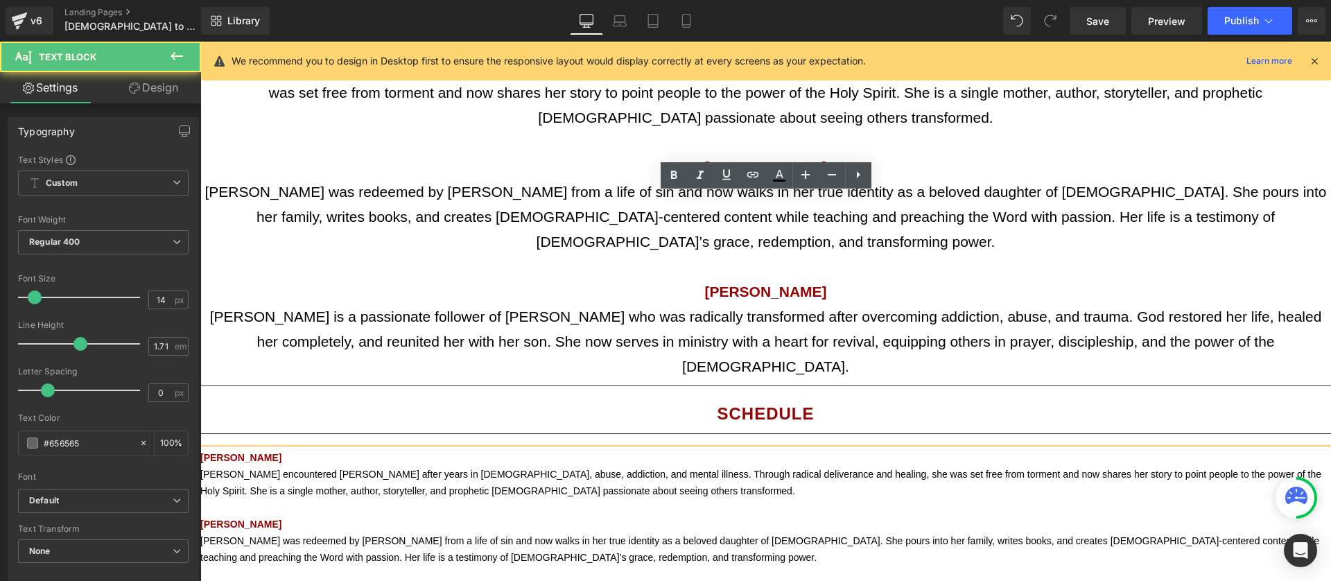
click at [265, 452] on span "[PERSON_NAME]" at bounding box center [240, 457] width 81 height 11
click at [266, 452] on span "[PERSON_NAME]" at bounding box center [240, 457] width 81 height 11
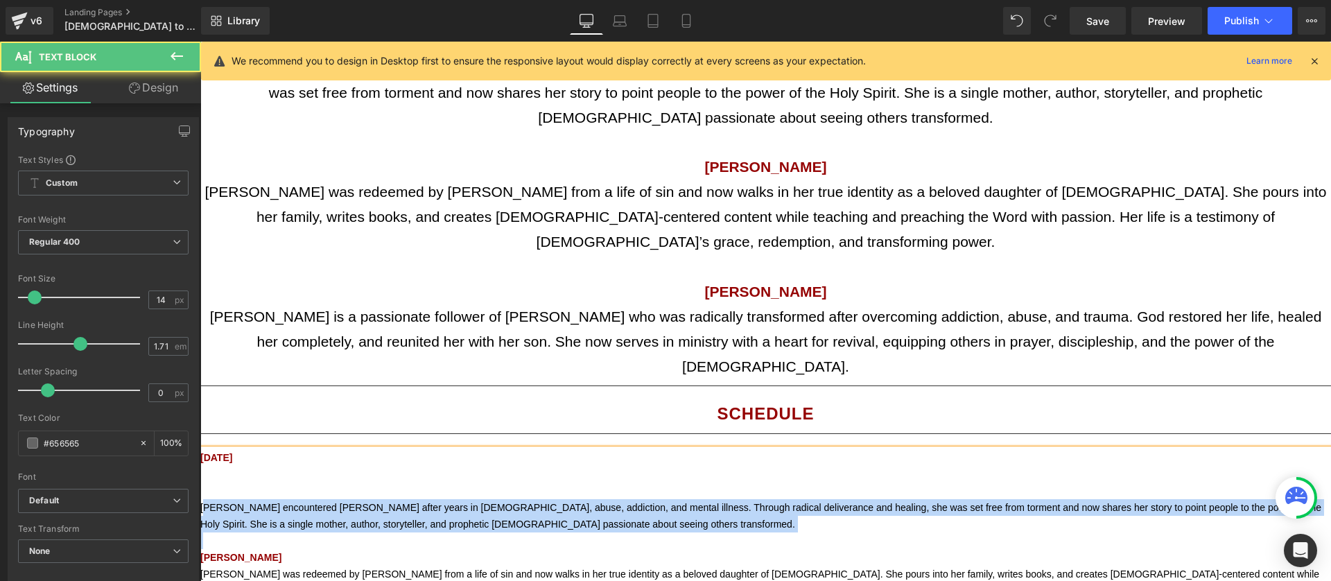
drag, startPoint x: 404, startPoint y: 268, endPoint x: 203, endPoint y: 251, distance: 201.7
click at [203, 449] on div "[DATE] [PERSON_NAME] encountered [PERSON_NAME] after years in witchcraft, abuse…" at bounding box center [765, 557] width 1130 height 216
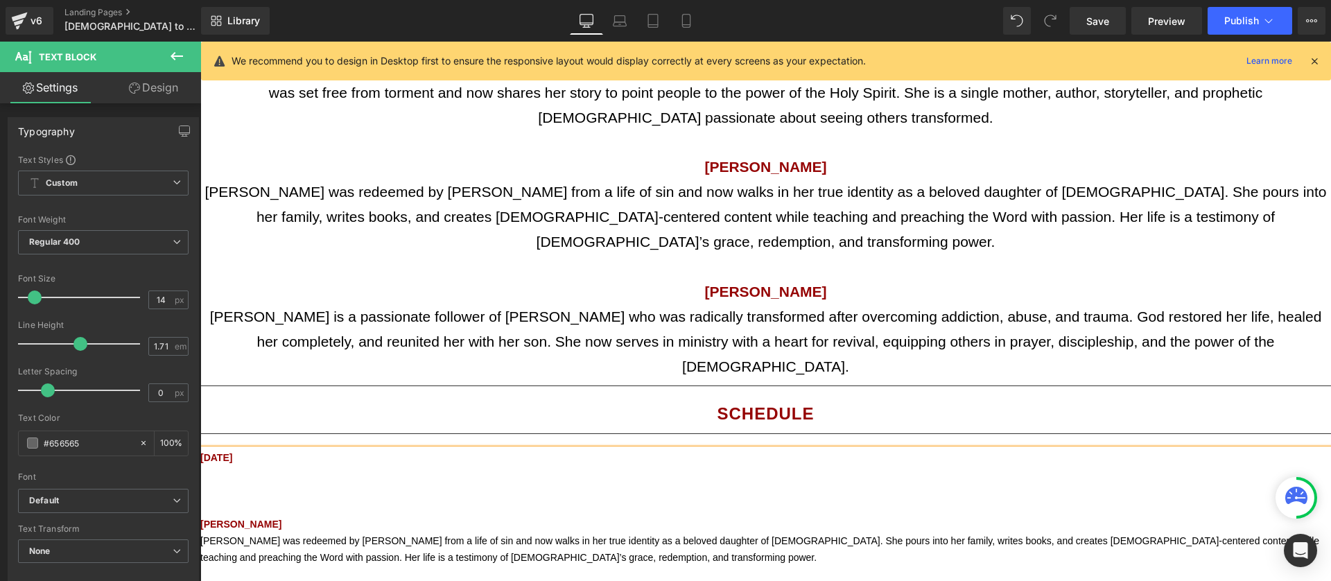
scroll to position [2080, 0]
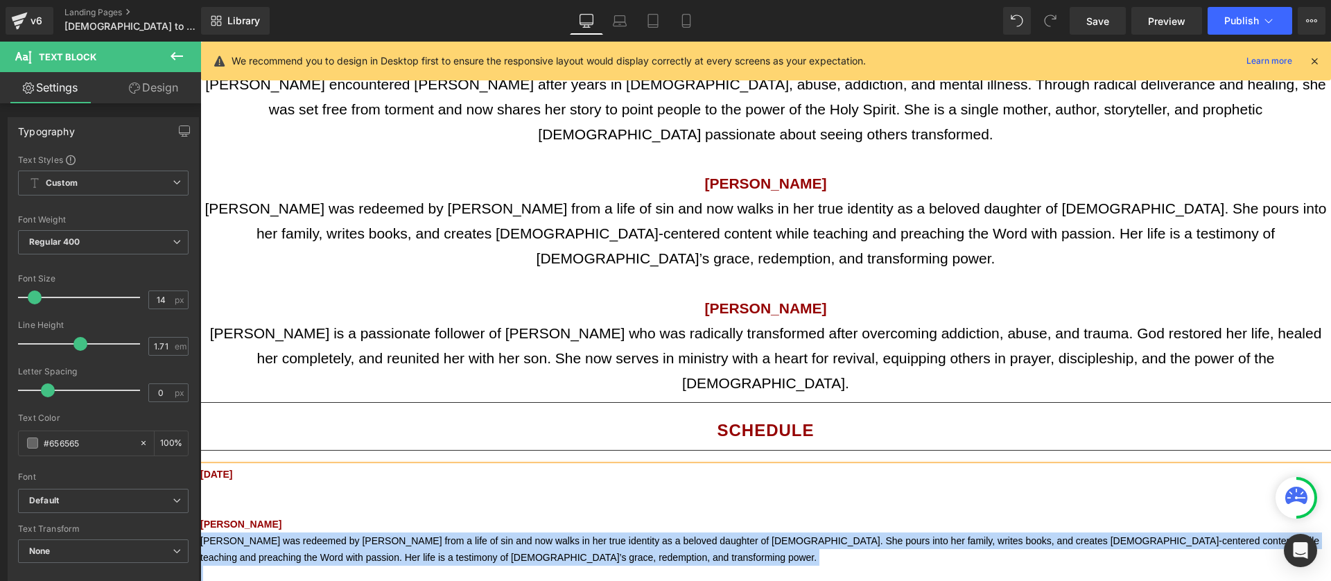
drag, startPoint x: 551, startPoint y: 371, endPoint x: 202, endPoint y: 288, distance: 358.5
click at [201, 466] on div "[DATE] [PERSON_NAME] [PERSON_NAME] was redeemed by [PERSON_NAME] from a life of…" at bounding box center [765, 549] width 1130 height 166
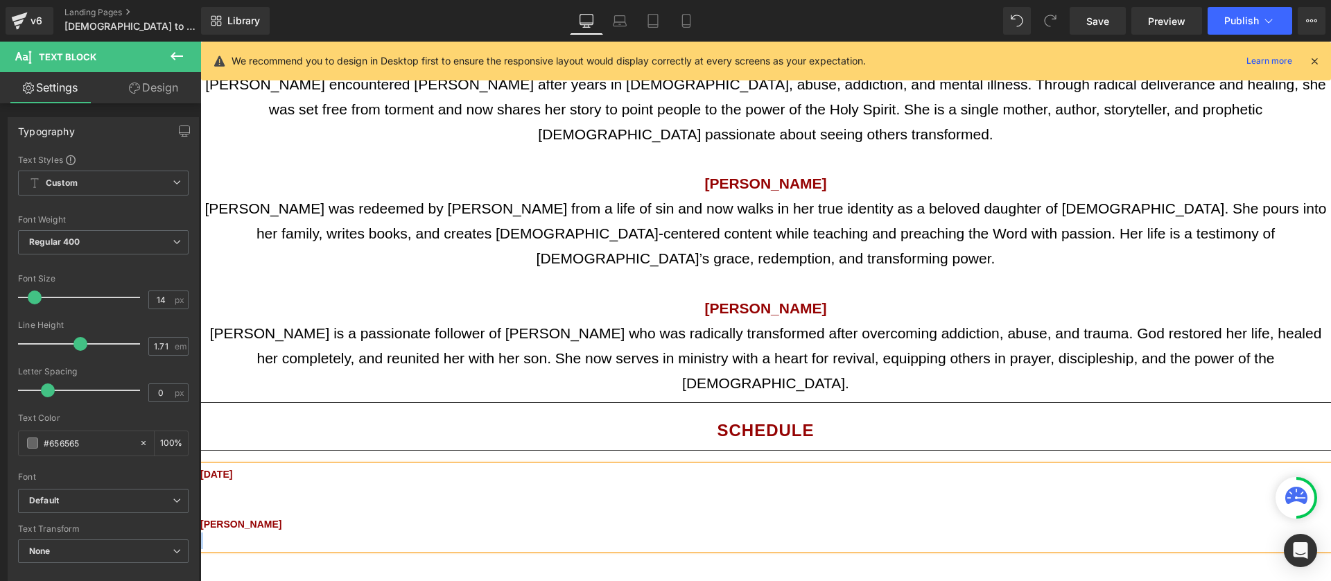
scroll to position [1996, 0]
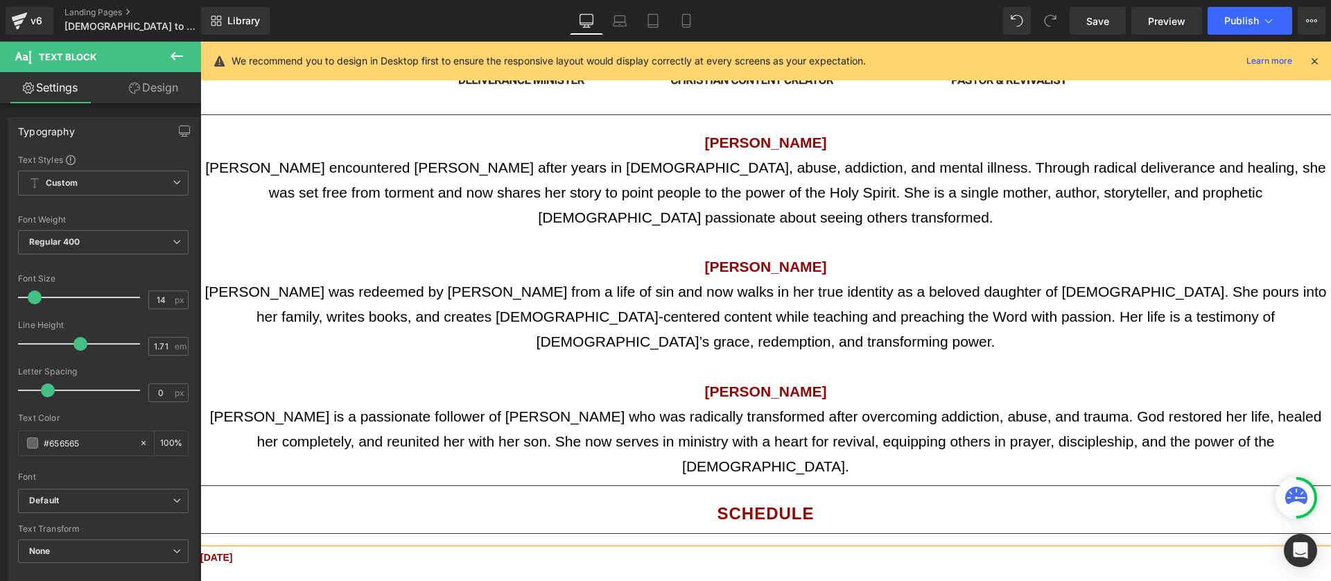
click at [295, 580] on p at bounding box center [765, 590] width 1130 height 17
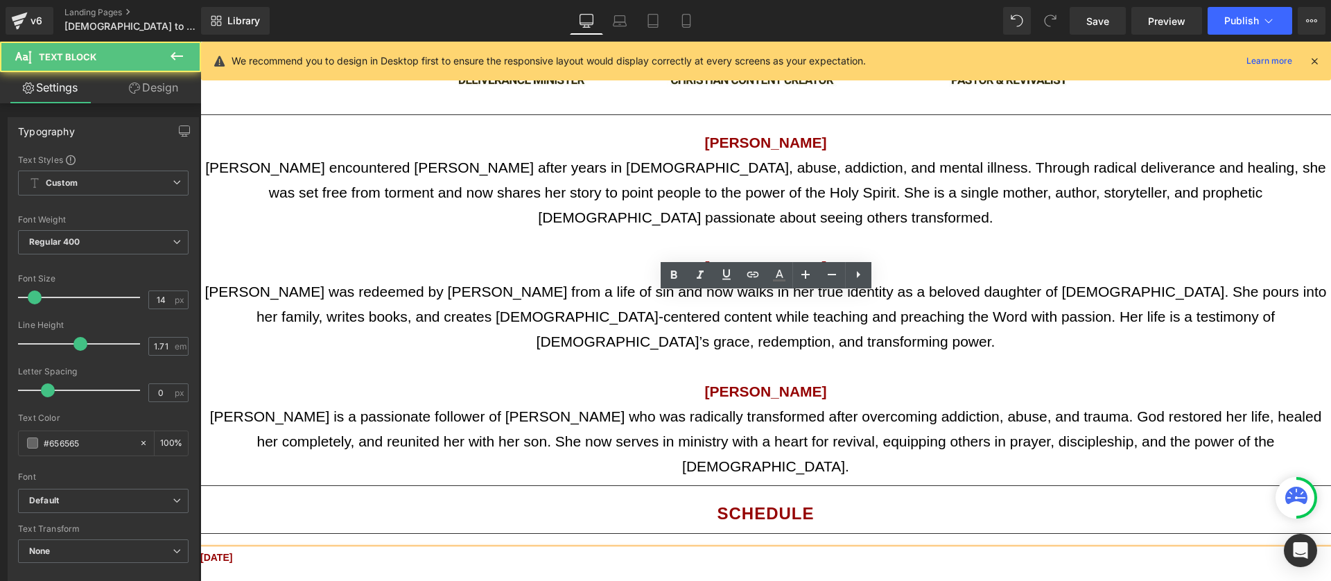
click at [234, 580] on p at bounding box center [765, 590] width 1130 height 17
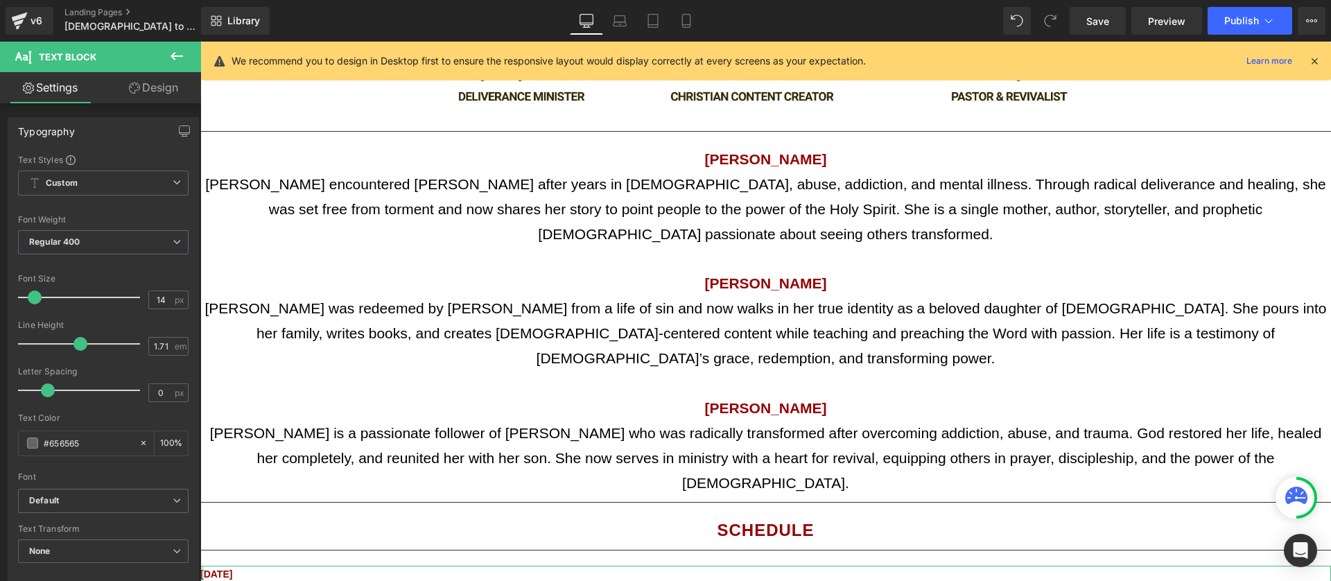
drag, startPoint x: 278, startPoint y: 423, endPoint x: 202, endPoint y: 425, distance: 75.6
drag, startPoint x: 266, startPoint y: 325, endPoint x: 263, endPoint y: 337, distance: 12.9
click at [266, 565] on p "[DATE]" at bounding box center [765, 573] width 1130 height 17
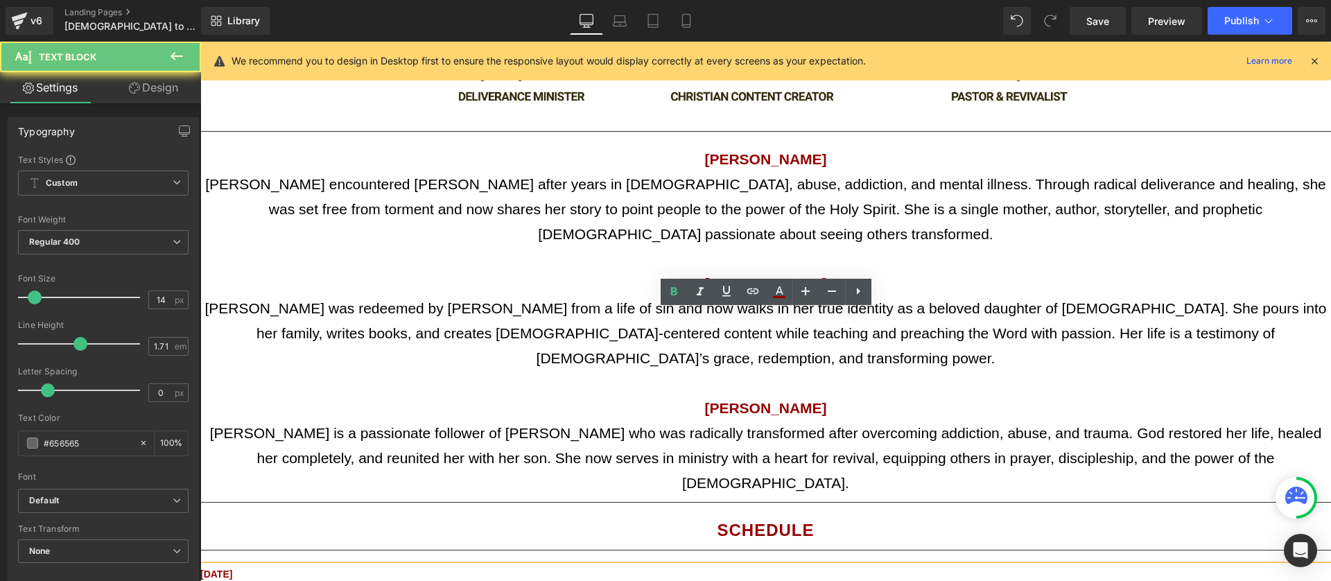
click at [263, 580] on p at bounding box center [765, 590] width 1130 height 17
click at [323, 580] on p at bounding box center [765, 590] width 1130 height 17
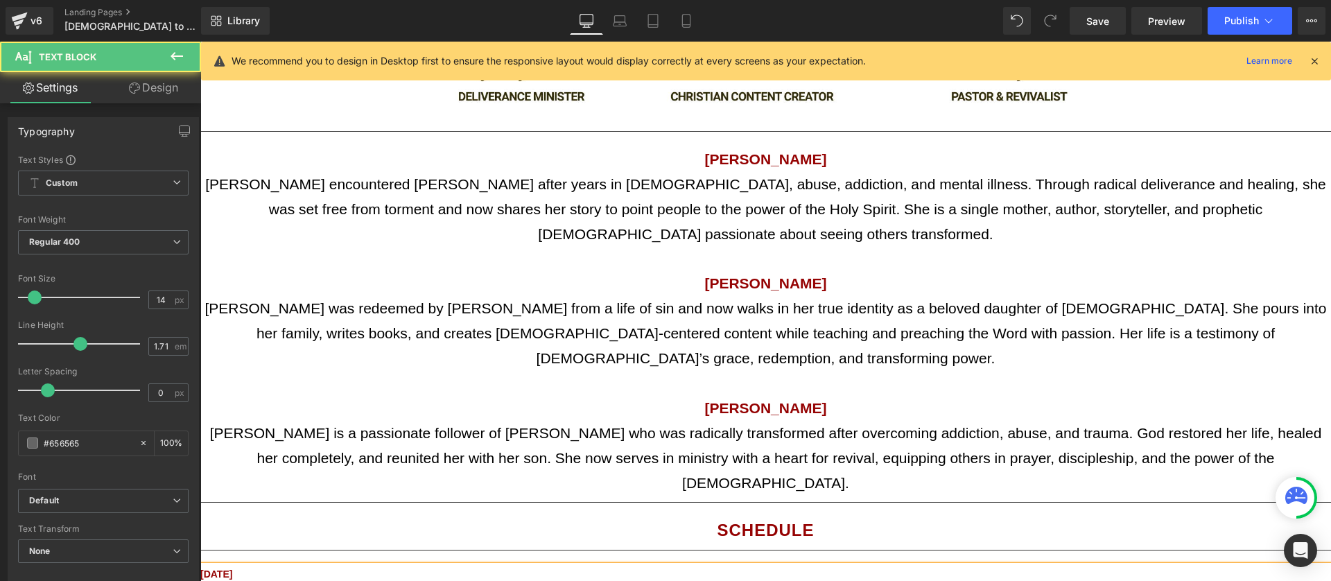
drag, startPoint x: 269, startPoint y: 385, endPoint x: 200, endPoint y: 384, distance: 69.3
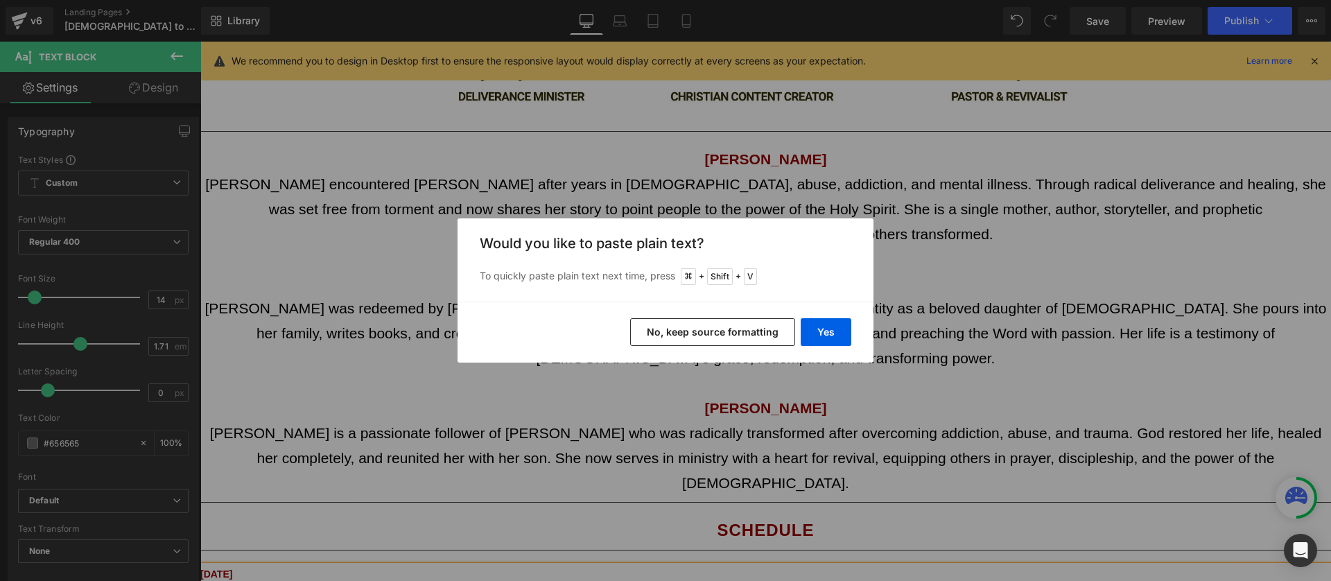
click at [747, 334] on button "No, keep source formatting" at bounding box center [712, 332] width 165 height 28
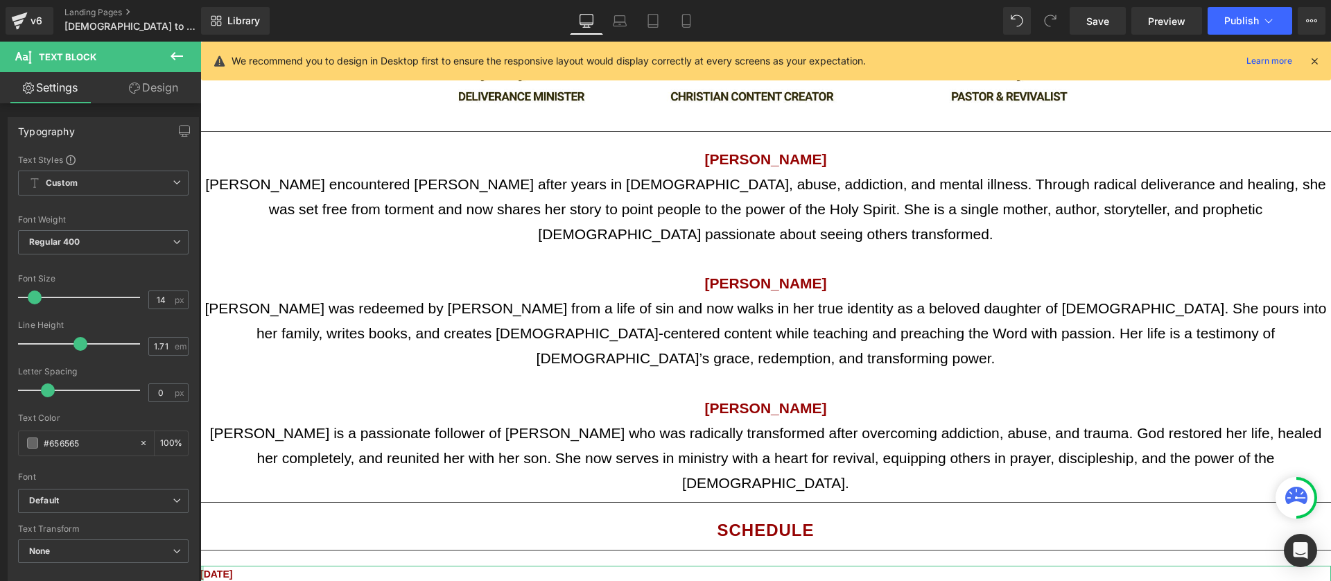
drag, startPoint x: 222, startPoint y: 413, endPoint x: 213, endPoint y: 411, distance: 8.6
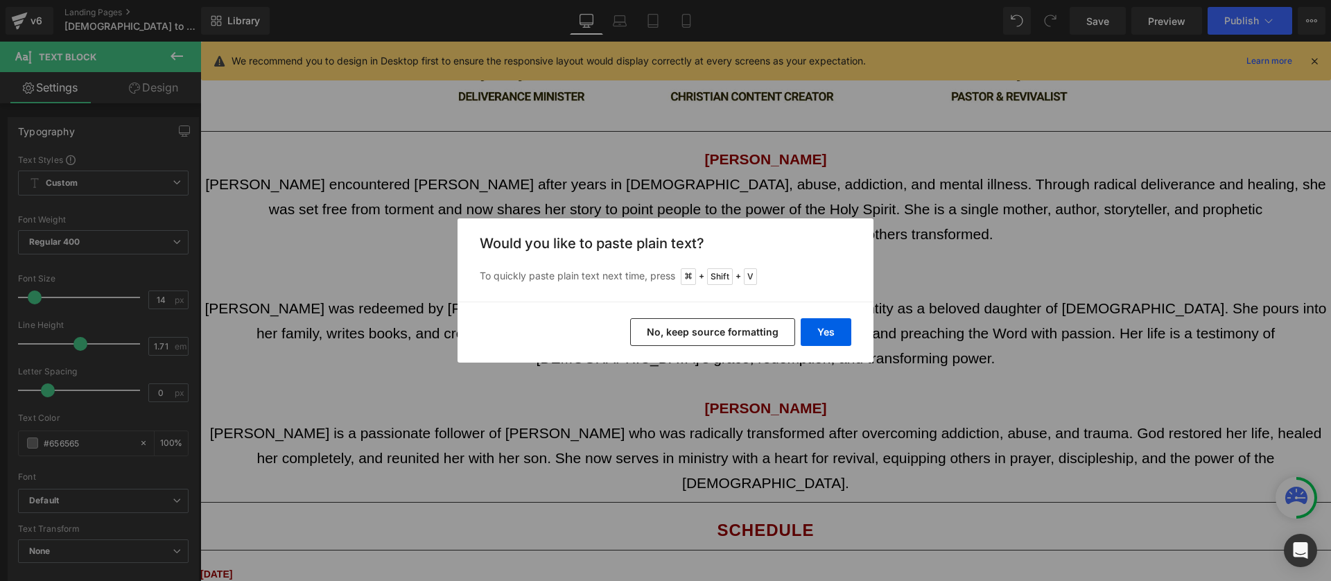
click at [754, 331] on button "No, keep source formatting" at bounding box center [712, 332] width 165 height 28
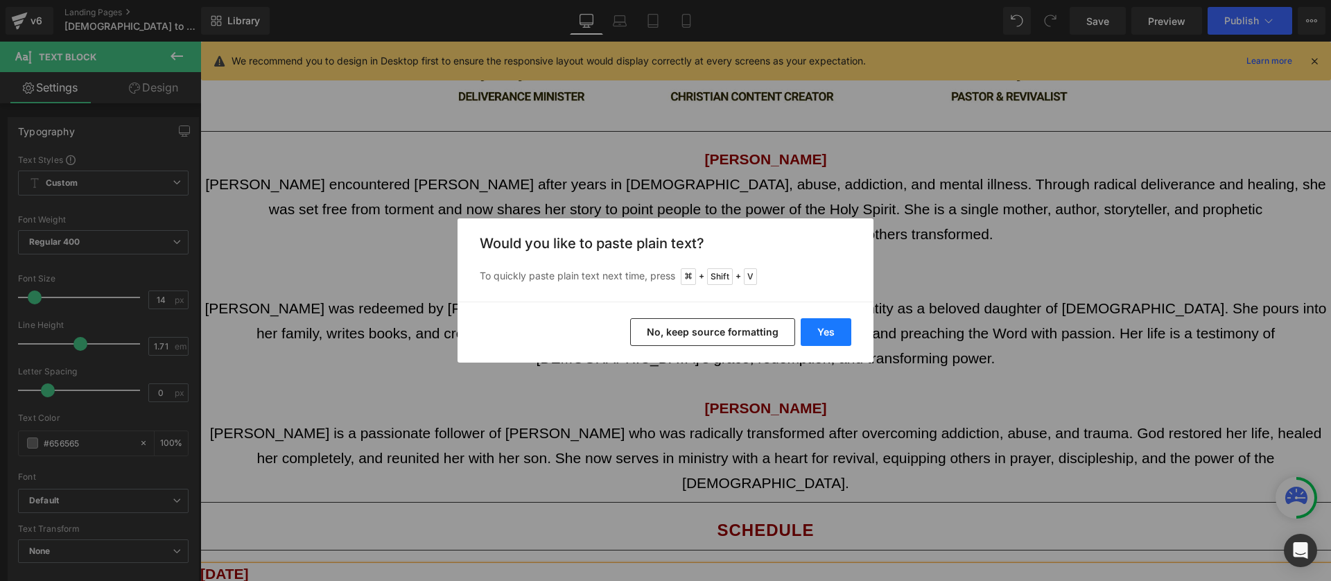
click at [844, 333] on button "Yes" at bounding box center [825, 332] width 51 height 28
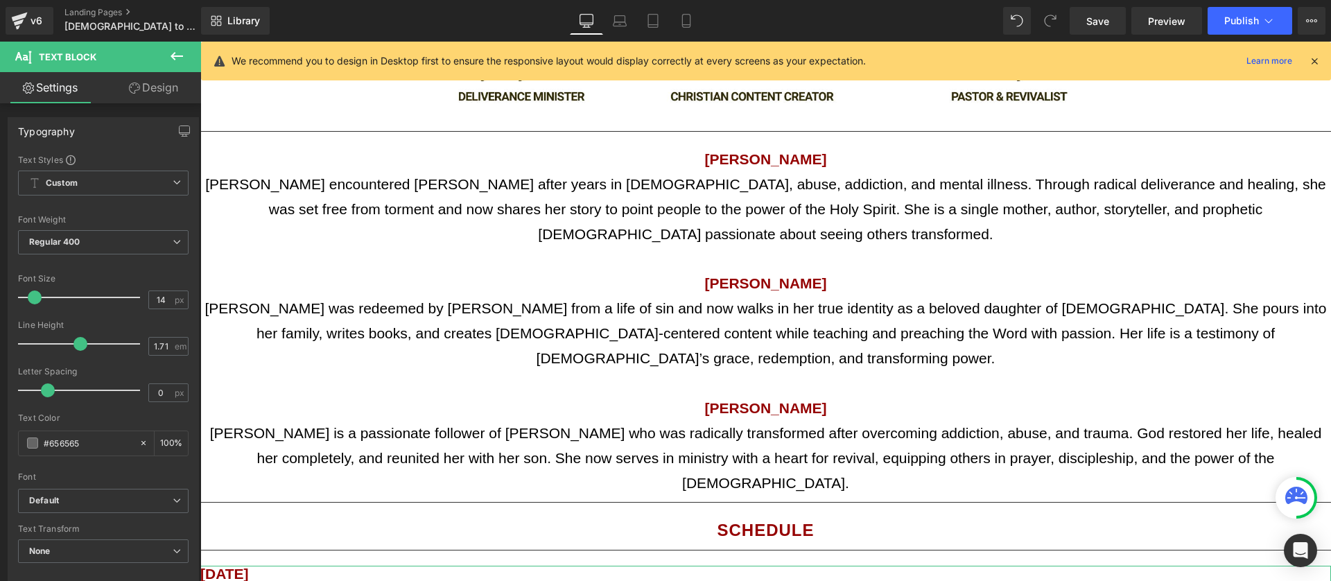
drag, startPoint x: 380, startPoint y: 399, endPoint x: 249, endPoint y: 392, distance: 131.2
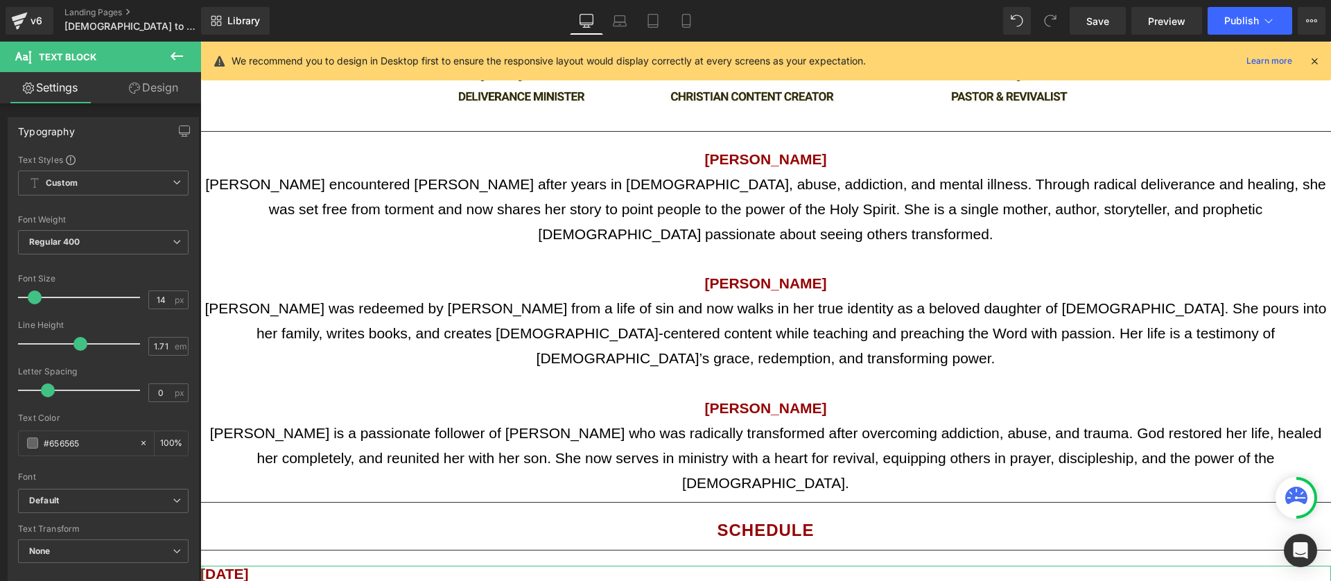
drag, startPoint x: 227, startPoint y: 366, endPoint x: 361, endPoint y: 407, distance: 140.5
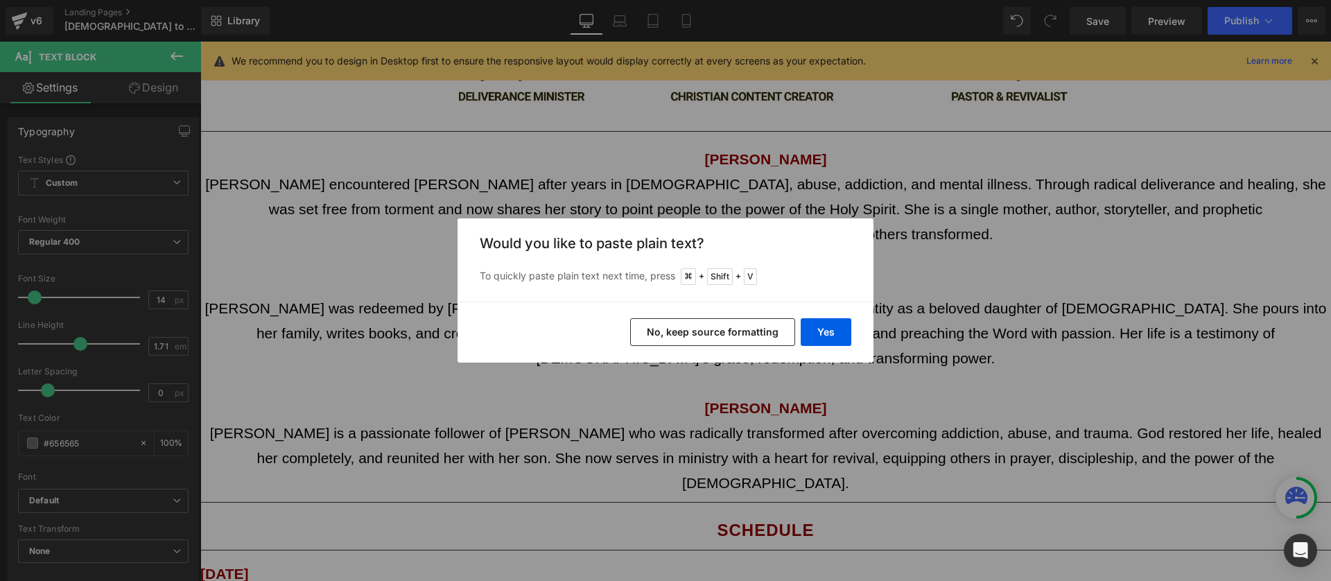
click at [672, 335] on button "No, keep source formatting" at bounding box center [712, 332] width 165 height 28
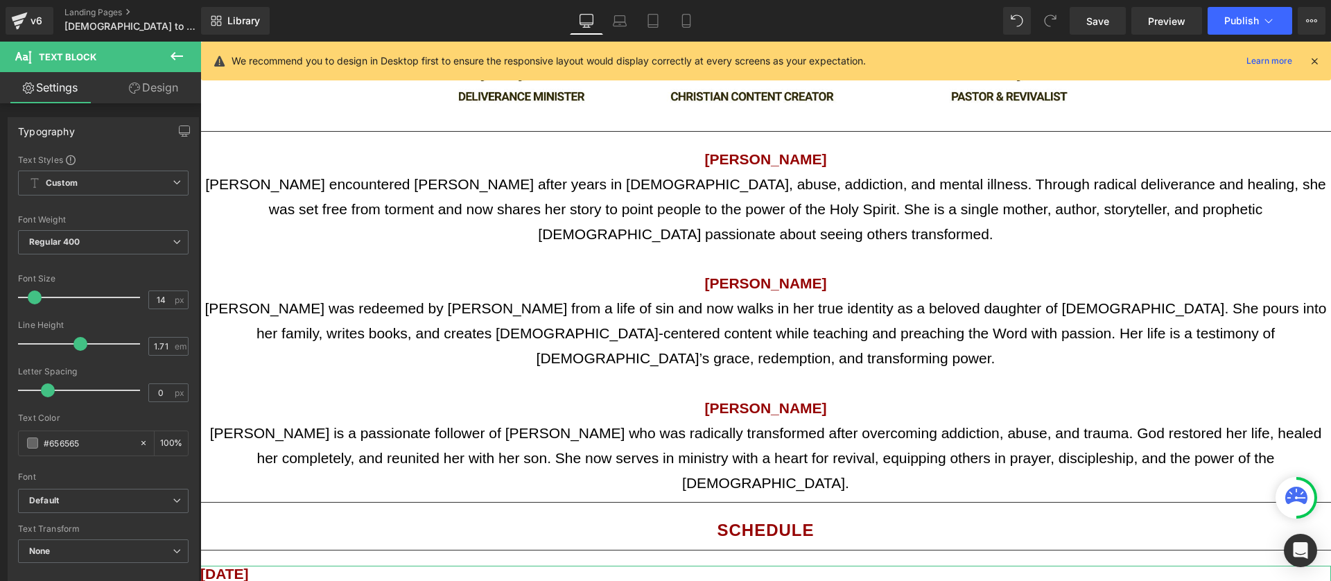
scroll to position [1983, 0]
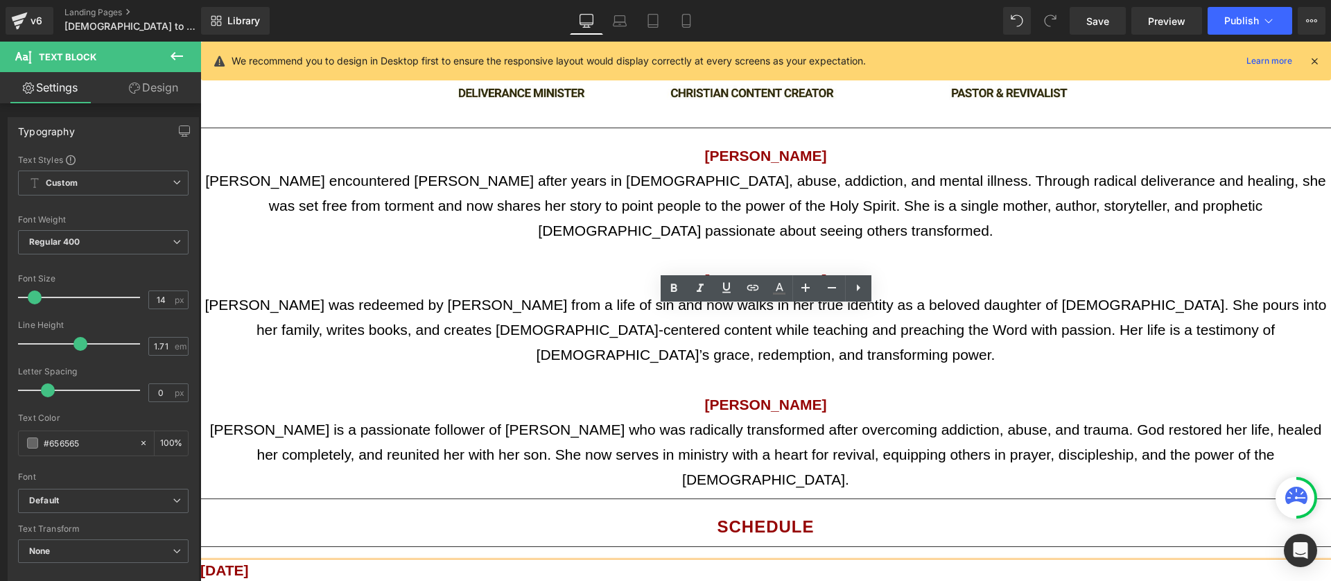
drag, startPoint x: 386, startPoint y: 432, endPoint x: 332, endPoint y: 434, distance: 54.1
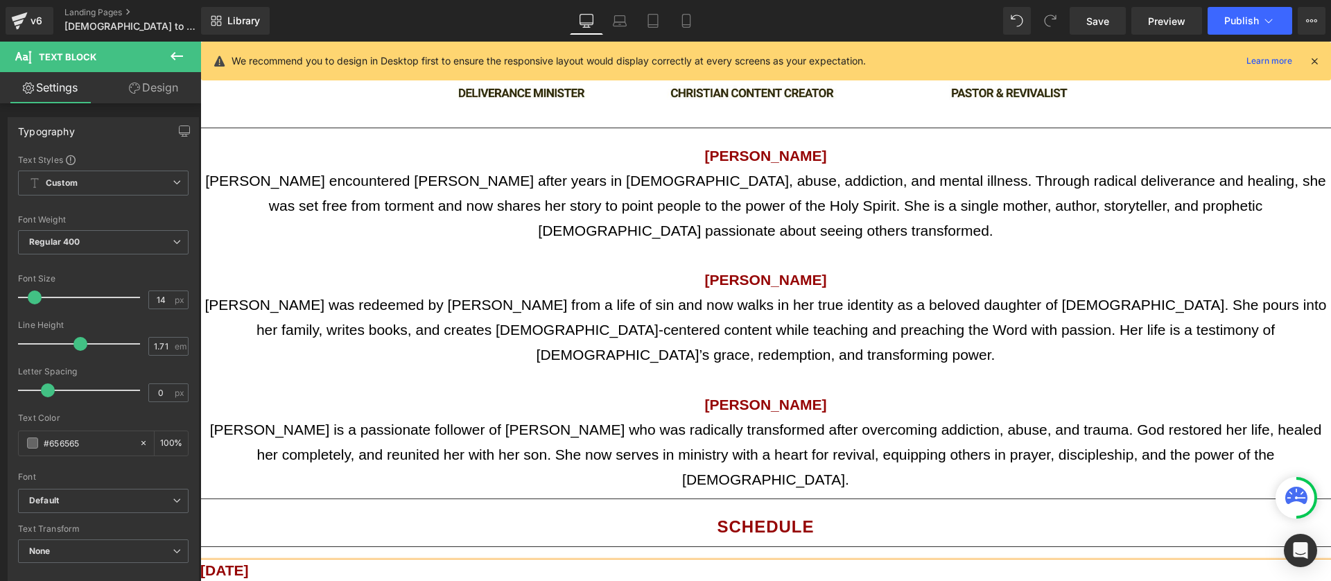
drag, startPoint x: 432, startPoint y: 435, endPoint x: 202, endPoint y: 437, distance: 230.1
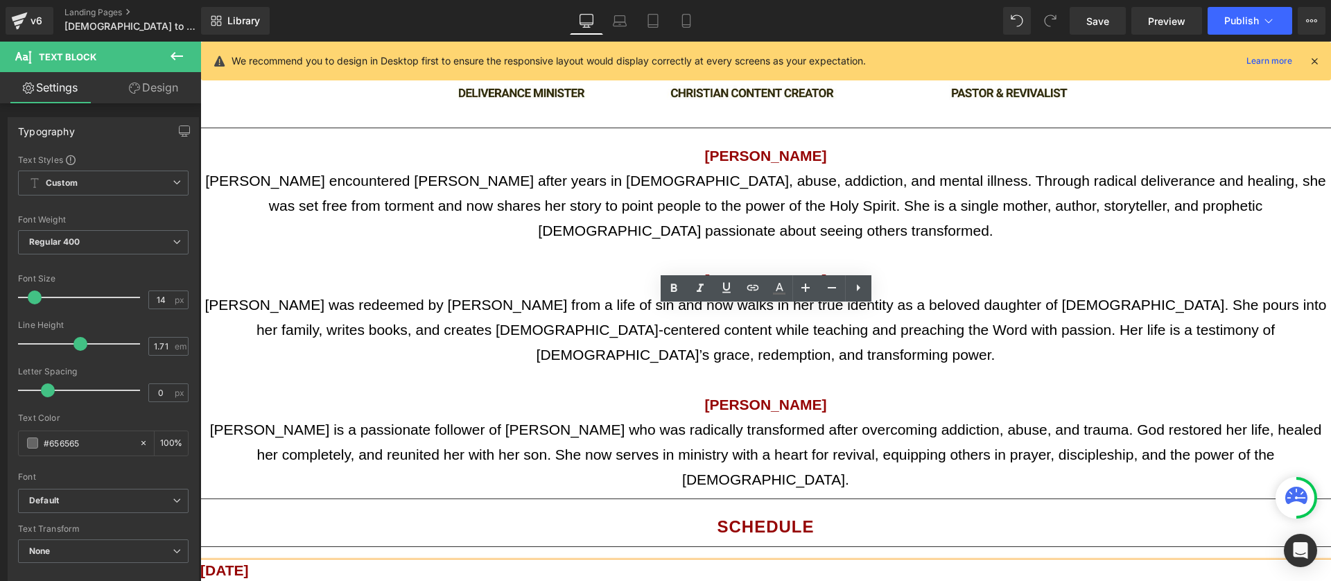
copy table
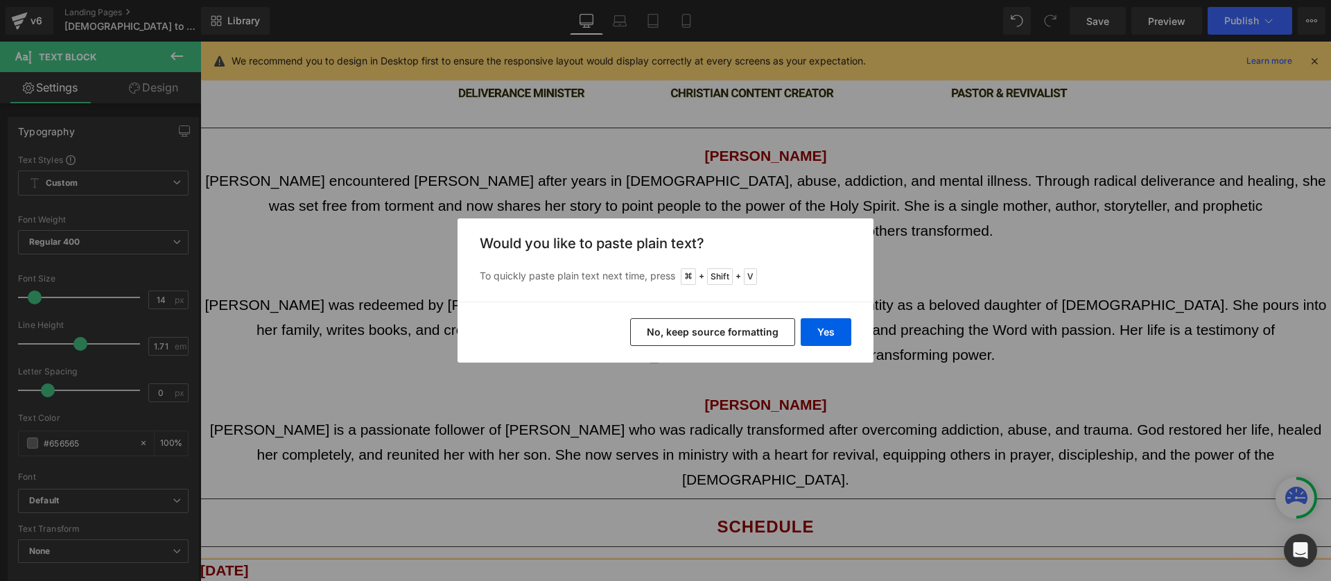
drag, startPoint x: 722, startPoint y: 333, endPoint x: 523, endPoint y: 292, distance: 203.7
click at [722, 333] on button "No, keep source formatting" at bounding box center [712, 332] width 165 height 28
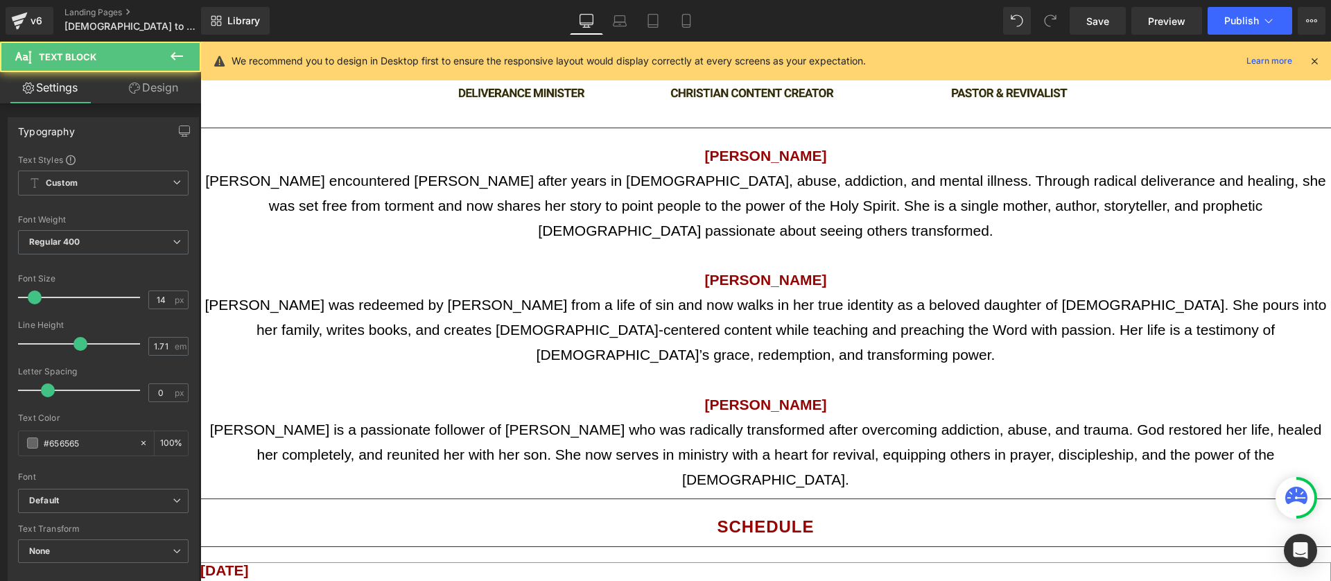
drag, startPoint x: 235, startPoint y: 434, endPoint x: 222, endPoint y: 435, distance: 13.2
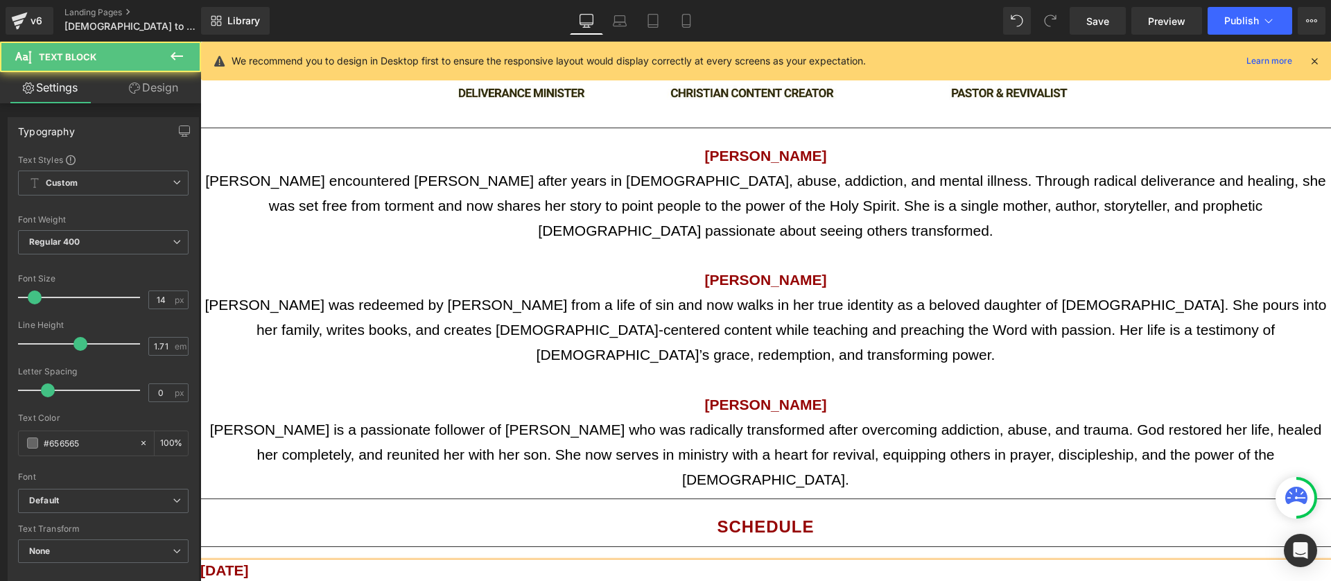
drag, startPoint x: 234, startPoint y: 410, endPoint x: 223, endPoint y: 412, distance: 11.3
drag, startPoint x: 236, startPoint y: 382, endPoint x: 222, endPoint y: 385, distance: 15.0
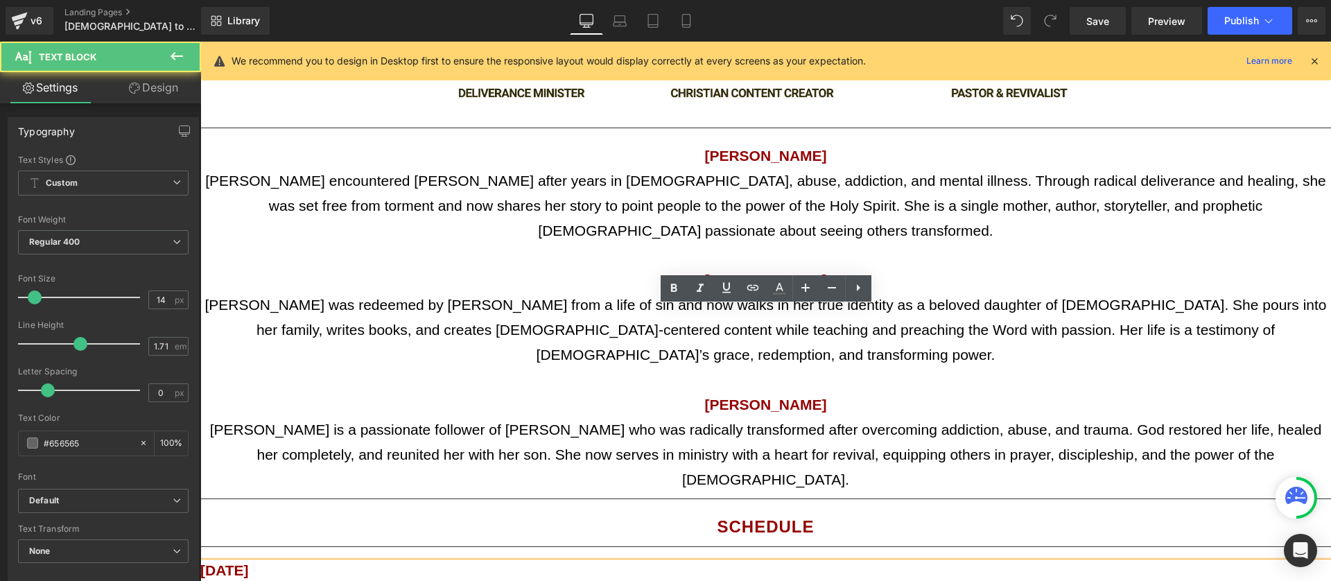
drag, startPoint x: 389, startPoint y: 455, endPoint x: 267, endPoint y: 462, distance: 121.5
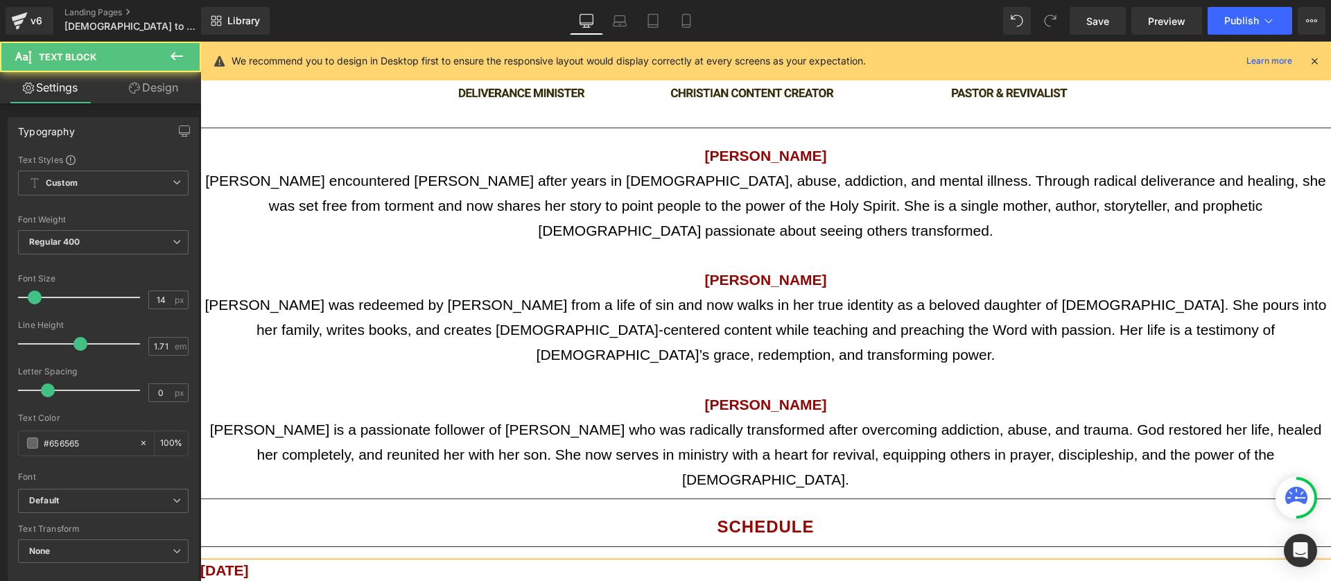
drag, startPoint x: 260, startPoint y: 439, endPoint x: 196, endPoint y: 356, distance: 105.3
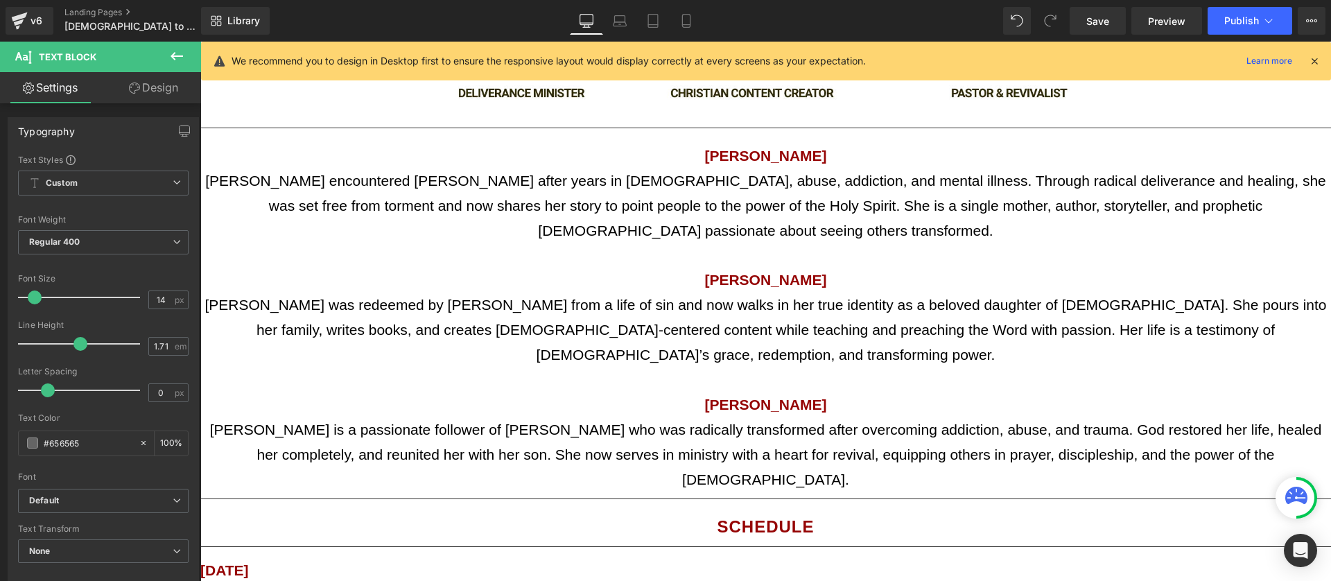
copy div "6:00 PM - Worship 6:20 PM - Opening/Introduction 6:30 PM - Session 1 (45 min - …"
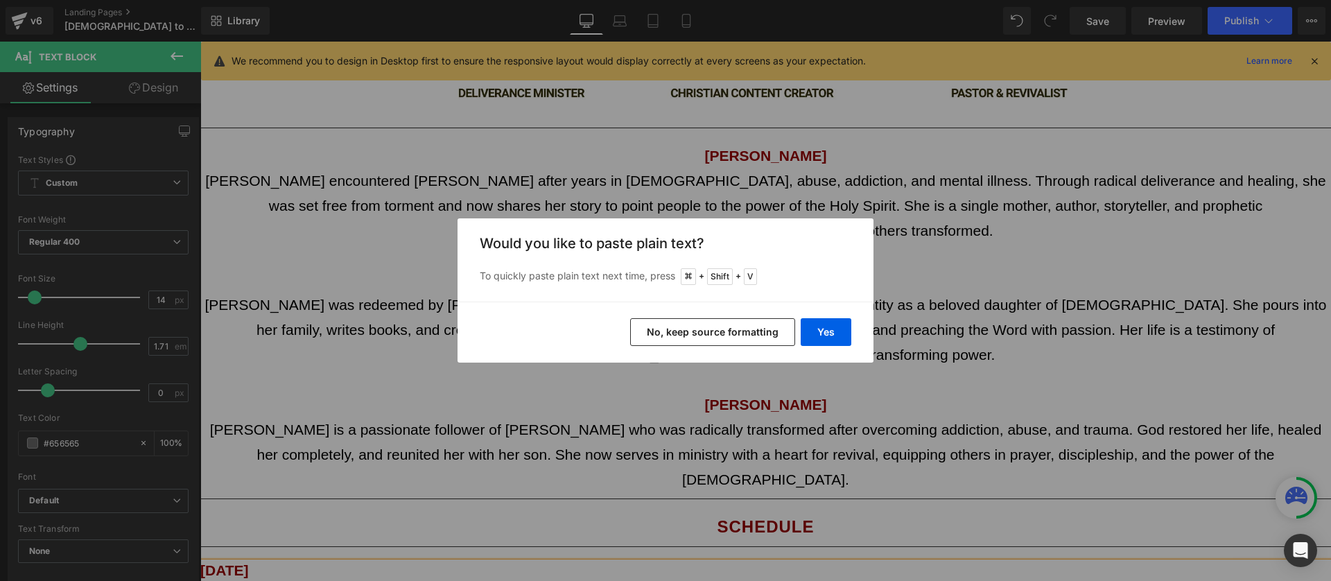
click at [739, 322] on button "No, keep source formatting" at bounding box center [712, 332] width 165 height 28
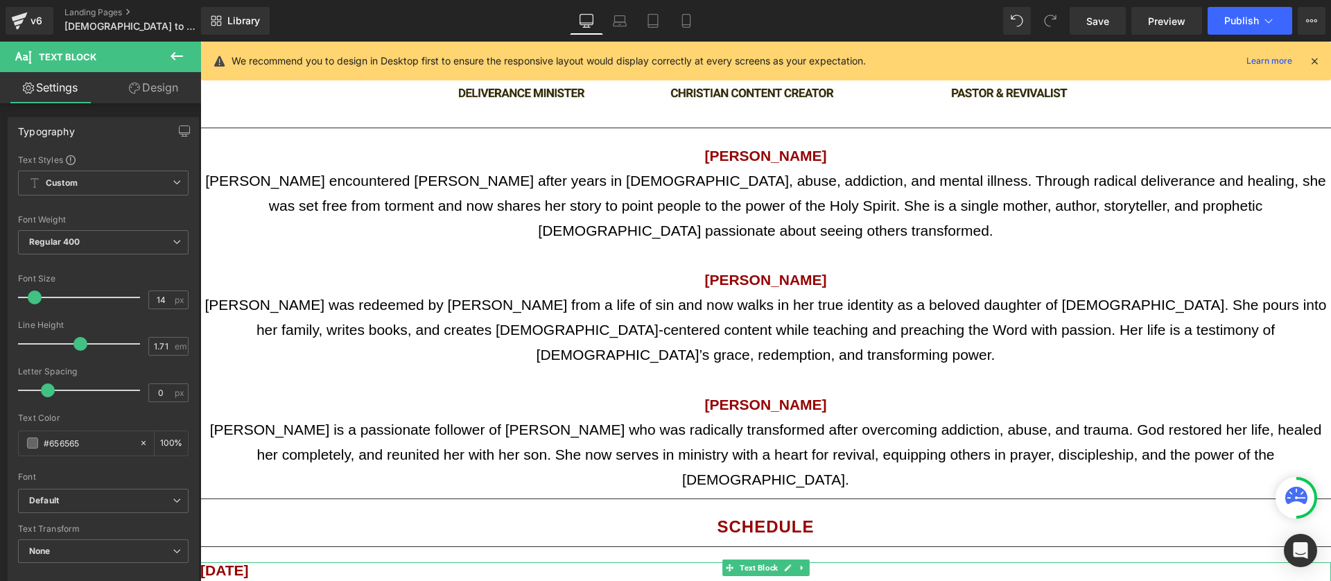
scroll to position [2084, 0]
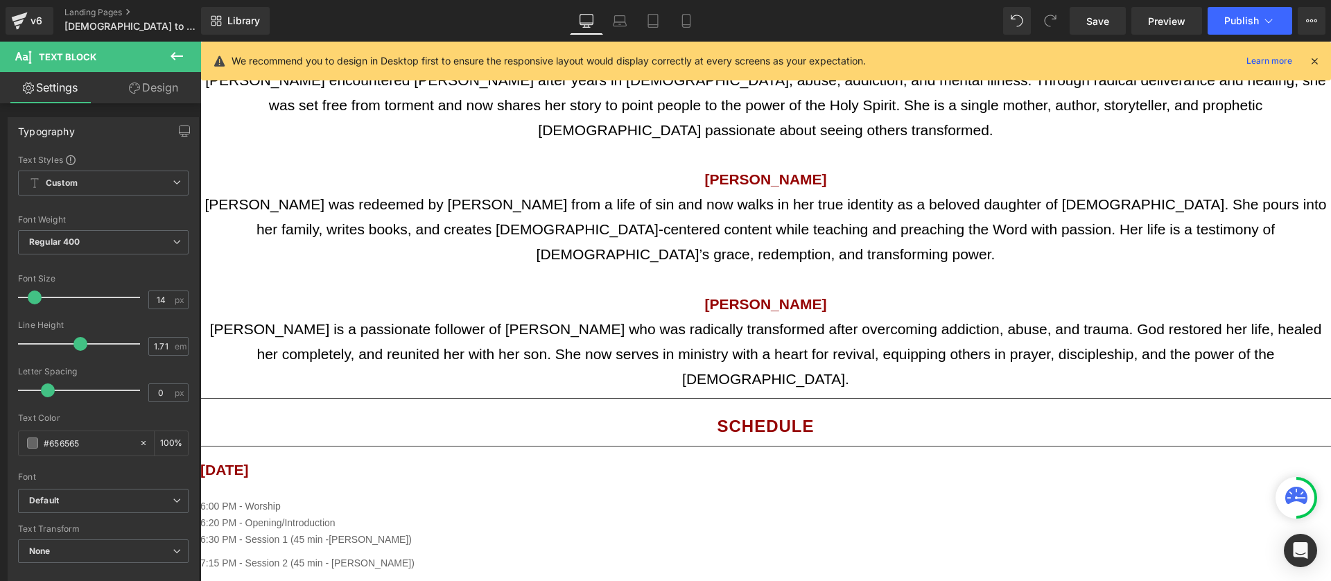
click at [178, 55] on icon at bounding box center [176, 56] width 17 height 17
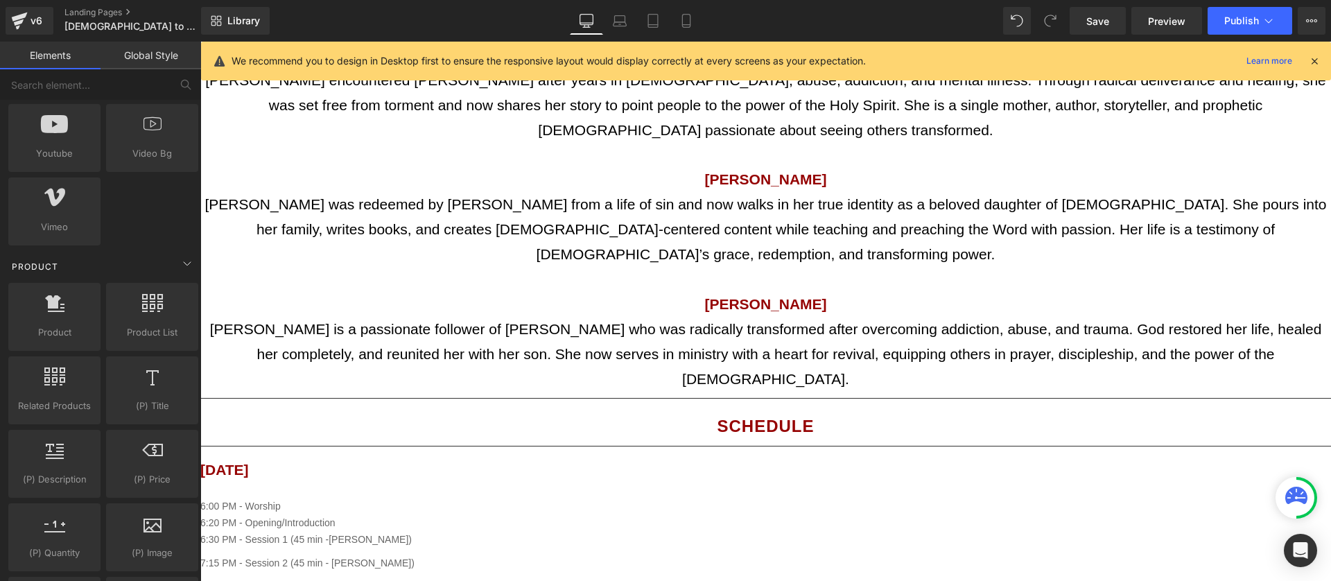
scroll to position [965, 0]
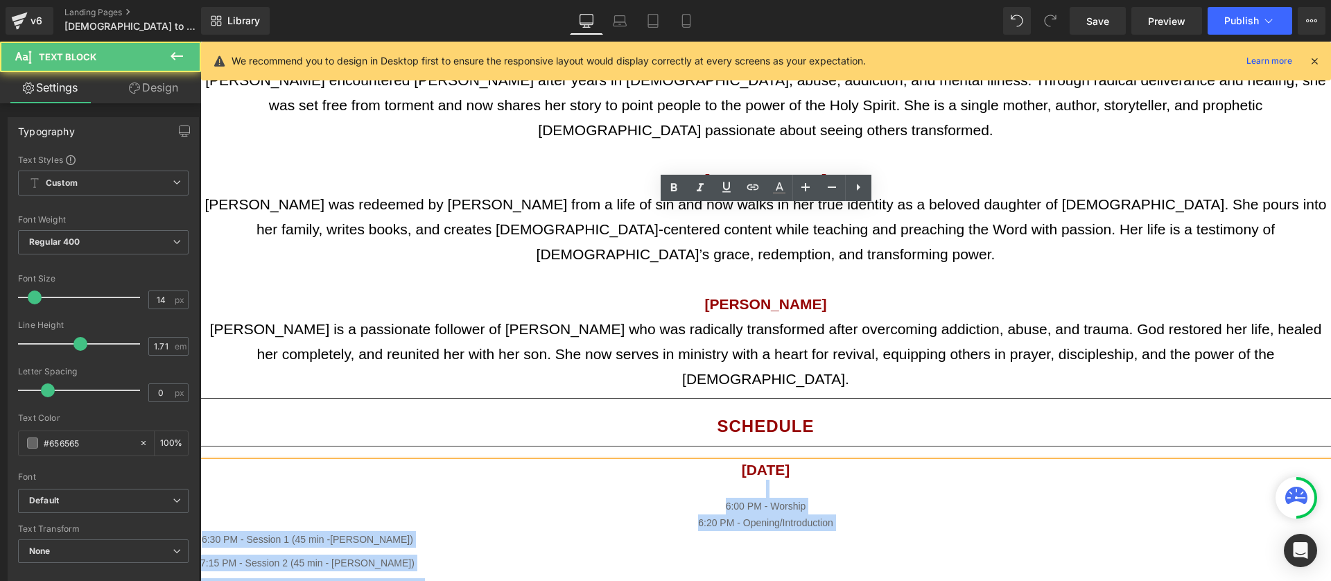
drag, startPoint x: 437, startPoint y: 520, endPoint x: 261, endPoint y: 237, distance: 334.0
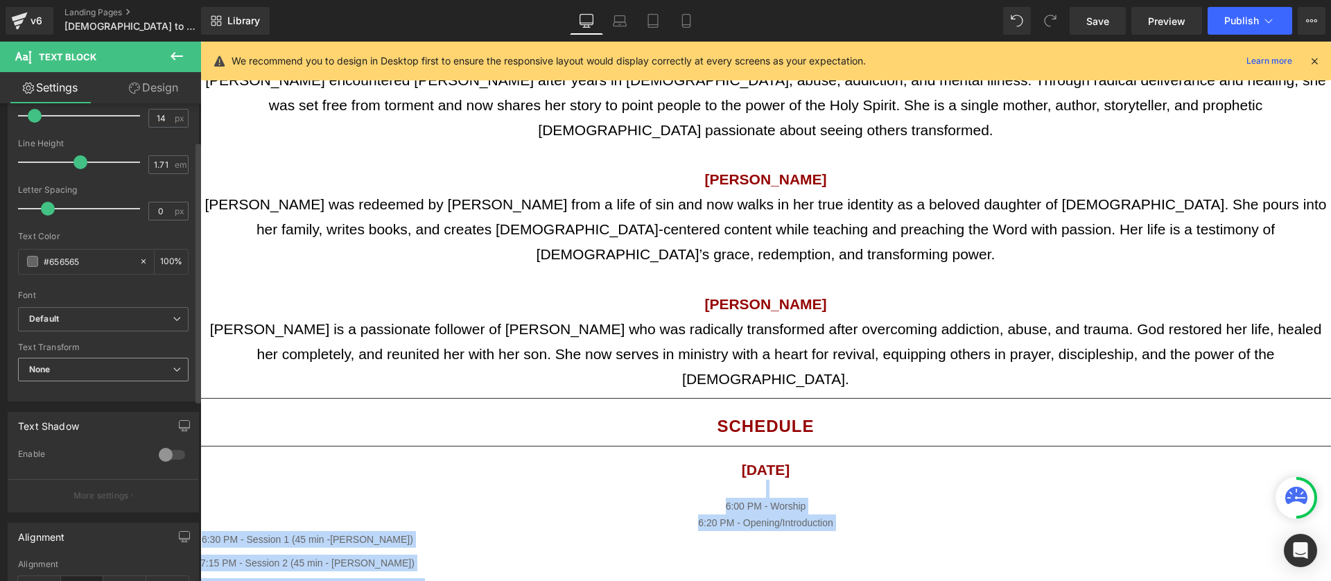
scroll to position [209, 0]
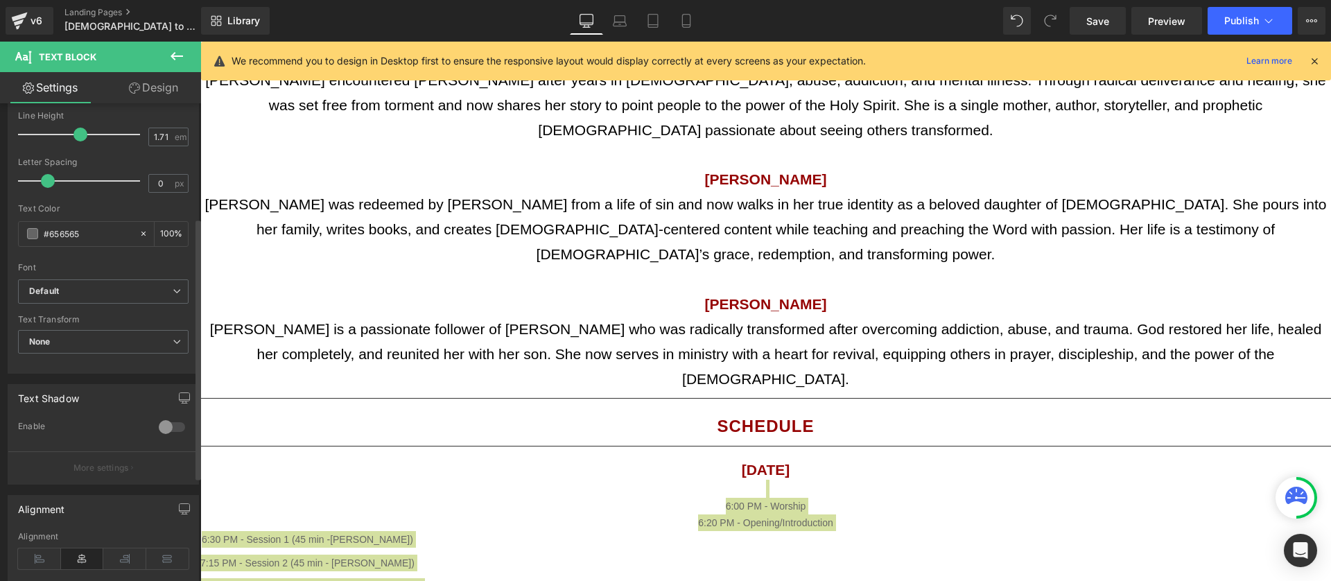
click at [93, 562] on icon at bounding box center [82, 558] width 43 height 21
click at [37, 556] on icon at bounding box center [39, 558] width 43 height 21
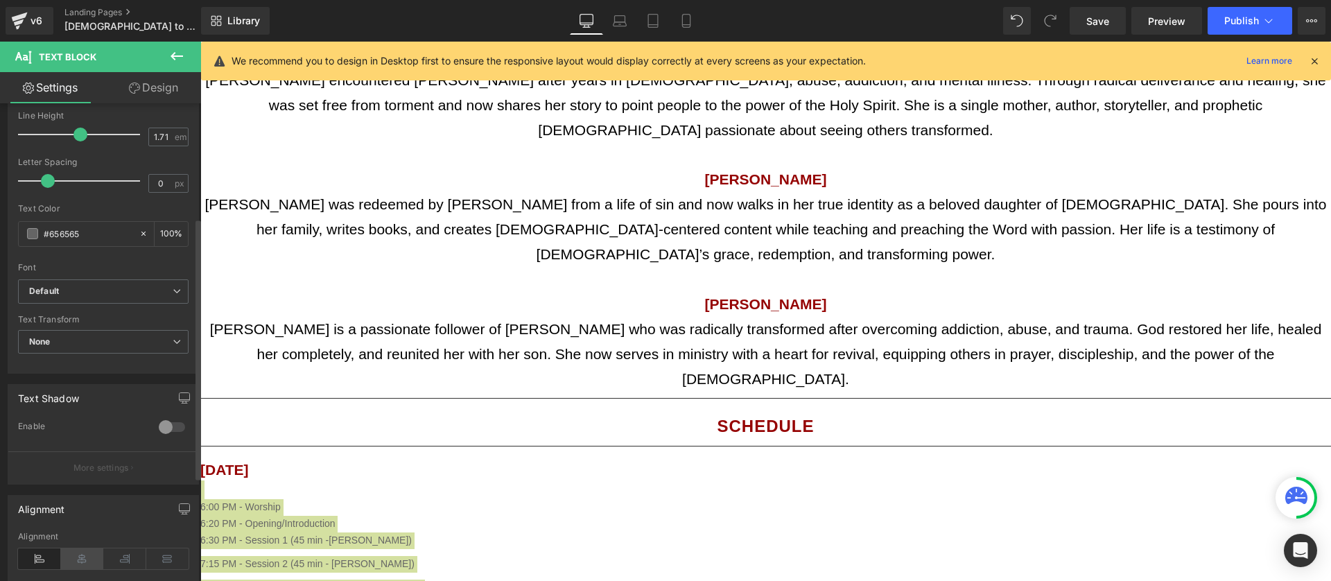
click at [77, 559] on icon at bounding box center [82, 558] width 43 height 21
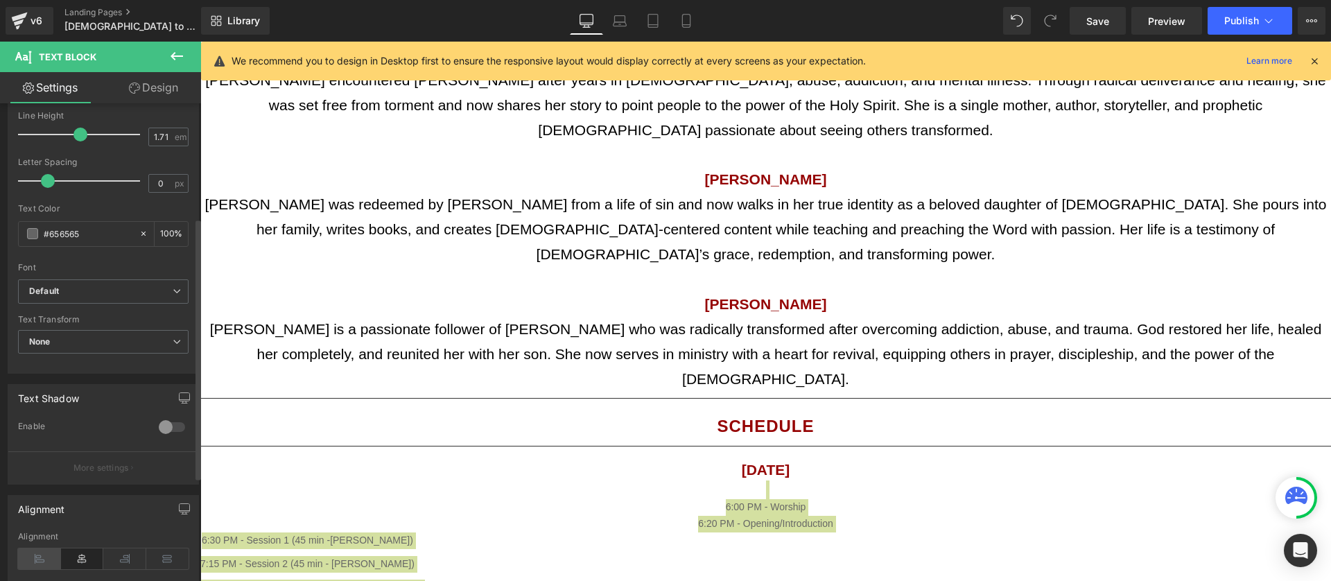
click at [42, 556] on icon at bounding box center [39, 558] width 43 height 21
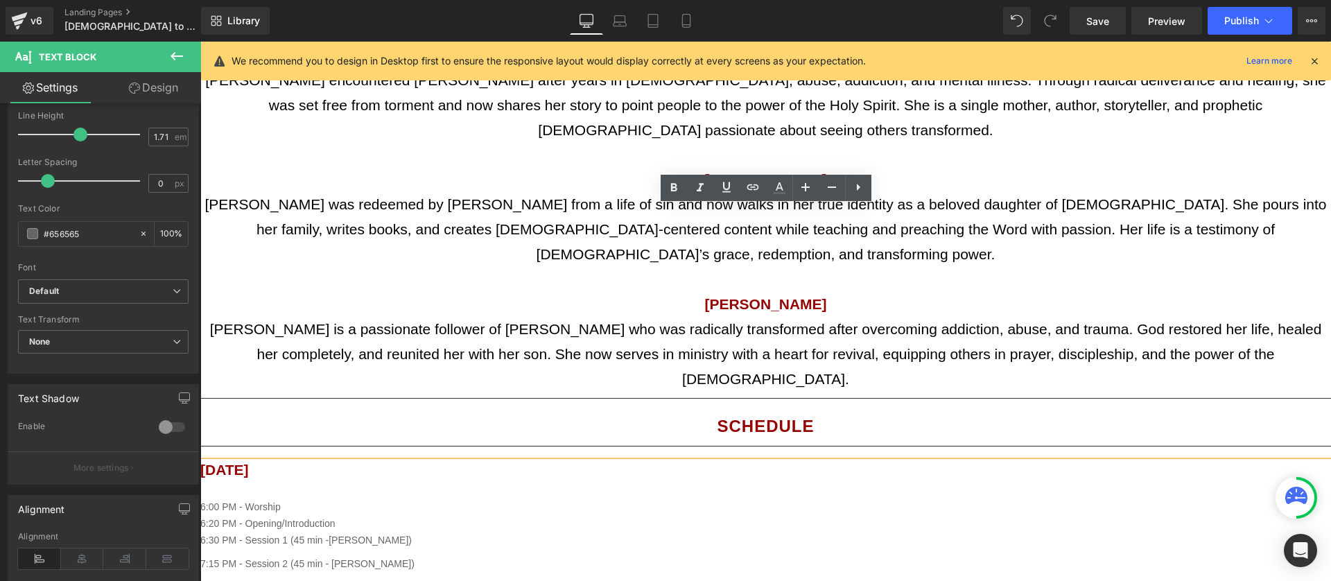
drag, startPoint x: 323, startPoint y: 504, endPoint x: 202, endPoint y: 401, distance: 158.8
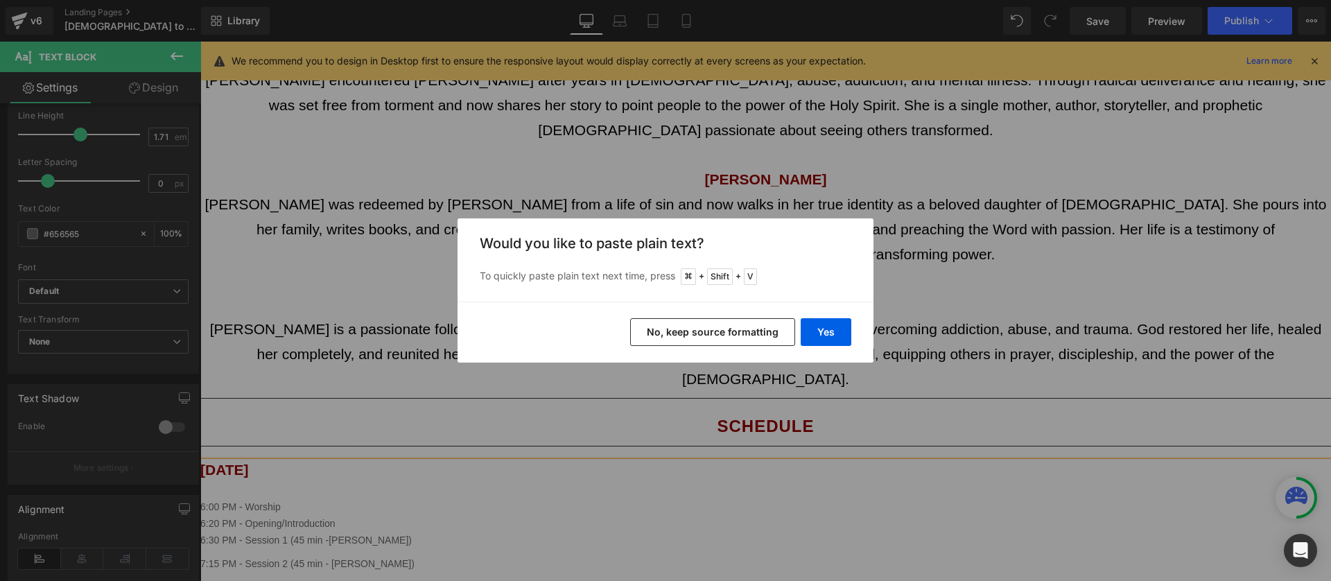
click at [755, 333] on button "No, keep source formatting" at bounding box center [712, 332] width 165 height 28
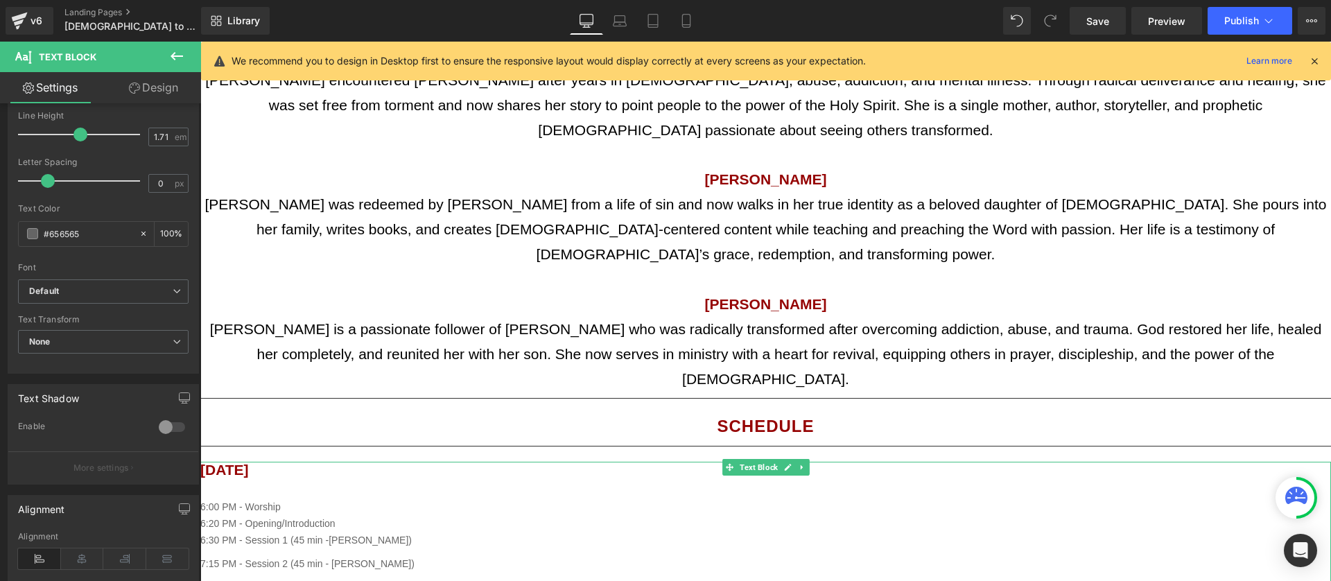
scroll to position [2224, 0]
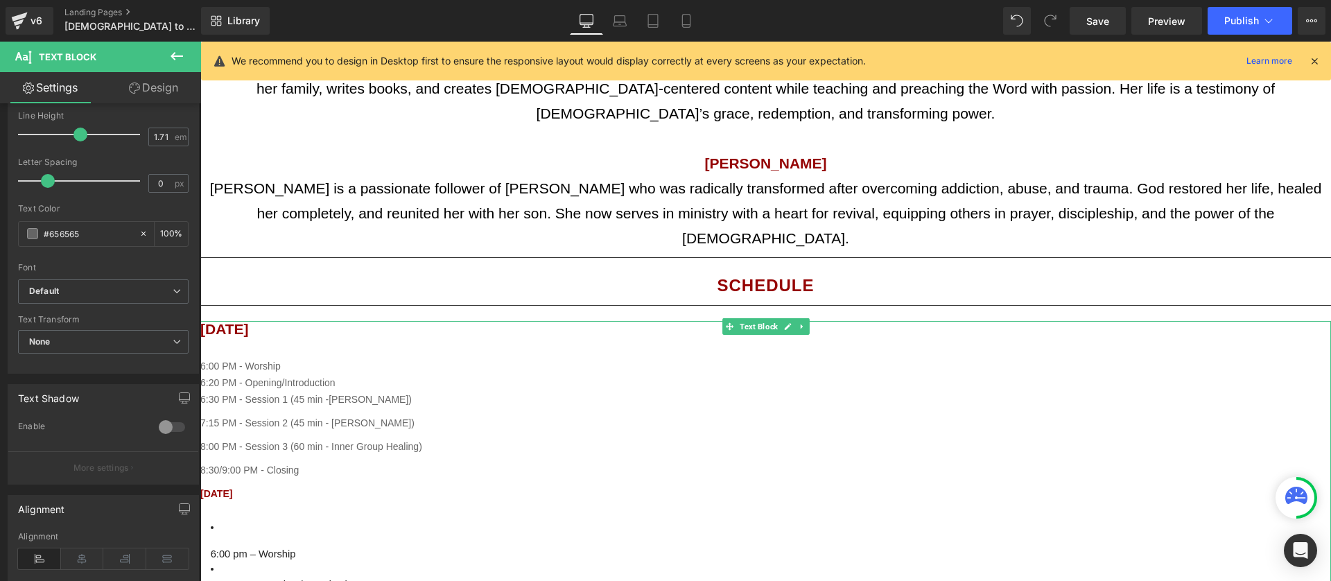
click at [228, 519] on li "6:00 pm – Worship" at bounding box center [771, 540] width 1120 height 42
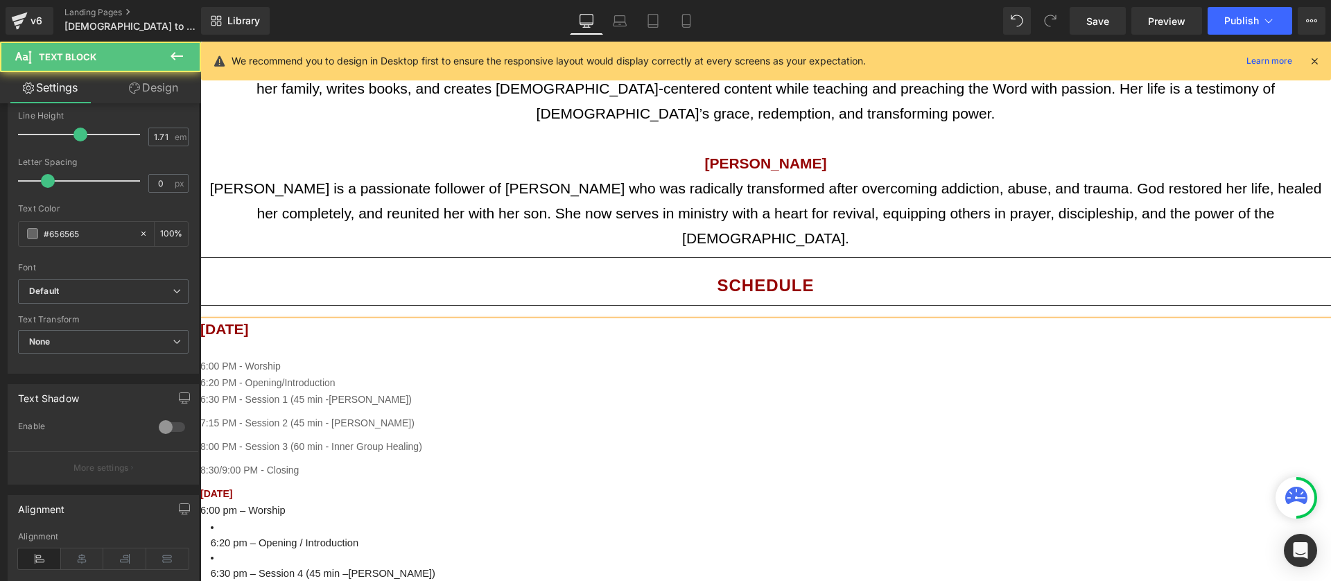
click at [229, 519] on li "6:20 pm – Opening / Introduction" at bounding box center [771, 534] width 1120 height 30
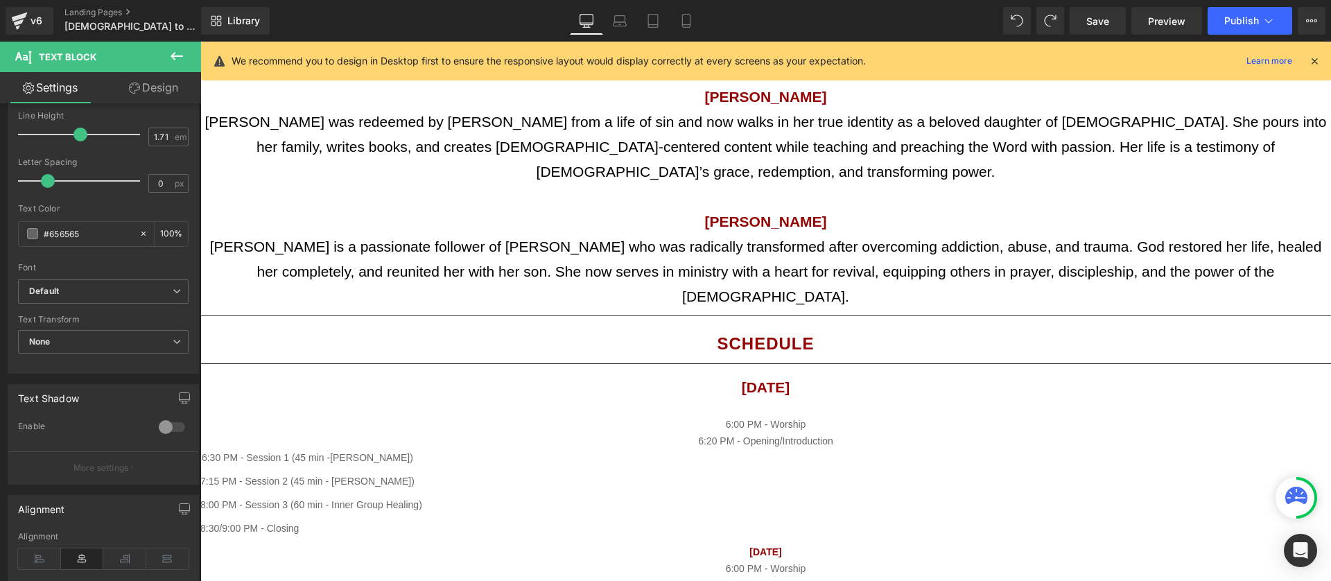
scroll to position [2167, 0]
click at [493, 543] on p "[DATE]" at bounding box center [765, 551] width 1130 height 17
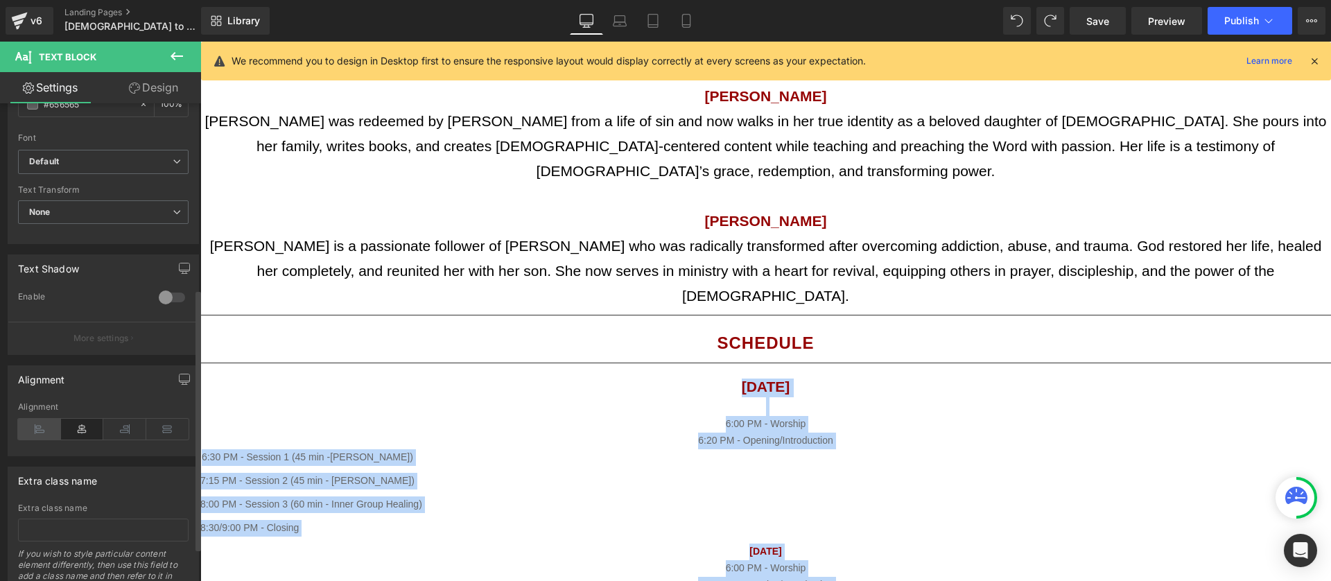
scroll to position [335, 0]
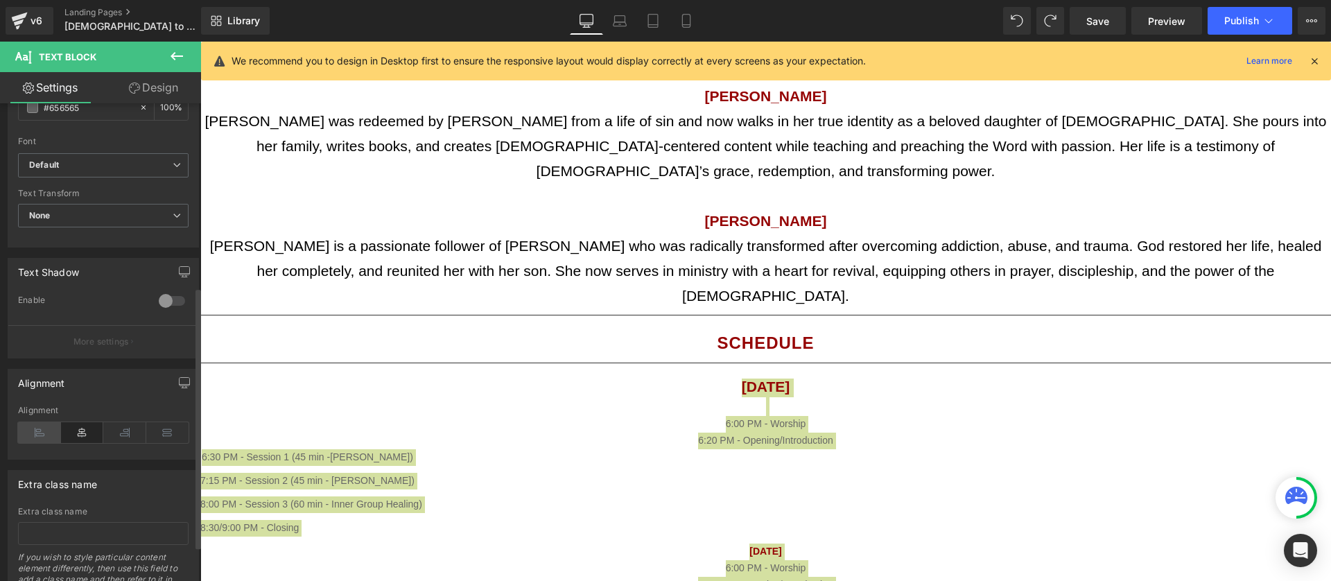
click at [44, 435] on icon at bounding box center [39, 432] width 43 height 21
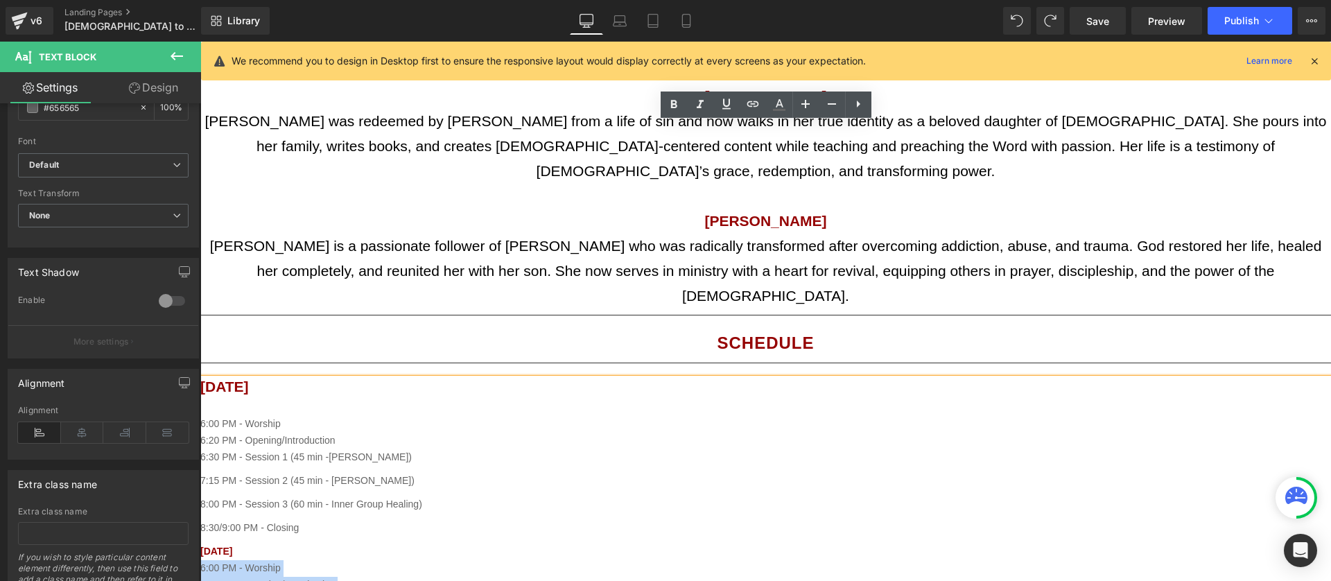
drag, startPoint x: 319, startPoint y: 414, endPoint x: 200, endPoint y: 315, distance: 155.1
click at [200, 378] on div "[DATE] 6:00 PM - Worship 6:20 PM - Opening/Introduction 6:30 PM - Session 1 (45…" at bounding box center [765, 565] width 1130 height 375
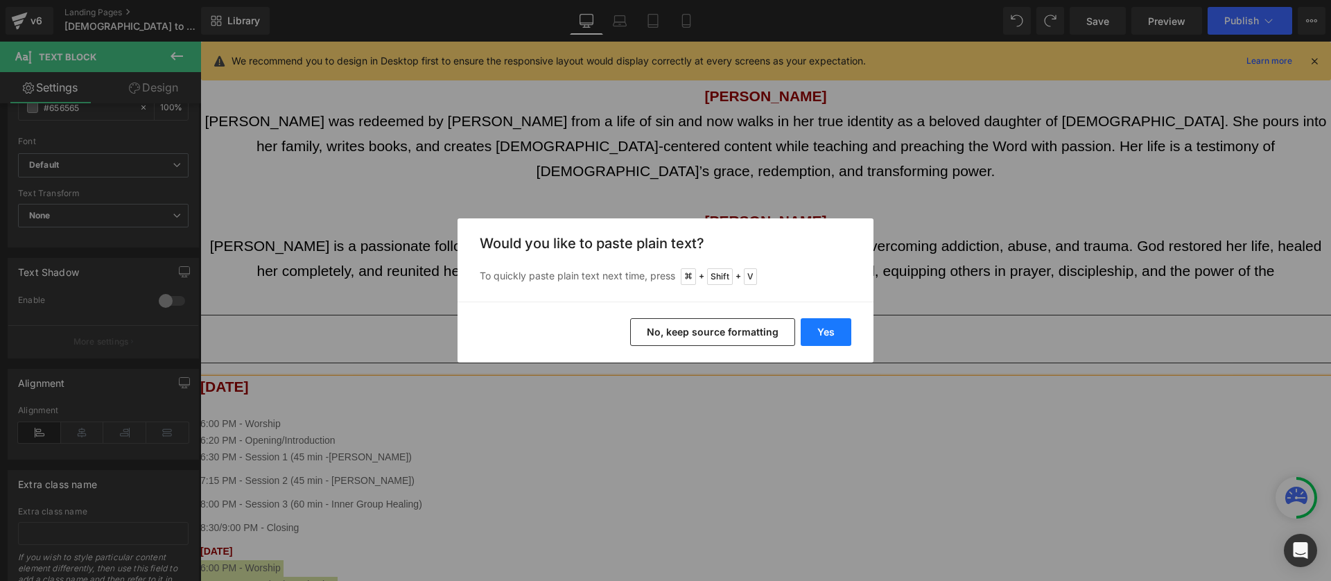
drag, startPoint x: 822, startPoint y: 337, endPoint x: 622, endPoint y: 295, distance: 204.5
click at [822, 337] on button "Yes" at bounding box center [825, 332] width 51 height 28
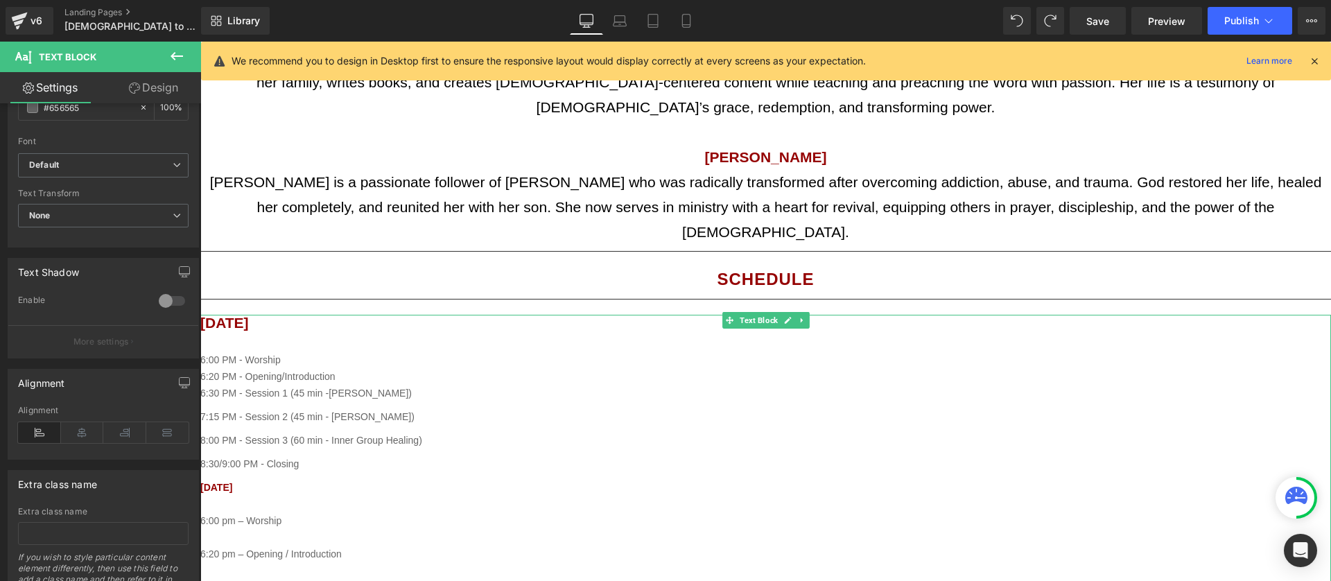
scroll to position [2257, 0]
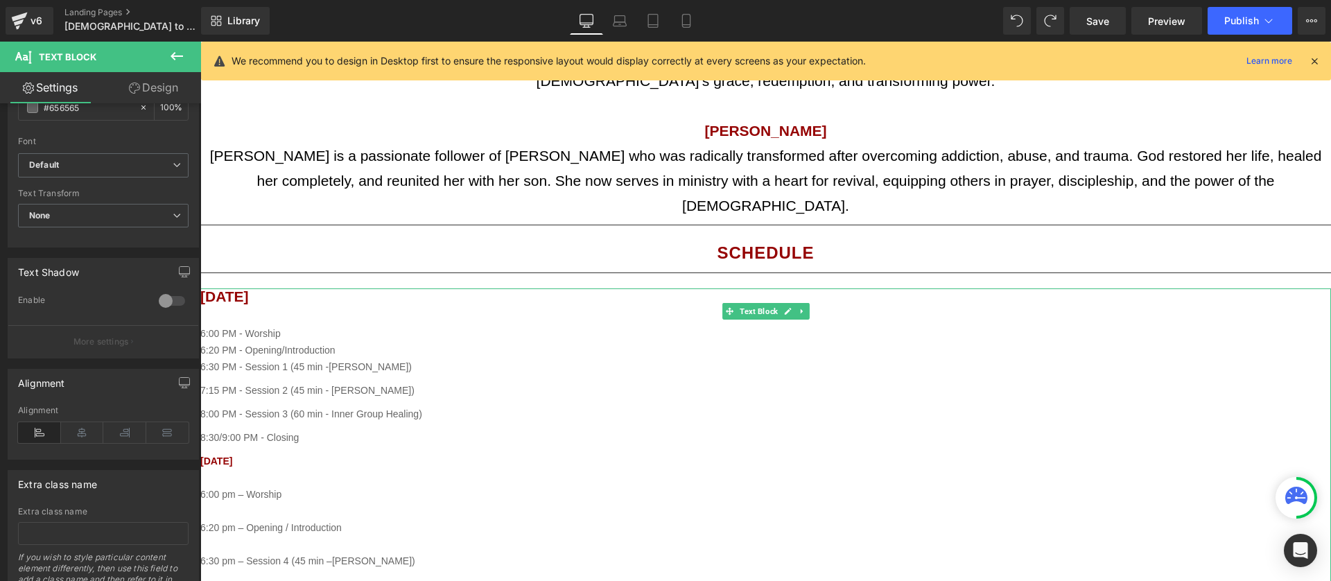
click at [234, 288] on div "[DATE] 6:00 PM - Worship 6:20 PM - Opening/Introduction 6:30 PM - Session 1 (45…" at bounding box center [765, 518] width 1130 height 460
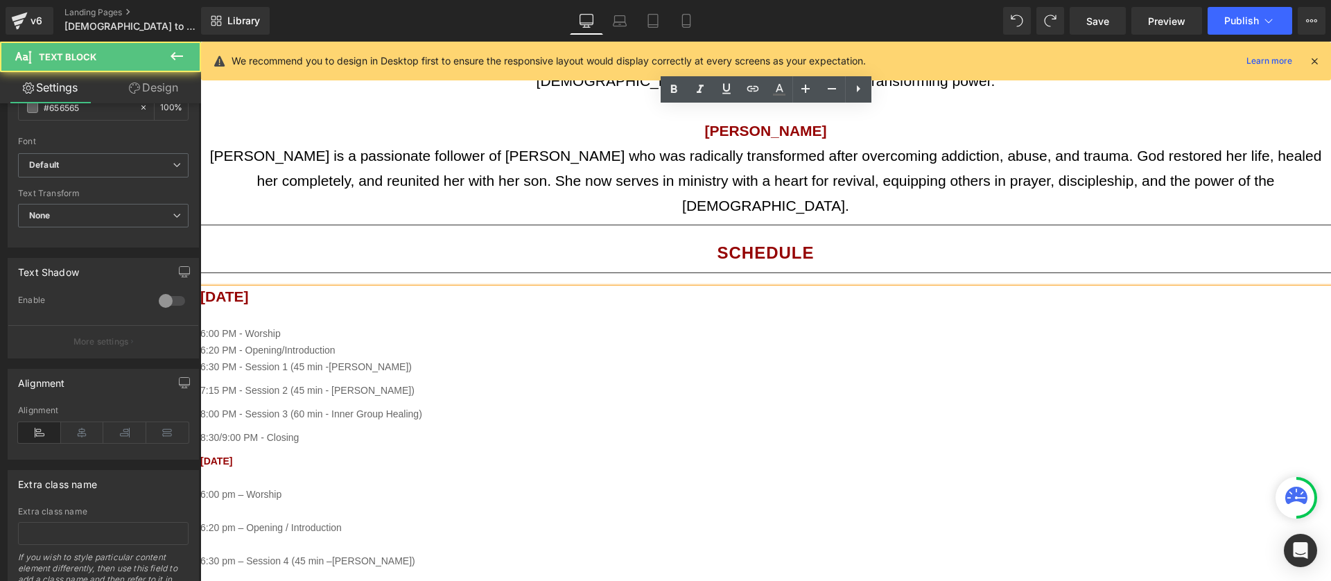
click at [284, 503] on div at bounding box center [765, 511] width 1130 height 17
click at [356, 553] on div "6:30 pm – Session 4 (45 min –[PERSON_NAME])" at bounding box center [765, 561] width 1130 height 17
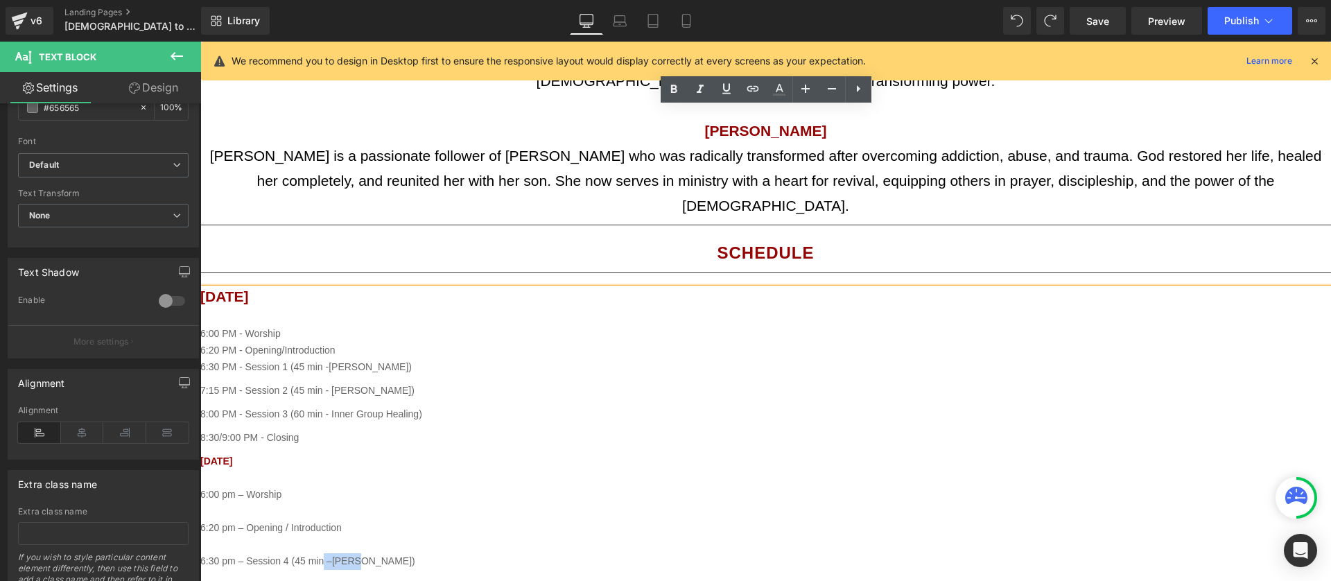
drag, startPoint x: 351, startPoint y: 308, endPoint x: 324, endPoint y: 308, distance: 26.3
click at [324, 553] on div "6:30 pm – Session 4 (45 min –[PERSON_NAME])" at bounding box center [765, 561] width 1130 height 17
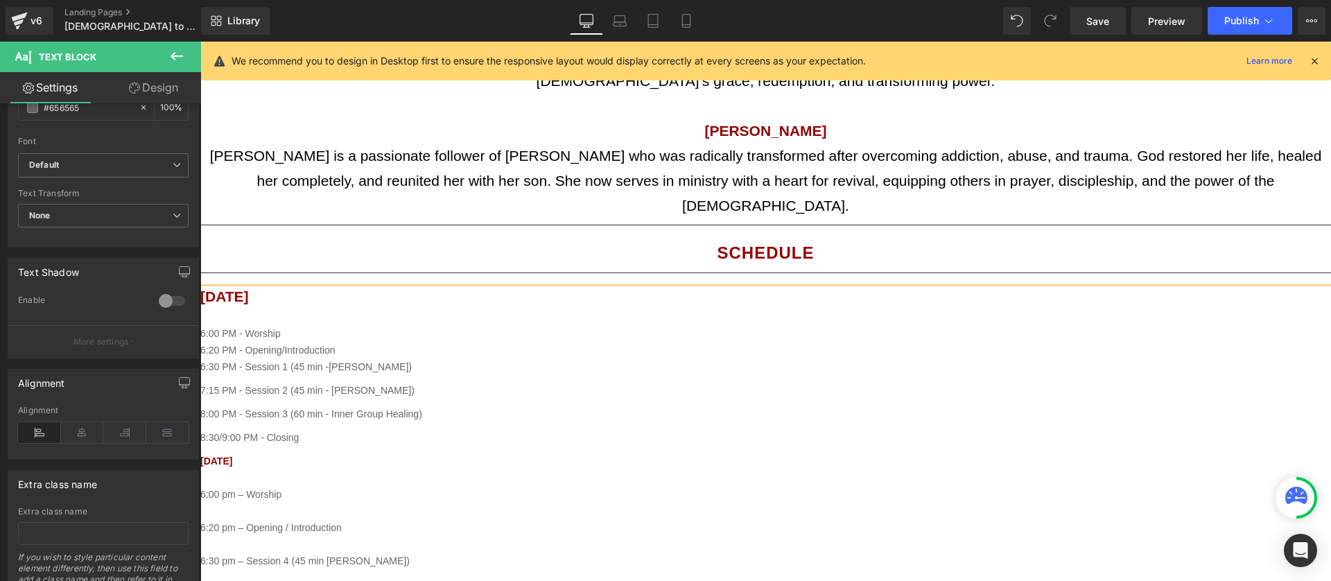
click at [302, 553] on div "6:30 pm – Session 4 (45 min [PERSON_NAME])" at bounding box center [765, 561] width 1130 height 17
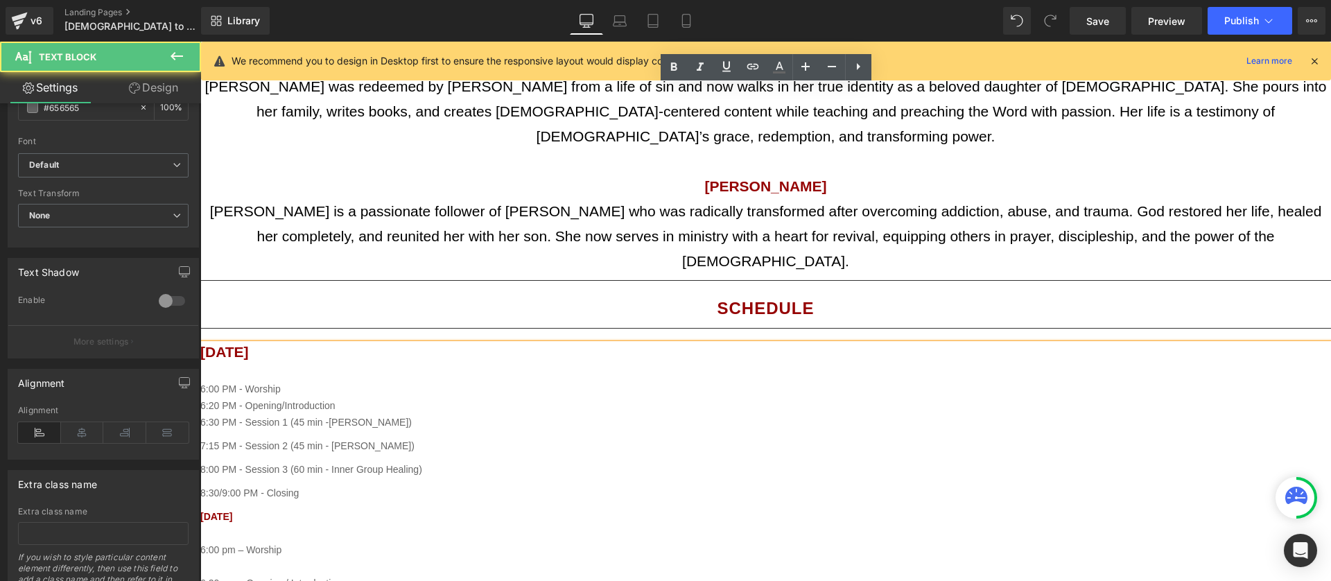
scroll to position [2201, 0]
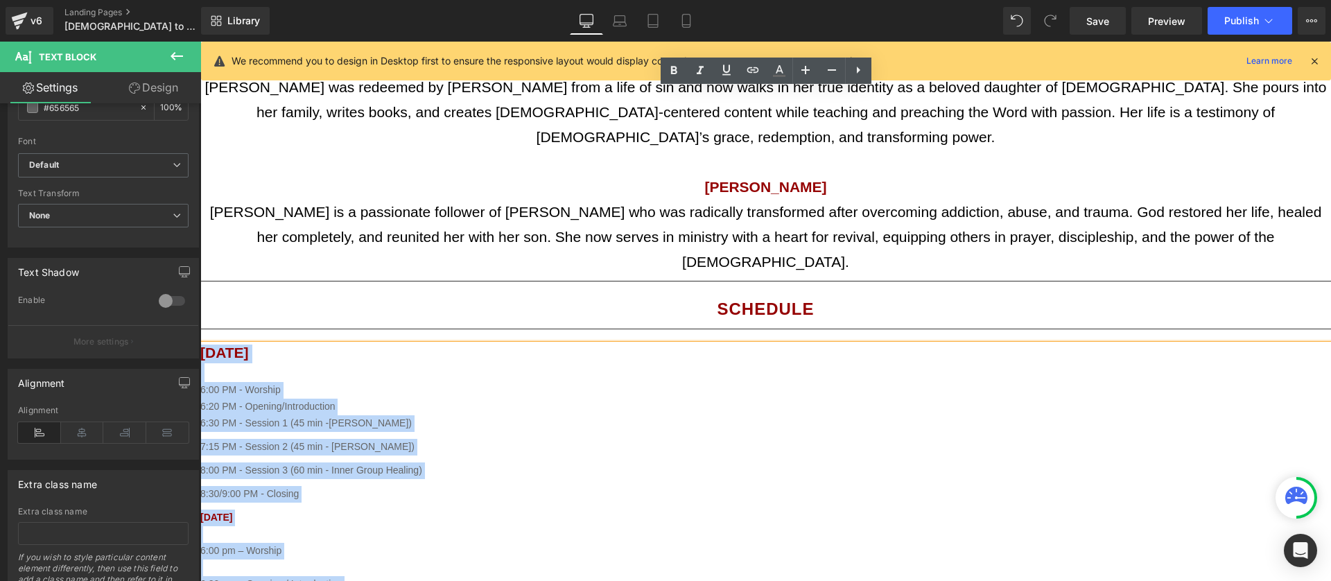
drag, startPoint x: 288, startPoint y: 463, endPoint x: 204, endPoint y: 106, distance: 366.8
click at [204, 344] on div "[DATE] 6:00 PM - Worship 6:20 PM - Opening/Introduction 6:30 PM - Session 1 (45…" at bounding box center [765, 574] width 1130 height 460
copy div "[DATE] 6:00 PM - Worship 6:20 PM - Opening/Introduction 6:30 PM - Session 1 (45…"
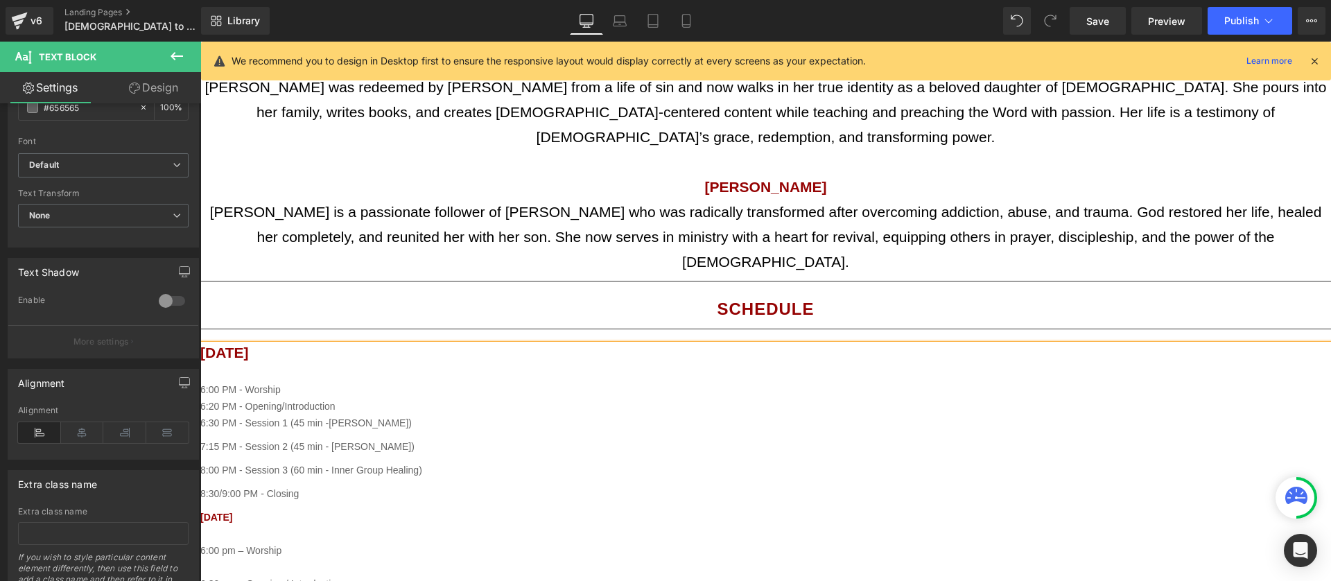
scroll to position [2017, 0]
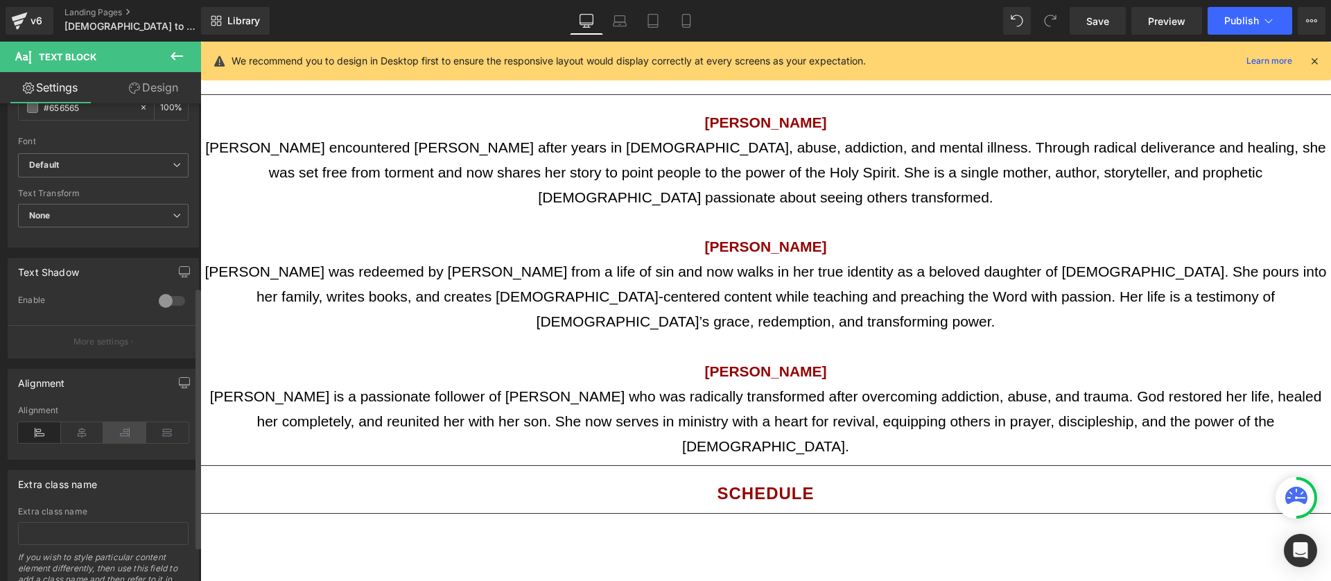
click at [103, 439] on icon at bounding box center [124, 432] width 43 height 21
click at [80, 437] on icon at bounding box center [82, 432] width 43 height 21
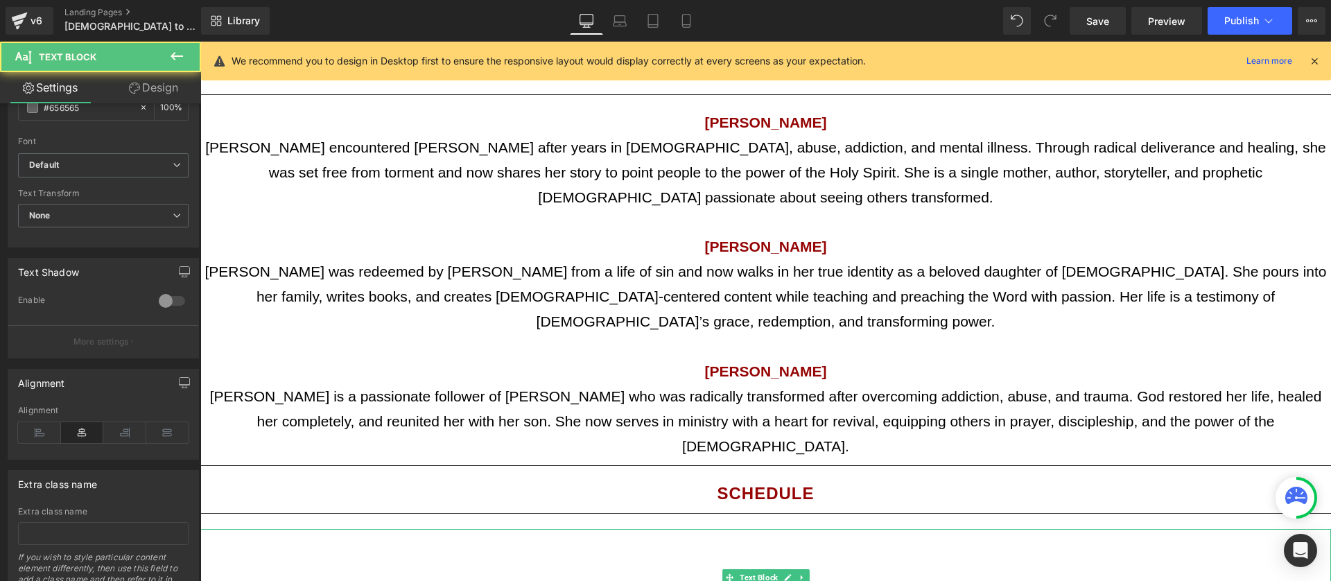
click at [619, 562] on p at bounding box center [765, 570] width 1130 height 17
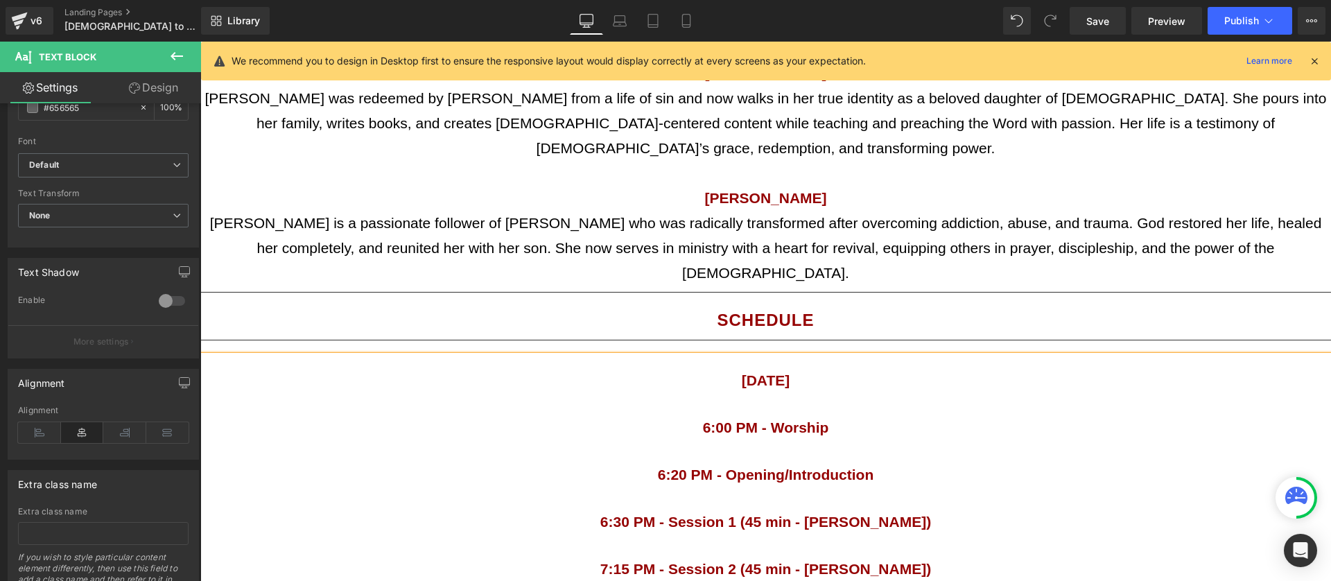
scroll to position [2196, 0]
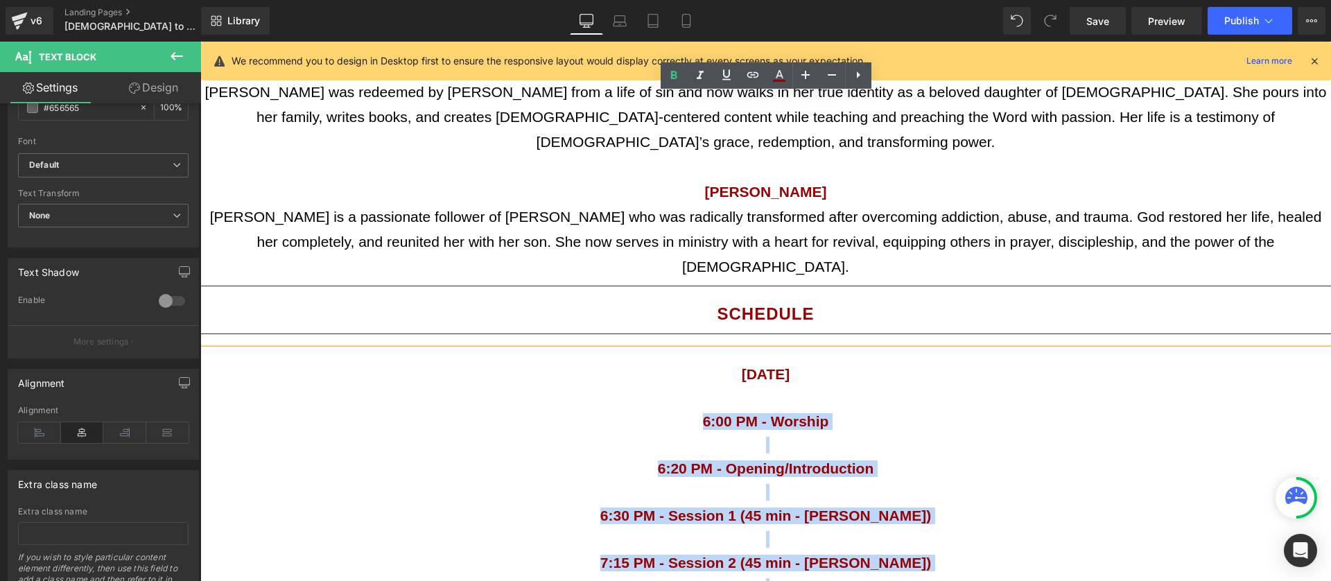
drag, startPoint x: 849, startPoint y: 400, endPoint x: 686, endPoint y: 172, distance: 280.2
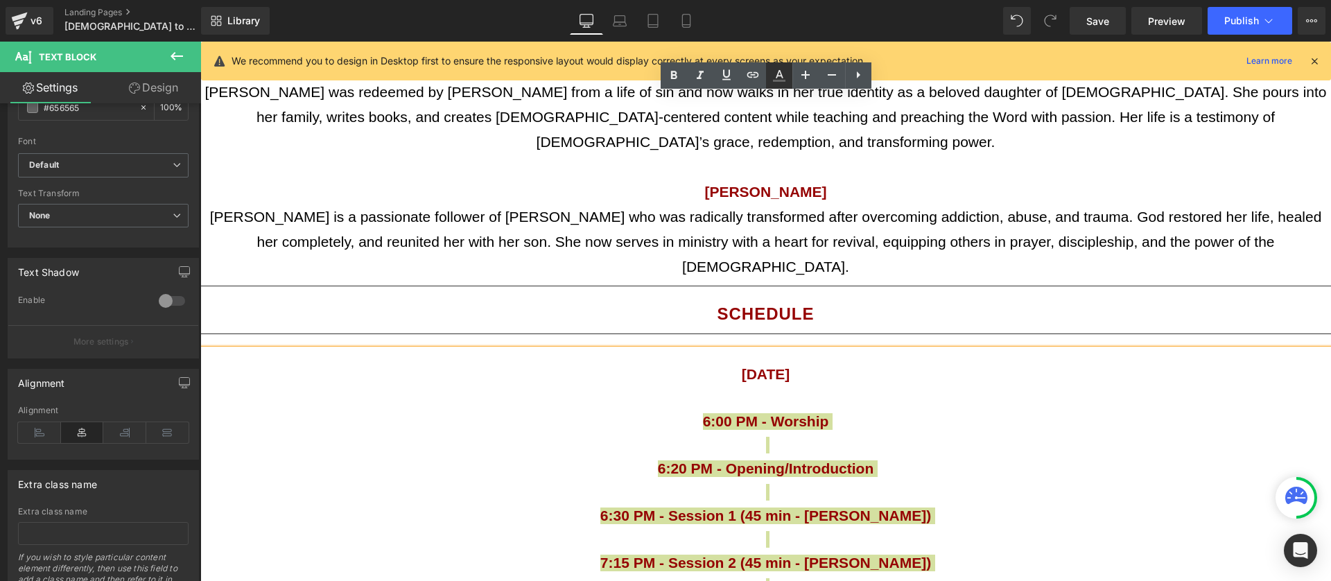
click at [784, 76] on icon at bounding box center [779, 75] width 17 height 17
type input "#656565"
type input "100"
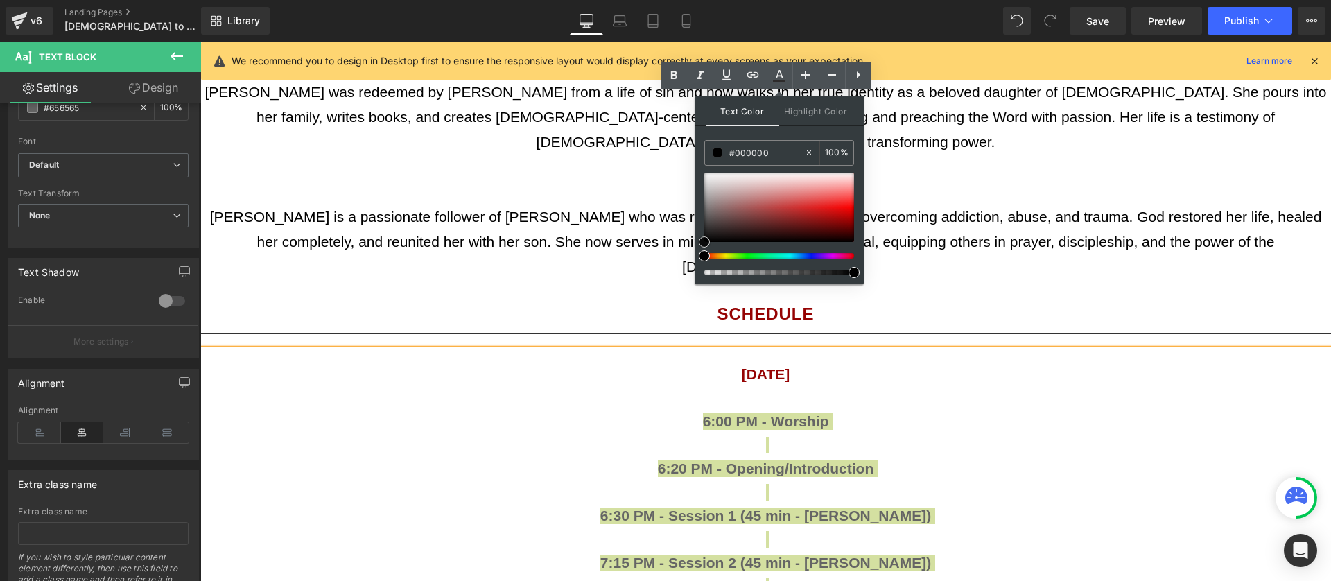
drag, startPoint x: 895, startPoint y: 284, endPoint x: 682, endPoint y: 256, distance: 214.5
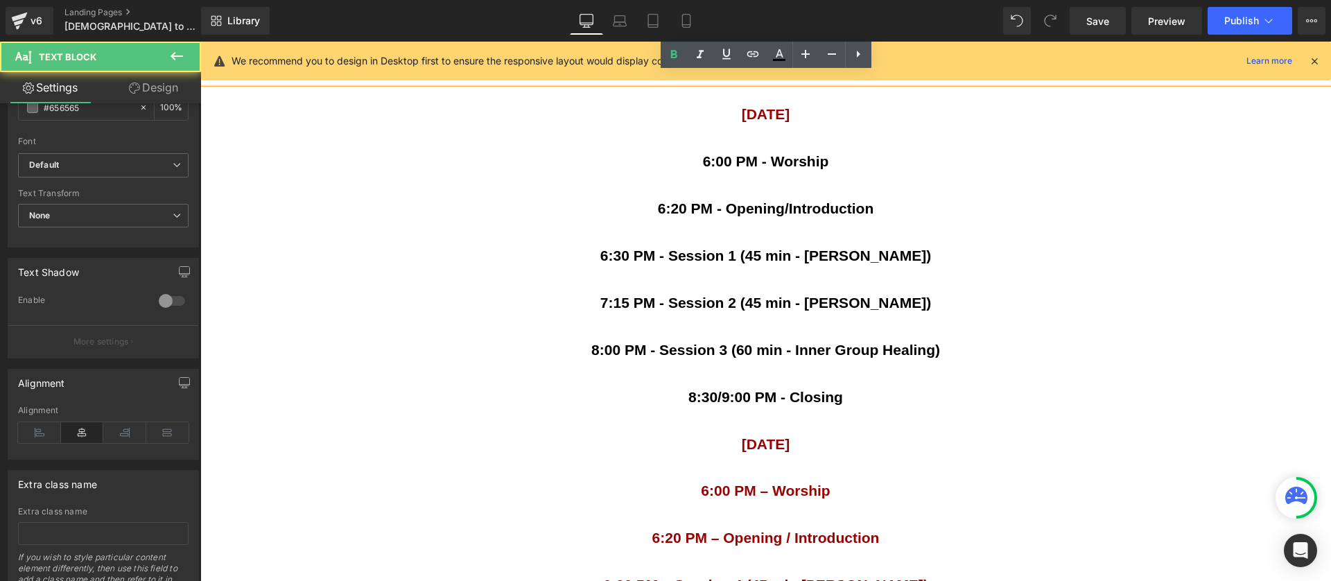
scroll to position [2502, 0]
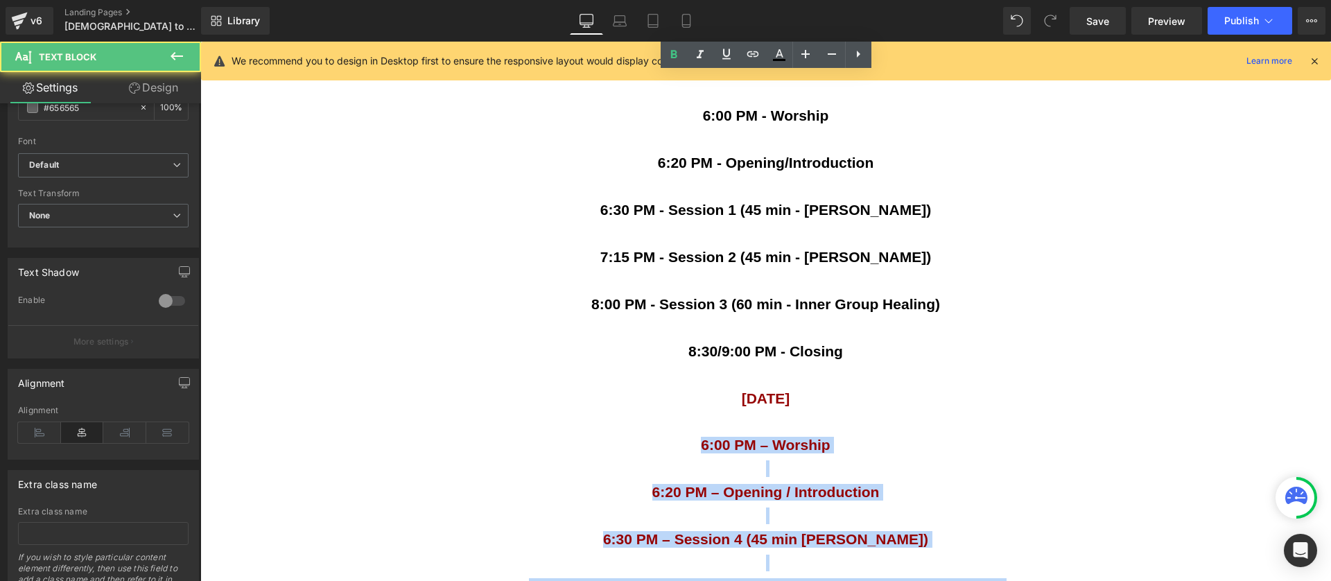
drag, startPoint x: 832, startPoint y: 431, endPoint x: 709, endPoint y: 135, distance: 320.3
click at [667, 185] on div "[DATE] 6:00 PM - Worship 6:20 PM - Opening/Introduction 6:30 PM - Session 1 (45…" at bounding box center [765, 397] width 1130 height 675
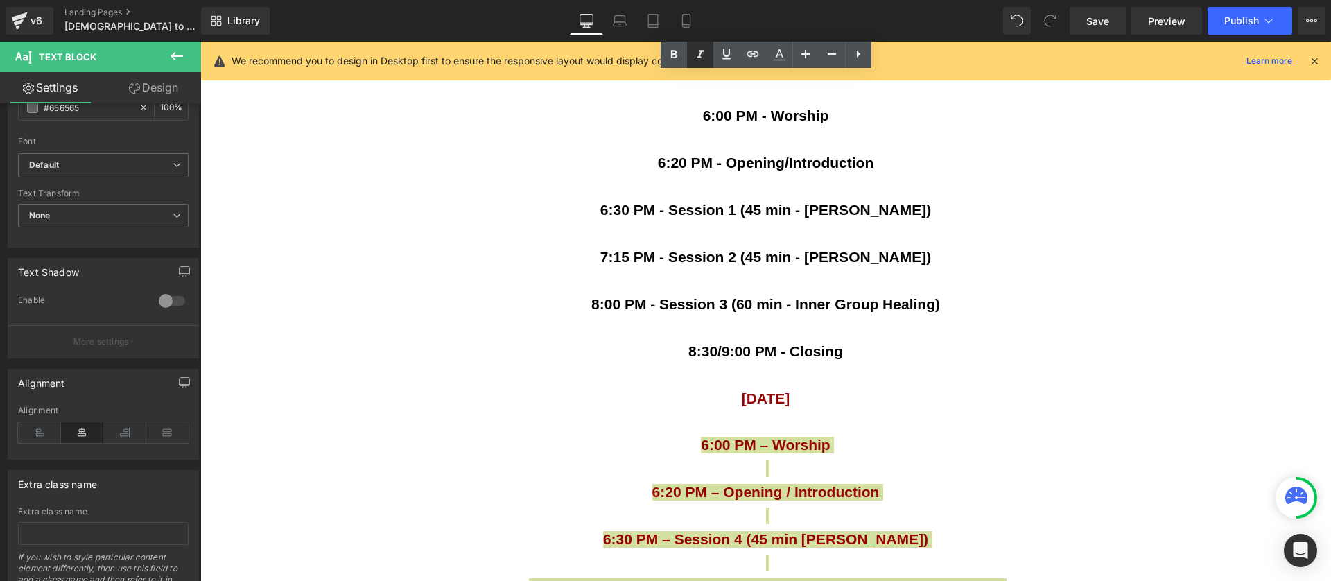
click at [692, 55] on icon at bounding box center [700, 54] width 17 height 17
click at [771, 55] on icon at bounding box center [779, 54] width 17 height 17
type input "#656565"
type input "100"
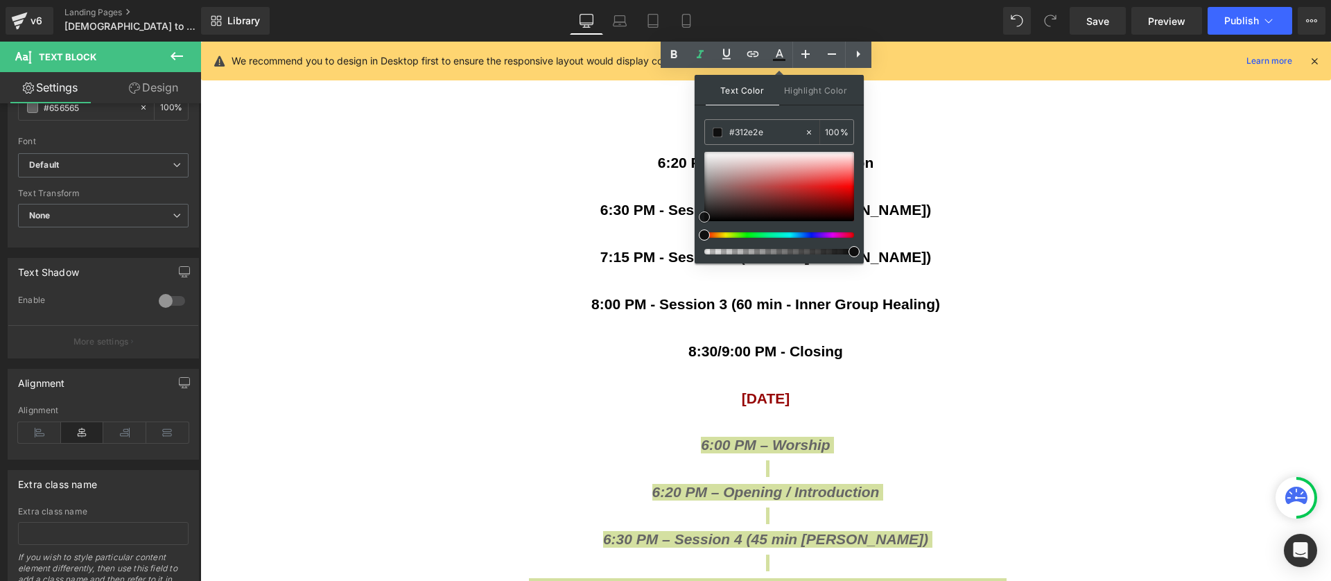
type input "#161616"
drag, startPoint x: 901, startPoint y: 258, endPoint x: 669, endPoint y: 257, distance: 231.5
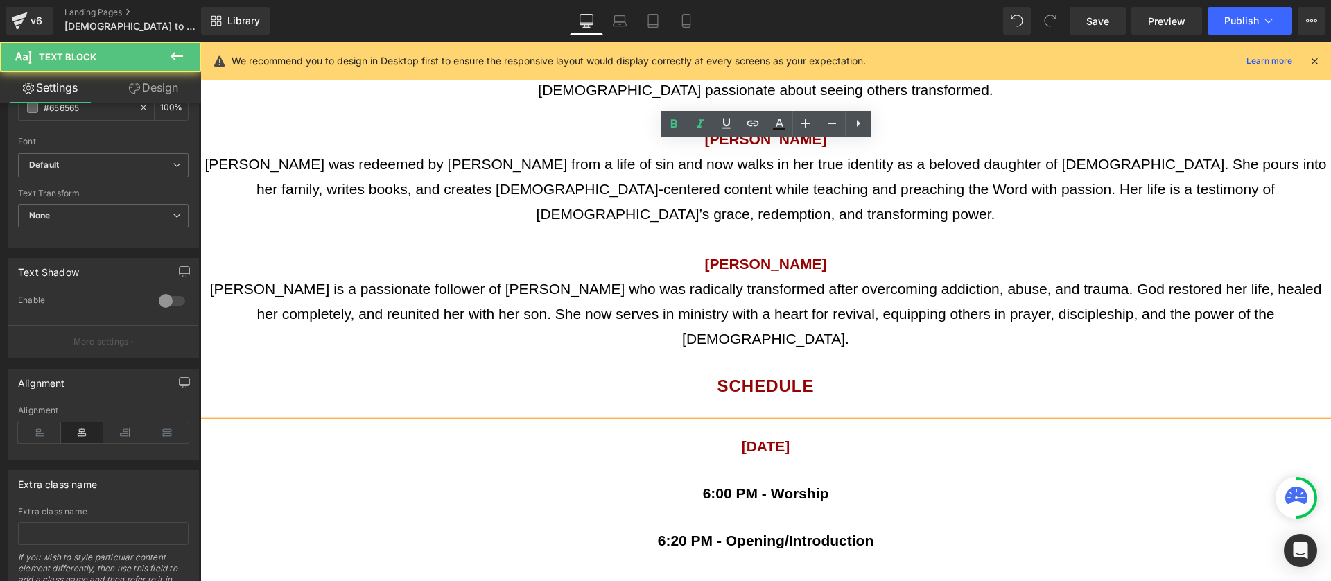
scroll to position [2123, 0]
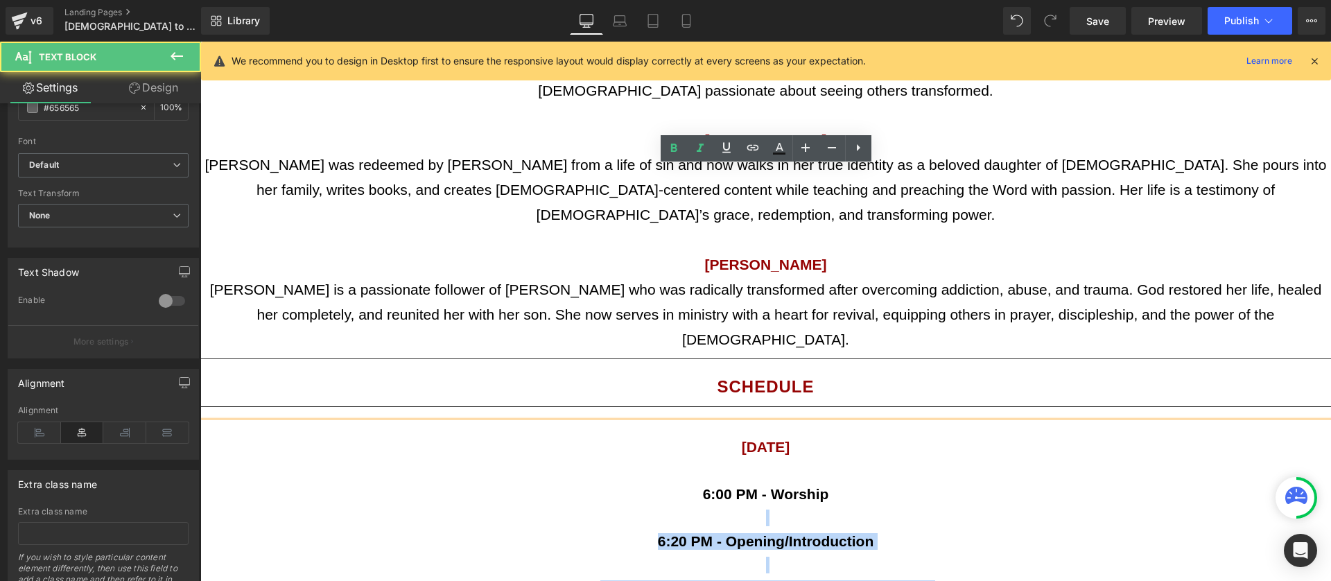
drag, startPoint x: 710, startPoint y: 420, endPoint x: 667, endPoint y: 249, distance: 175.8
drag, startPoint x: 700, startPoint y: 235, endPoint x: 897, endPoint y: 469, distance: 305.9
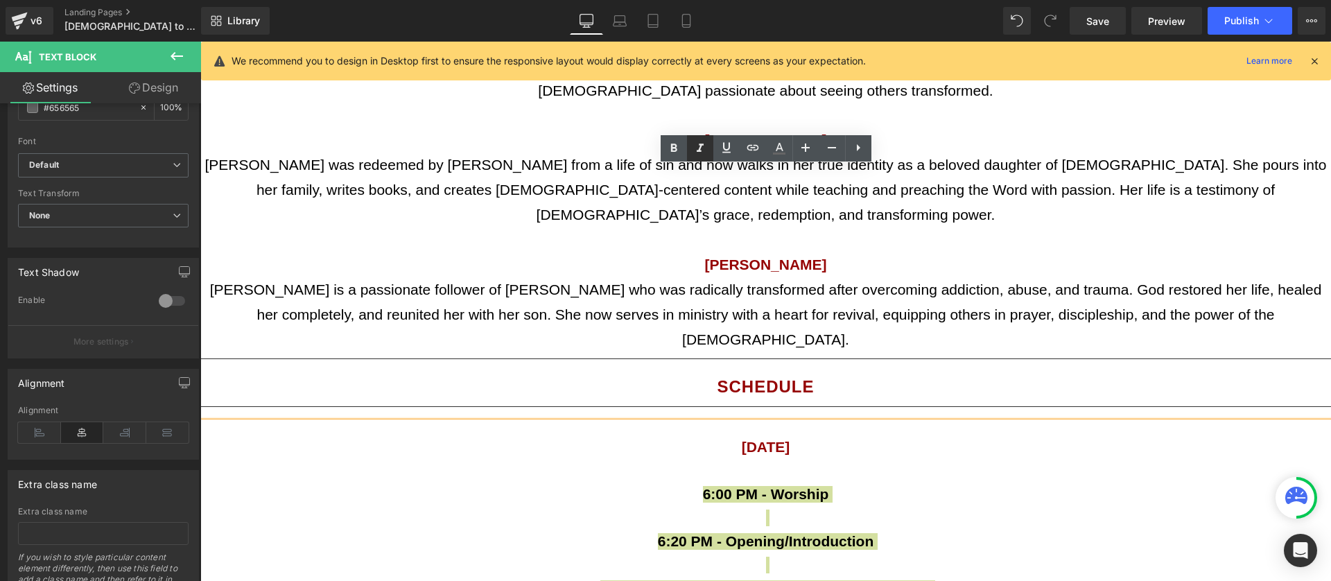
click at [700, 151] on icon at bounding box center [699, 147] width 7 height 8
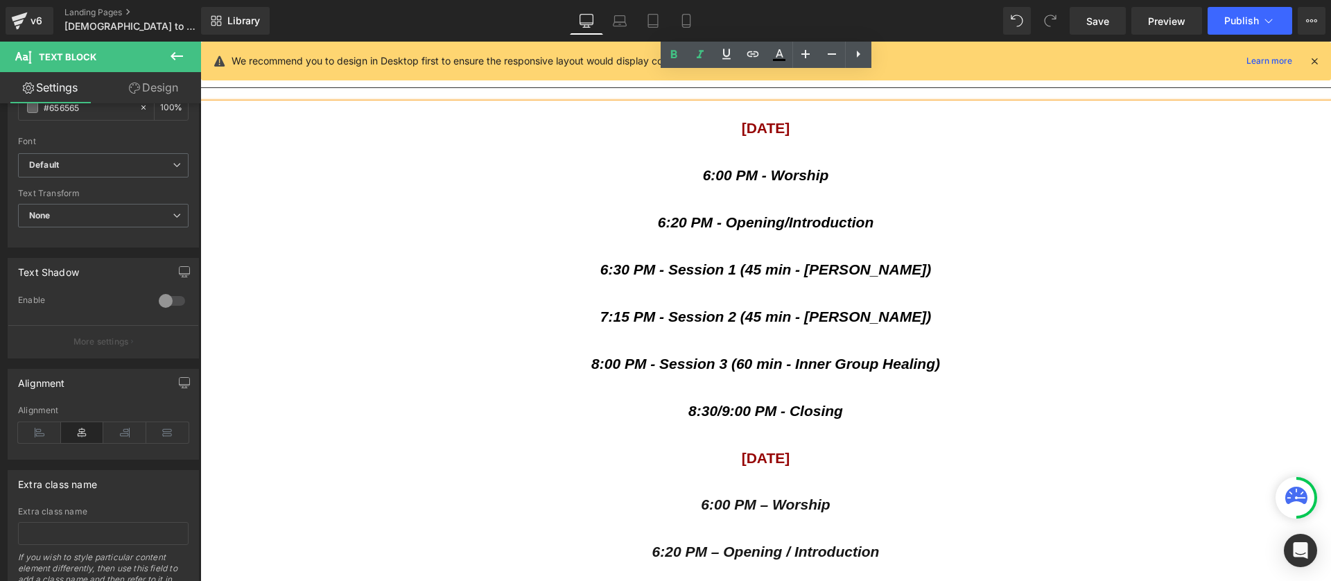
scroll to position [2446, 0]
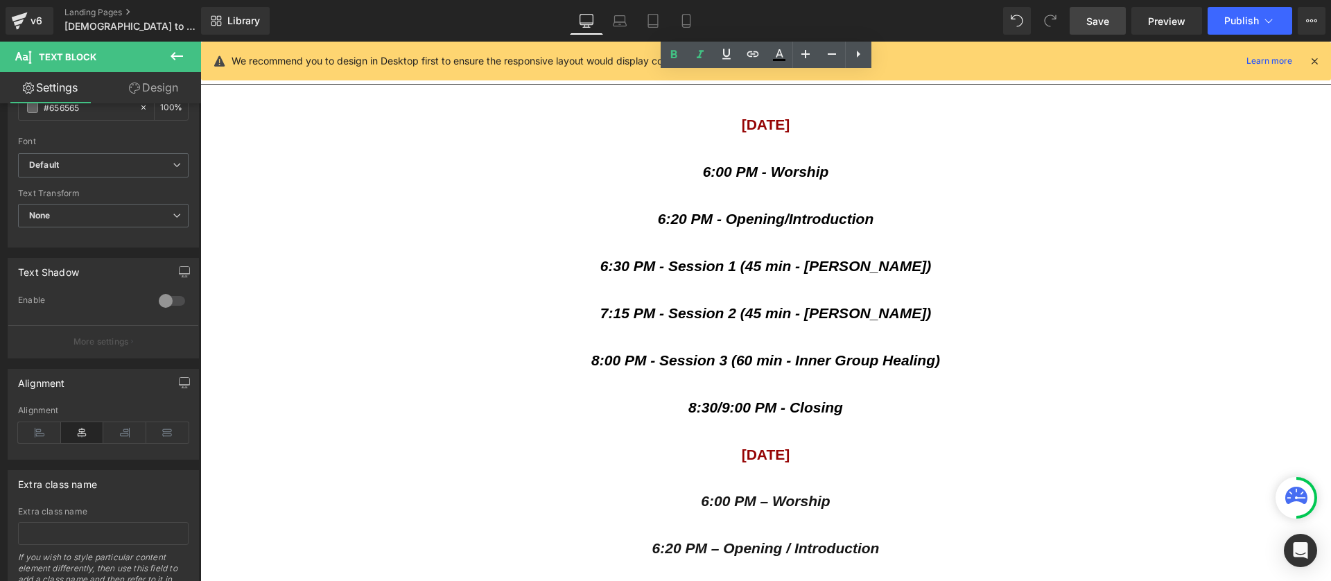
click at [1082, 24] on link "Save" at bounding box center [1097, 21] width 56 height 28
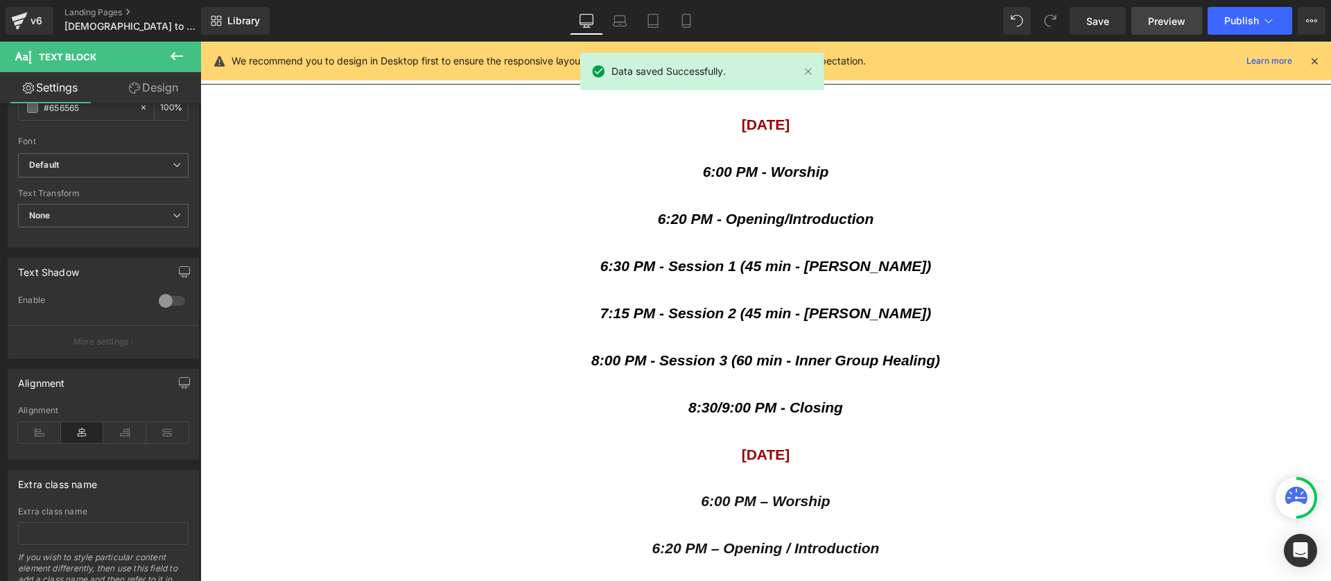
click at [1168, 22] on span "Preview" at bounding box center [1166, 21] width 37 height 15
